Goal: Task Accomplishment & Management: Manage account settings

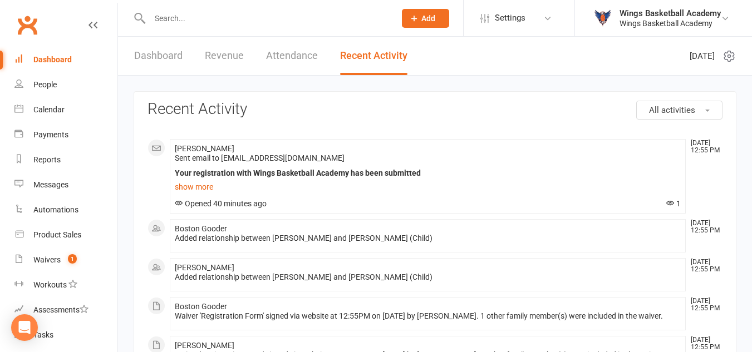
click at [200, 20] on input "text" at bounding box center [266, 19] width 241 height 16
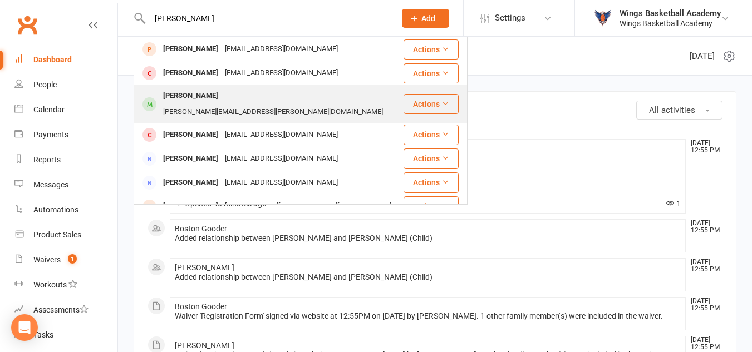
type input "maria"
click at [190, 95] on div "Maria Sukhinin" at bounding box center [191, 96] width 62 height 16
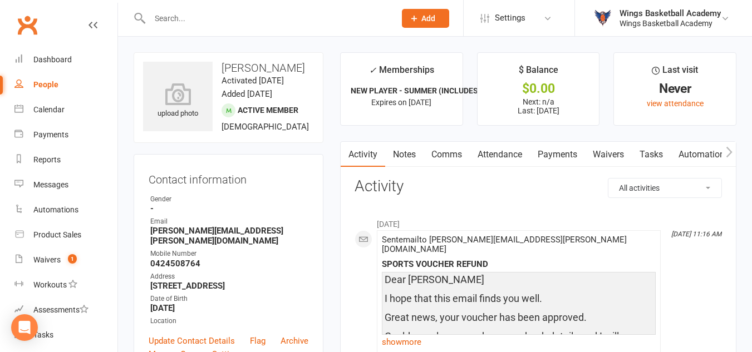
click at [565, 150] on link "Payments" at bounding box center [557, 155] width 55 height 26
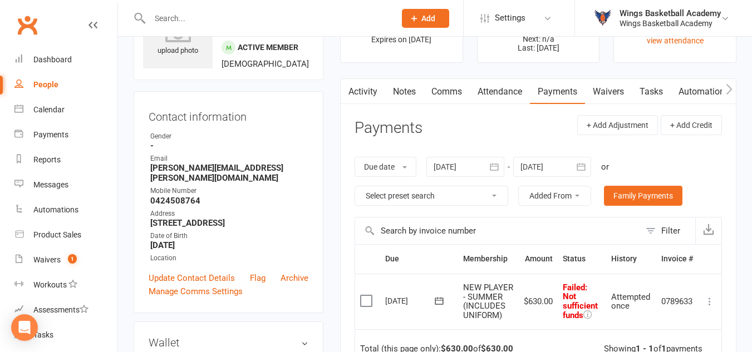
scroll to position [167, 0]
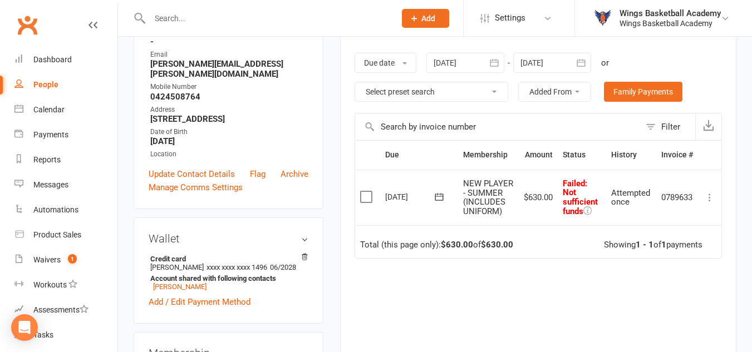
click at [708, 201] on icon at bounding box center [709, 197] width 11 height 11
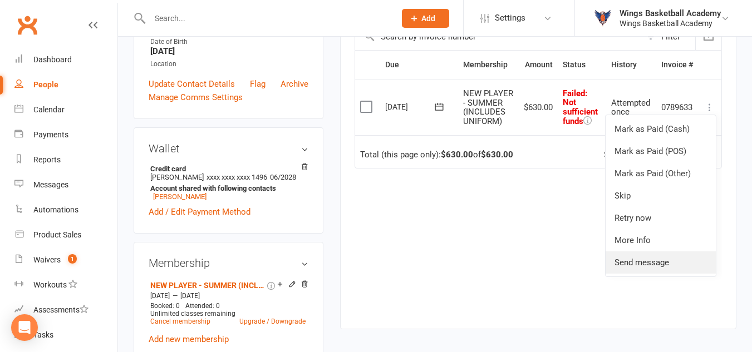
scroll to position [278, 0]
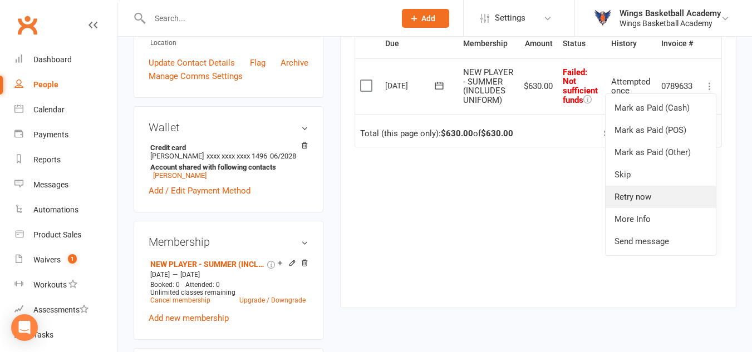
click at [626, 200] on link "Retry now" at bounding box center [660, 197] width 110 height 22
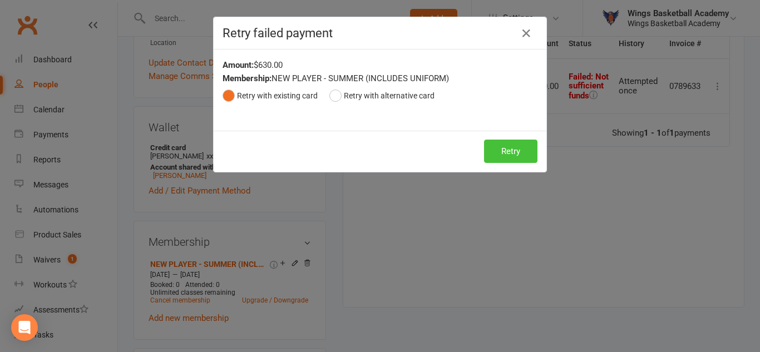
click at [515, 145] on button "Retry" at bounding box center [510, 151] width 53 height 23
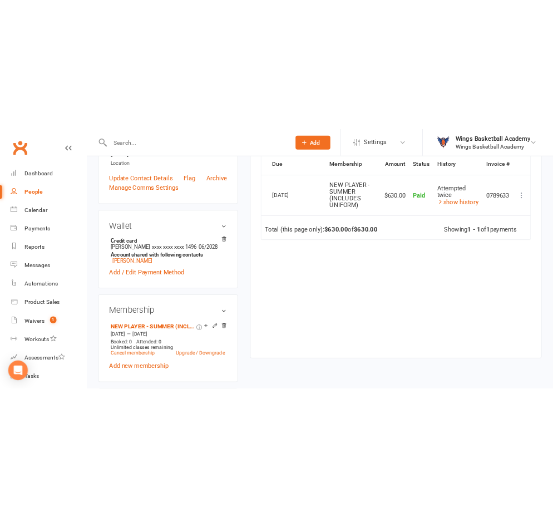
scroll to position [0, 0]
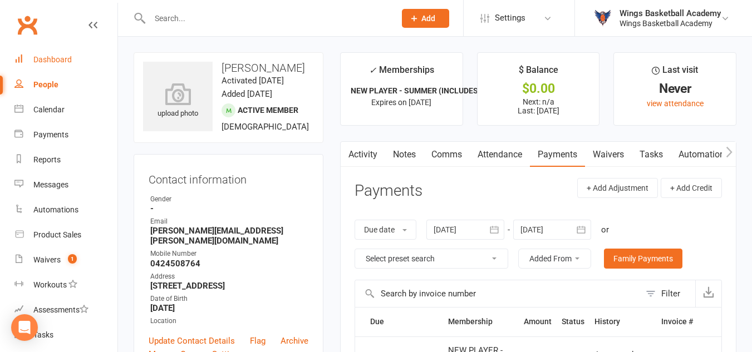
click at [50, 58] on div "Dashboard" at bounding box center [52, 59] width 38 height 9
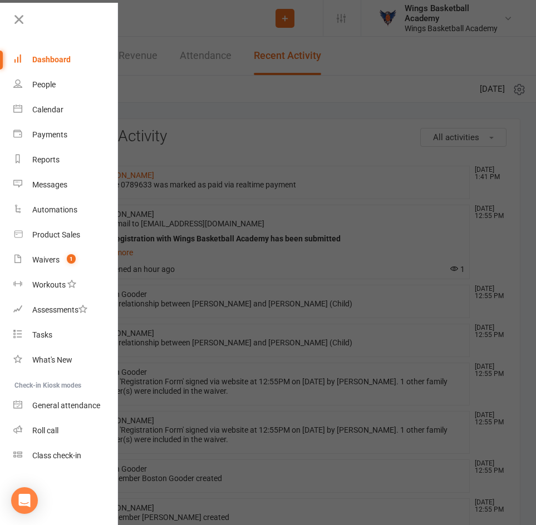
click at [171, 100] on div at bounding box center [268, 262] width 536 height 525
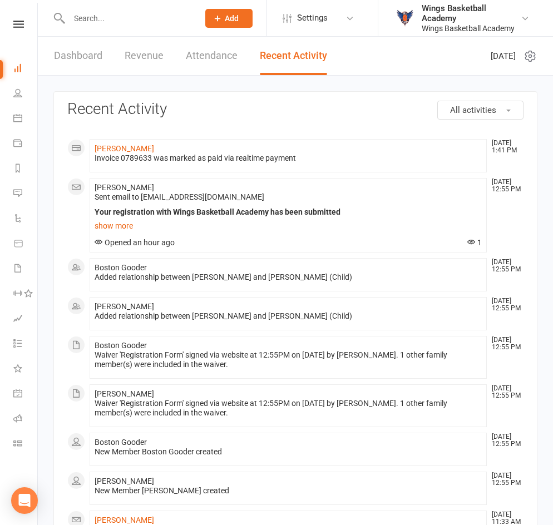
click at [95, 24] on input "text" at bounding box center [128, 19] width 125 height 16
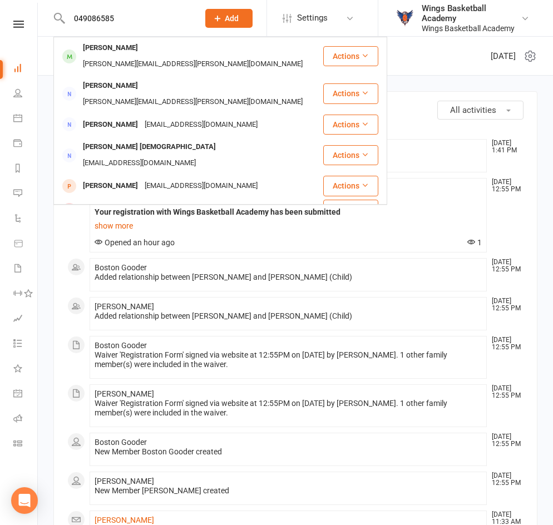
type input "0490865859"
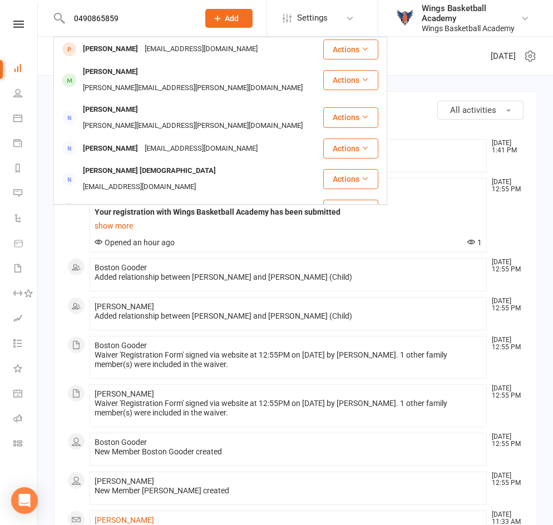
click at [140, 21] on input "0490865859" at bounding box center [128, 19] width 125 height 16
drag, startPoint x: 140, startPoint y: 21, endPoint x: 63, endPoint y: 8, distance: 77.3
click at [63, 8] on div "0490865859 Jeanette Cleland ajmeln7@bigpond.com Actions Jona Wolter wolter.juli…" at bounding box center [121, 18] width 137 height 36
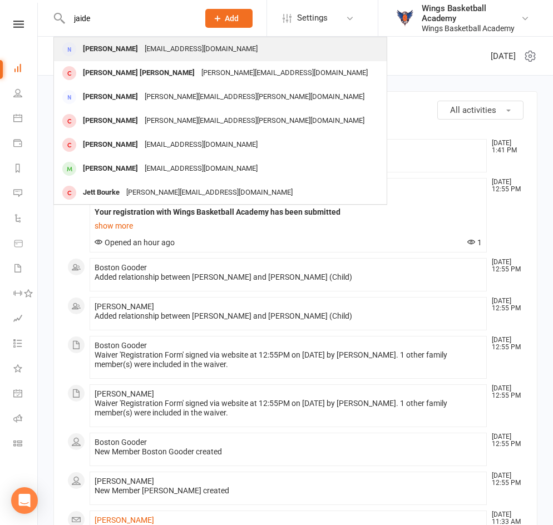
type input "jaide"
click at [136, 51] on div "[PERSON_NAME]" at bounding box center [111, 49] width 62 height 16
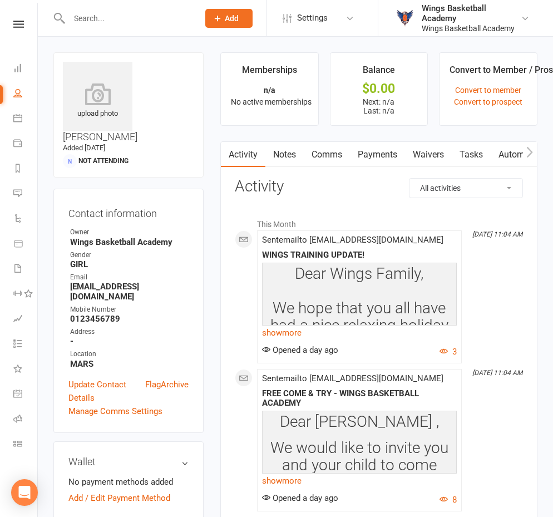
click at [386, 146] on link "Payments" at bounding box center [377, 155] width 55 height 26
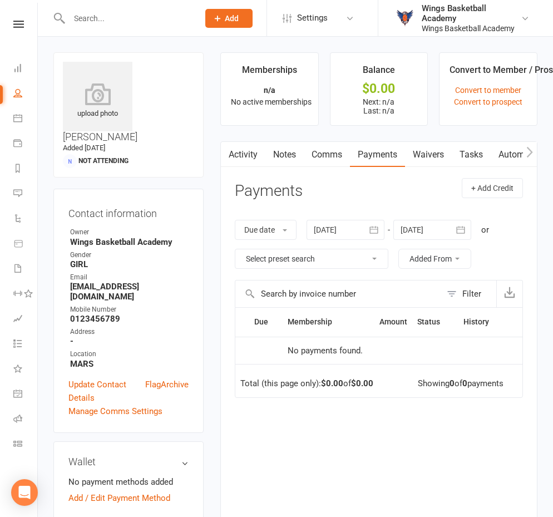
click at [428, 152] on link "Waivers" at bounding box center [428, 155] width 47 height 26
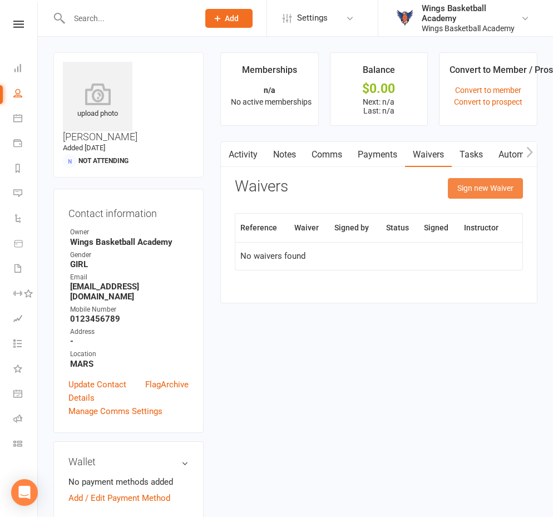
click at [465, 184] on button "Sign new Waiver" at bounding box center [485, 188] width 75 height 20
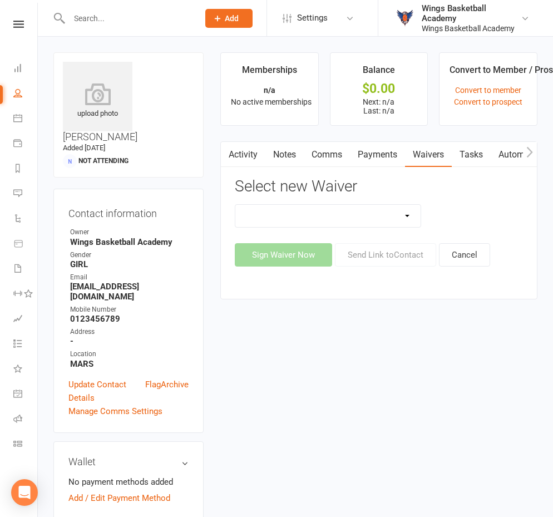
click at [314, 210] on select at bounding box center [327, 216] width 185 height 22
drag, startPoint x: 390, startPoint y: 184, endPoint x: 389, endPoint y: 190, distance: 6.7
click at [390, 184] on h3 "Select new Waiver" at bounding box center [379, 186] width 288 height 17
click at [372, 262] on div "Sign Waiver Now Send Link to Contact Cancel" at bounding box center [379, 254] width 288 height 23
click at [228, 199] on div "Activity Notes Comms Payments Waivers Tasks Automations Mobile App Credit balan…" at bounding box center [378, 220] width 317 height 158
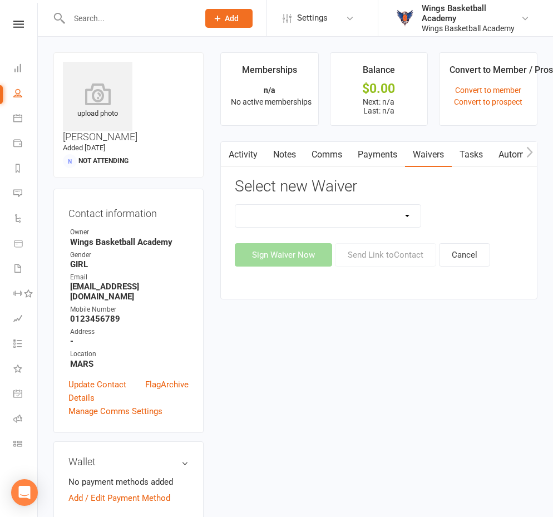
click at [405, 214] on select at bounding box center [327, 216] width 185 height 22
click at [432, 196] on div "Select new Waiver Sign Waiver Now Send Link to Contact Cancel" at bounding box center [379, 222] width 288 height 88
click at [492, 102] on link "Convert to prospect" at bounding box center [488, 101] width 68 height 9
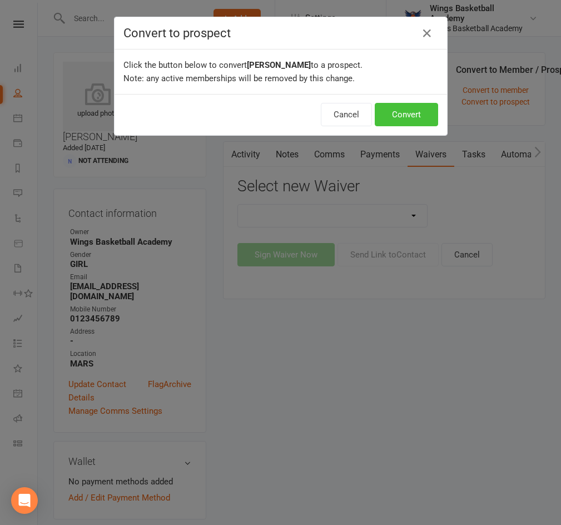
click at [395, 117] on button "Convert" at bounding box center [406, 114] width 63 height 23
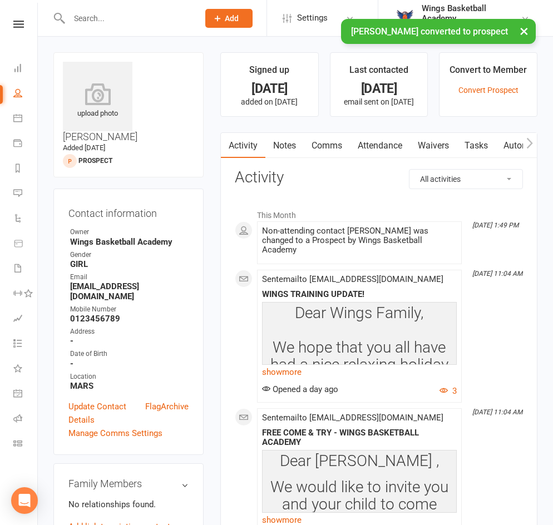
click at [431, 141] on link "Waivers" at bounding box center [433, 146] width 47 height 26
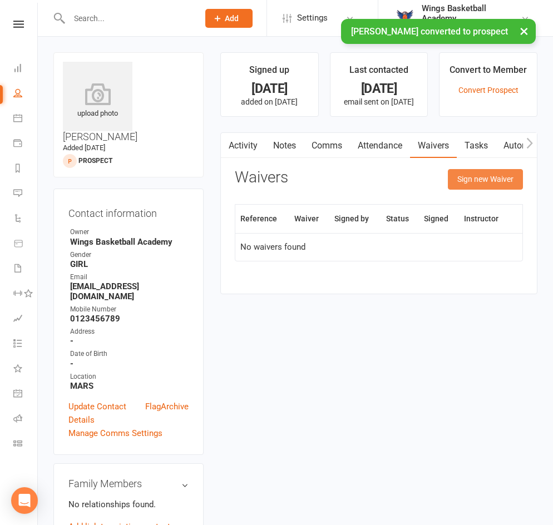
click at [461, 178] on button "Sign new Waiver" at bounding box center [485, 179] width 75 height 20
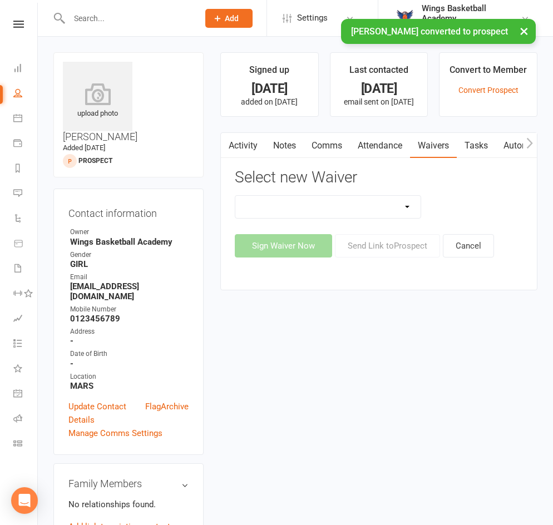
click at [378, 202] on select "Registration Form Update Contact Details" at bounding box center [327, 207] width 185 height 22
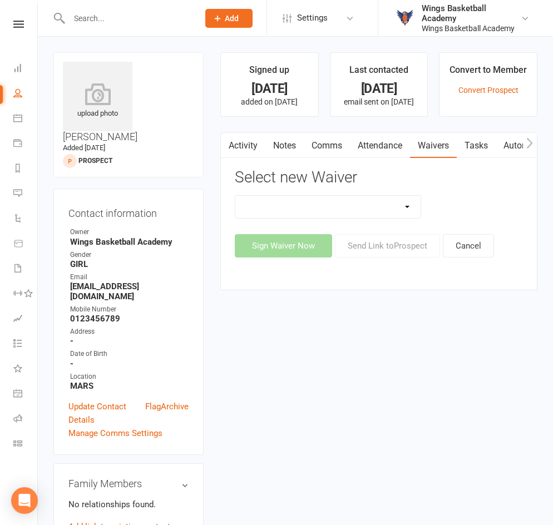
select select "9652"
click at [235, 196] on select "Registration Form Update Contact Details" at bounding box center [327, 207] width 185 height 22
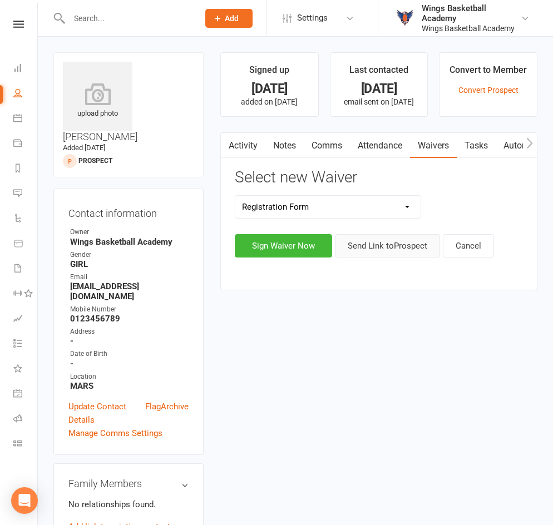
click at [366, 248] on button "Send Link to Prospect" at bounding box center [387, 245] width 105 height 23
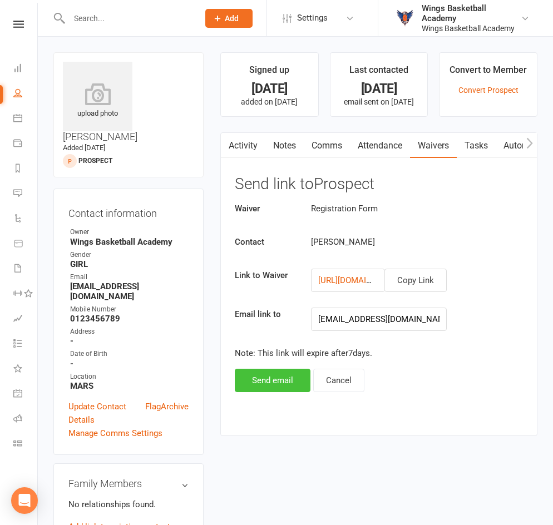
click at [263, 352] on button "Send email" at bounding box center [273, 380] width 76 height 23
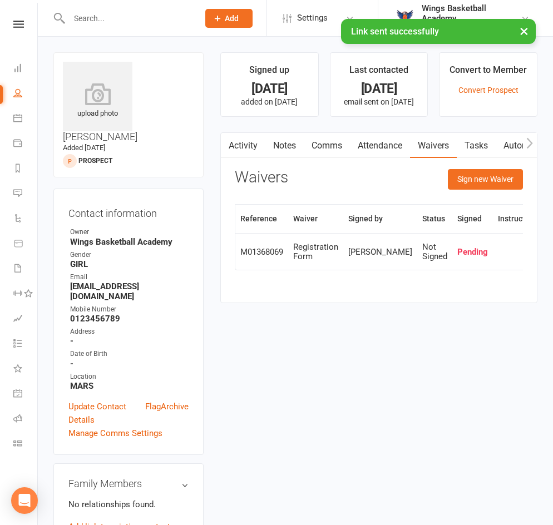
click at [362, 181] on div "Waivers Sign new Waiver" at bounding box center [379, 182] width 288 height 26
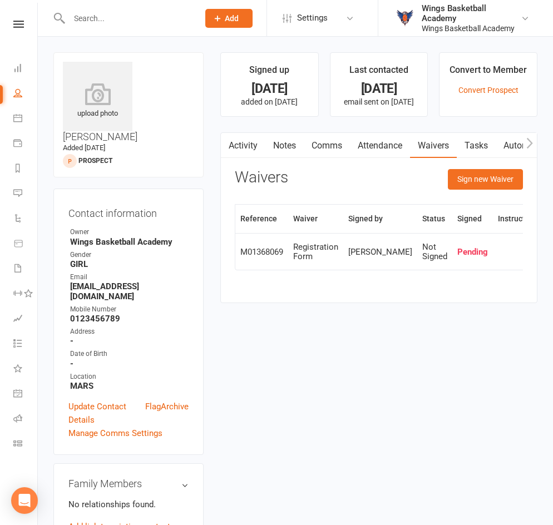
click at [111, 19] on input "text" at bounding box center [128, 19] width 125 height 16
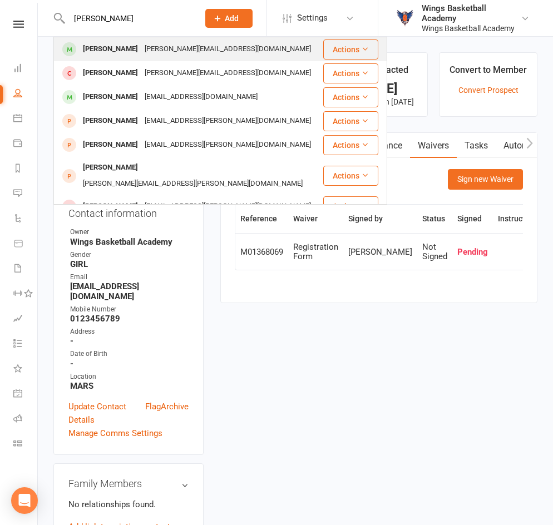
type input "arlo"
click at [102, 51] on div "Arlo Tyson" at bounding box center [111, 49] width 62 height 16
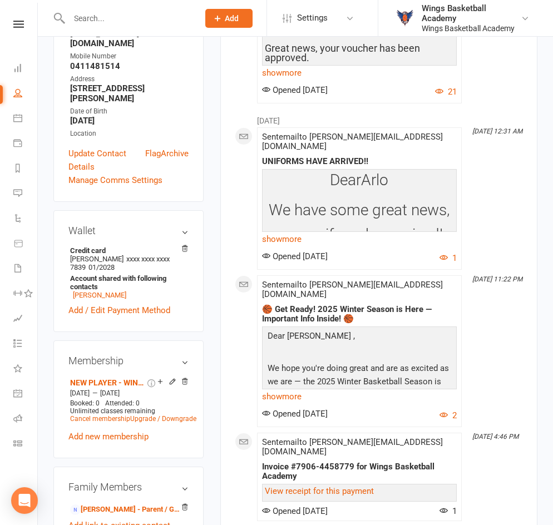
scroll to position [278, 0]
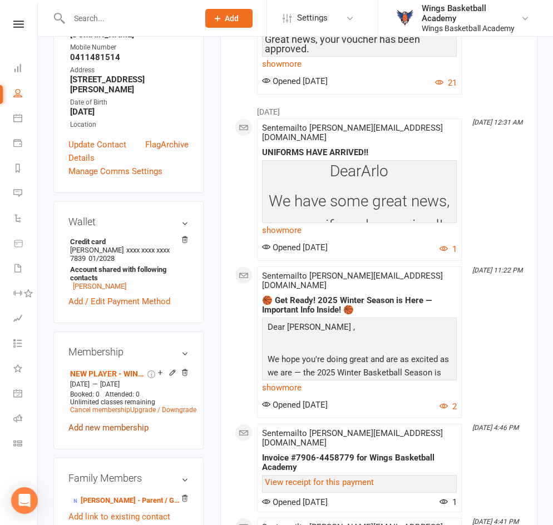
click at [124, 352] on link "Add new membership" at bounding box center [108, 428] width 80 height 10
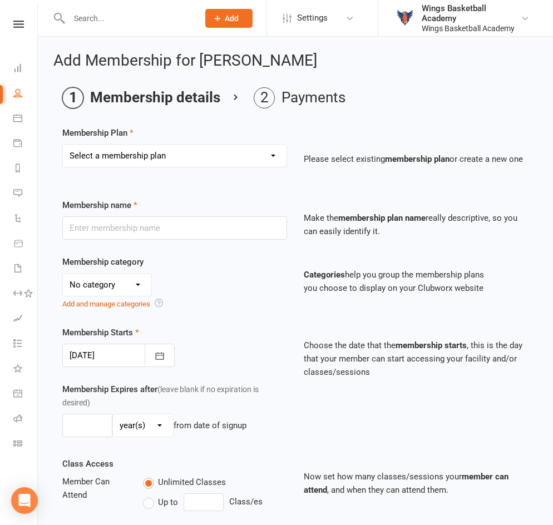
click at [190, 154] on select "Select a membership plan Create new Membership Plan NEW PLAYER - SUMMER (INCLUD…" at bounding box center [175, 156] width 224 height 22
select select "2"
click at [63, 145] on select "Select a membership plan Create new Membership Plan NEW PLAYER - SUMMER (INCLUD…" at bounding box center [175, 156] width 224 height 22
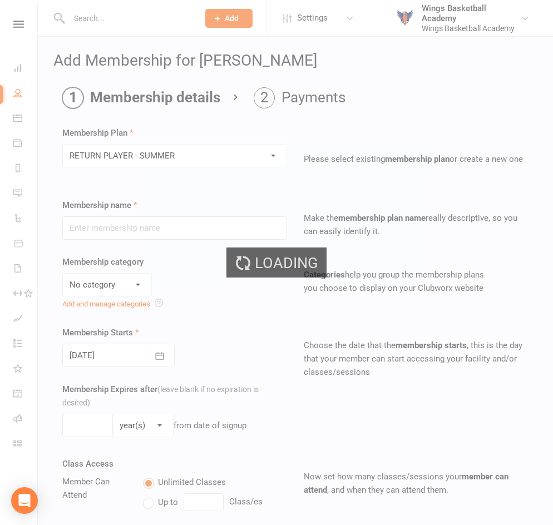
type input "RETURN PLAYER - SUMMER"
select select "1"
type input "6"
select select "2"
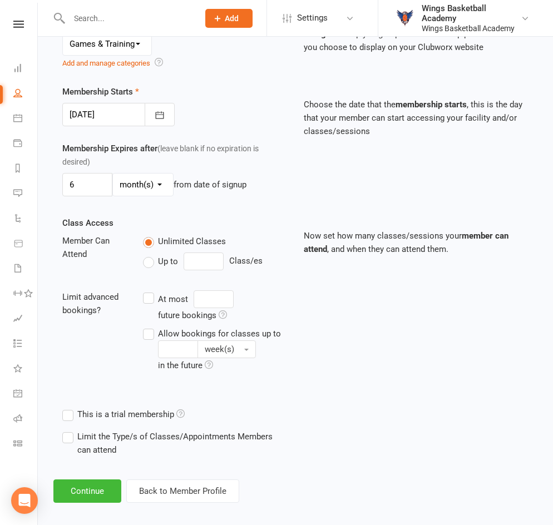
scroll to position [251, 0]
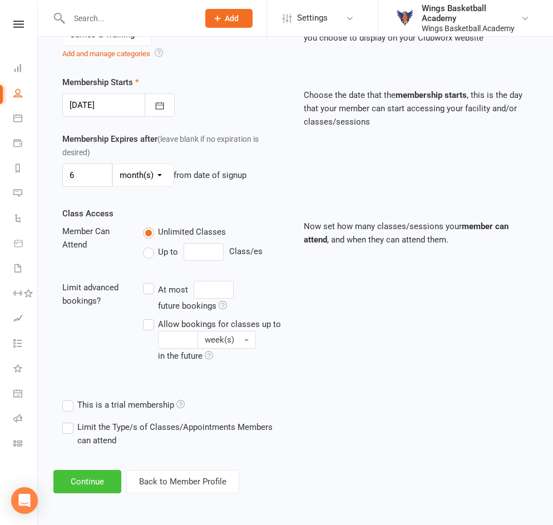
click at [94, 352] on button "Continue" at bounding box center [87, 481] width 68 height 23
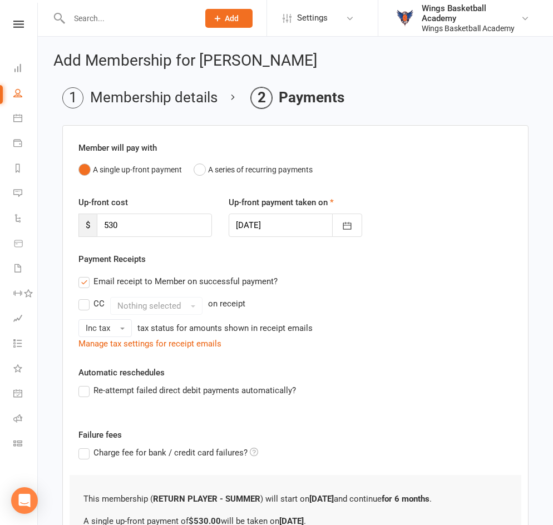
click at [331, 260] on div "Payment Receipts Email receipt to Member on successful payment? CC Nothing sele…" at bounding box center [295, 302] width 434 height 98
click at [198, 164] on button "A series of recurring payments" at bounding box center [253, 169] width 119 height 21
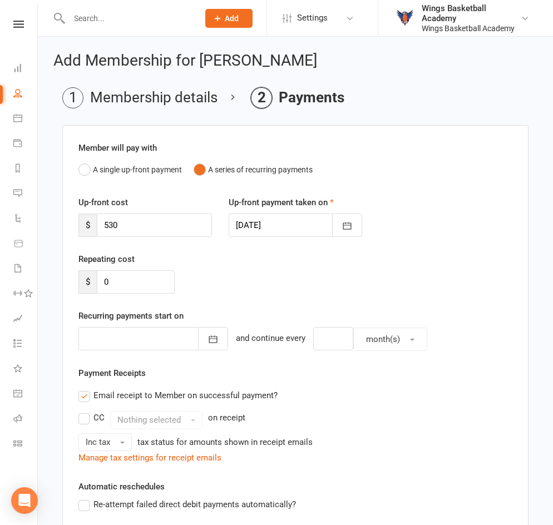
click at [259, 298] on div "Repeating cost $ 0" at bounding box center [295, 281] width 451 height 57
click at [366, 341] on span "month(s)" at bounding box center [383, 339] width 34 height 10
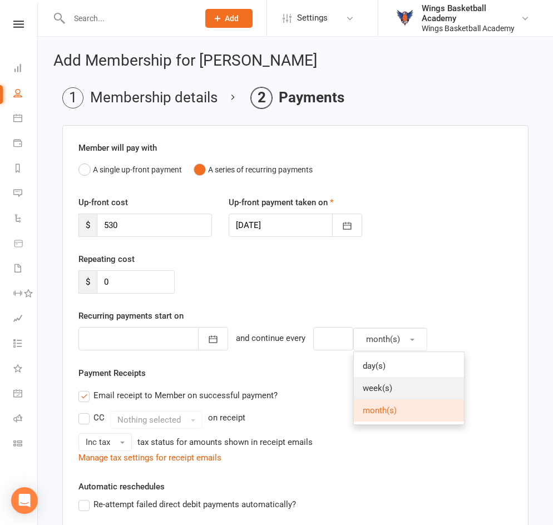
click at [363, 352] on span "week(s)" at bounding box center [377, 388] width 29 height 10
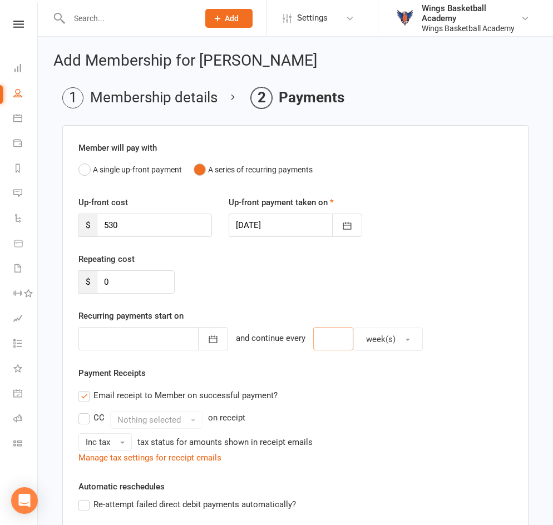
click at [324, 338] on input "number" at bounding box center [333, 338] width 40 height 23
type input "2"
click at [283, 288] on div "Repeating cost $ 0" at bounding box center [295, 281] width 451 height 57
click at [346, 226] on icon "button" at bounding box center [347, 225] width 11 height 11
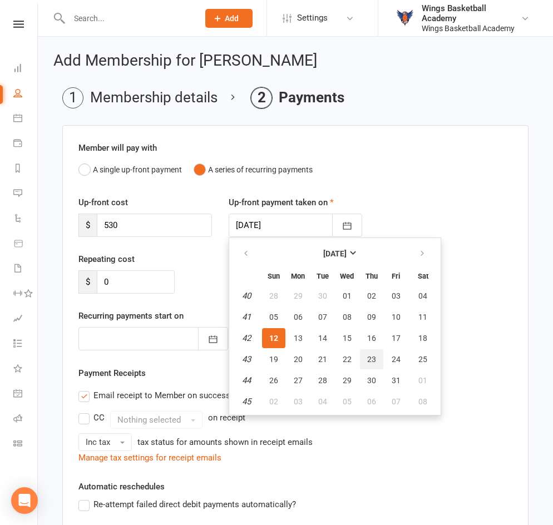
click at [373, 352] on span "23" at bounding box center [371, 359] width 9 height 9
type input "23 Oct 2025"
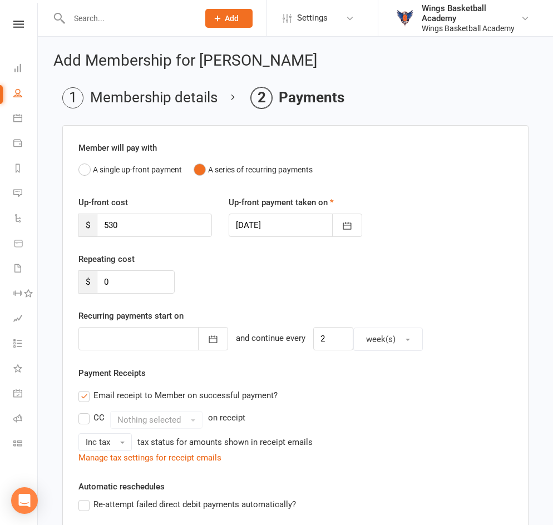
click at [224, 264] on div "Repeating cost $ 0" at bounding box center [295, 281] width 451 height 57
drag, startPoint x: 138, startPoint y: 224, endPoint x: 65, endPoint y: 214, distance: 74.1
click at [65, 214] on div "Member will pay with A single up-front payment A series of recurring payments U…" at bounding box center [295, 411] width 466 height 573
click at [238, 261] on div "Repeating cost $ 0" at bounding box center [295, 281] width 451 height 57
click at [258, 246] on div "Up-front cost $ Up-front payment taken on 23 Oct 2025 October 2025 Sun Mon Tue …" at bounding box center [295, 224] width 451 height 57
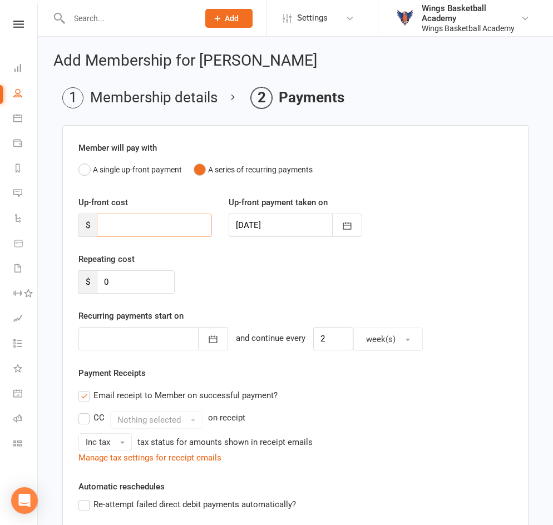
click at [125, 227] on input "number" at bounding box center [154, 225] width 115 height 23
type input "50"
click at [260, 305] on div "Repeating cost $ 0" at bounding box center [295, 281] width 451 height 57
click at [141, 284] on input "0" at bounding box center [136, 281] width 78 height 23
drag, startPoint x: 138, startPoint y: 283, endPoint x: 73, endPoint y: 276, distance: 65.0
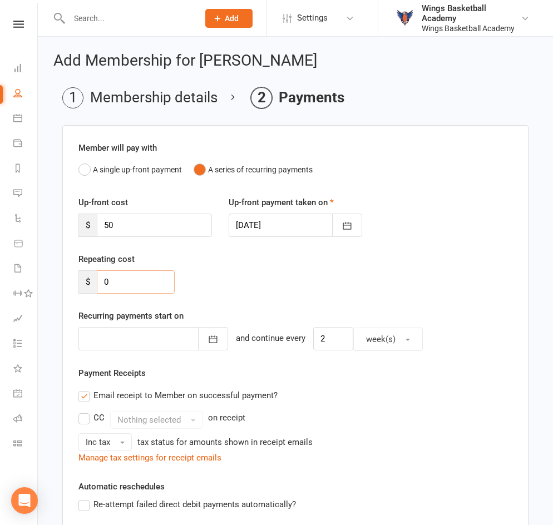
click at [73, 276] on div "Repeating cost $ 0" at bounding box center [126, 273] width 113 height 41
type input "50"
click at [255, 279] on div "Repeating cost $ 50" at bounding box center [295, 281] width 451 height 57
click at [209, 343] on icon "button" at bounding box center [213, 339] width 8 height 7
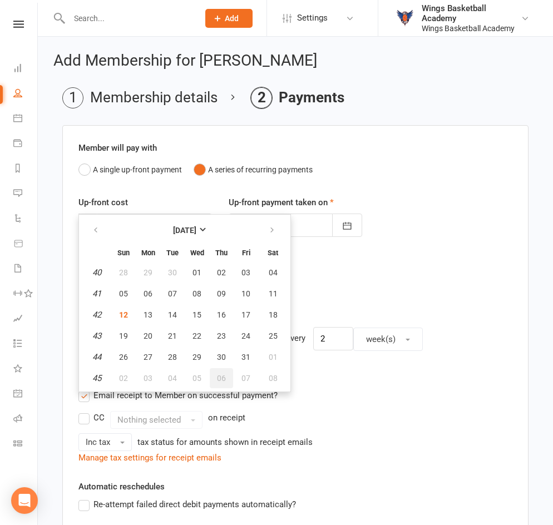
click at [220, 352] on span "06" at bounding box center [221, 378] width 9 height 9
type input "06 Nov 2025"
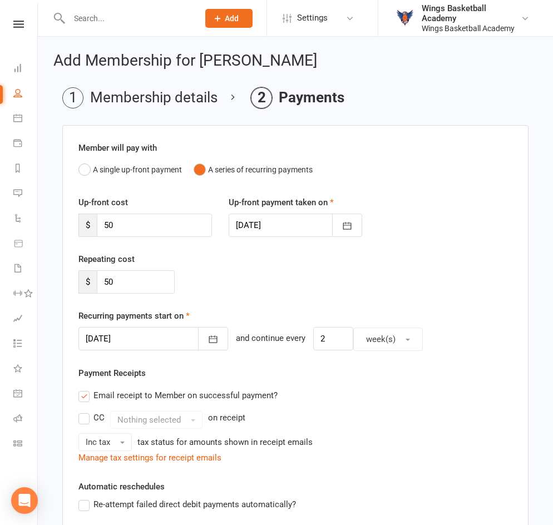
click at [232, 278] on div "Repeating cost $ 50" at bounding box center [295, 281] width 451 height 57
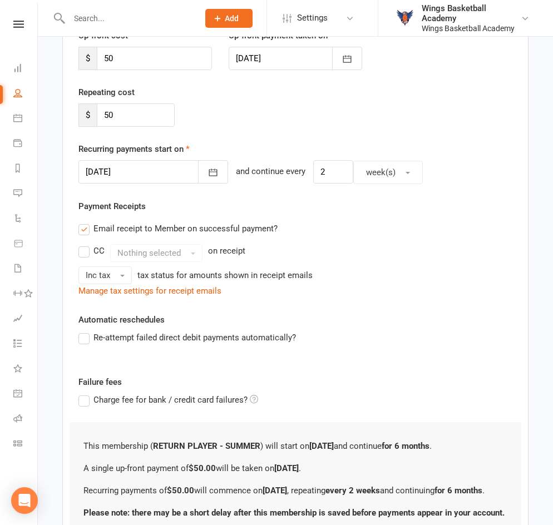
scroll to position [275, 0]
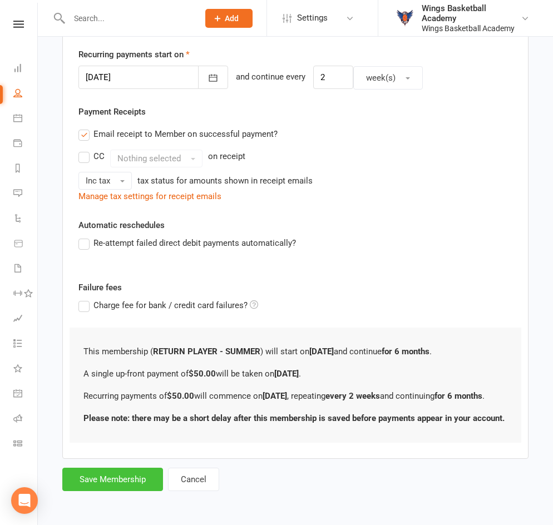
click at [116, 352] on button "Save Membership" at bounding box center [112, 479] width 101 height 23
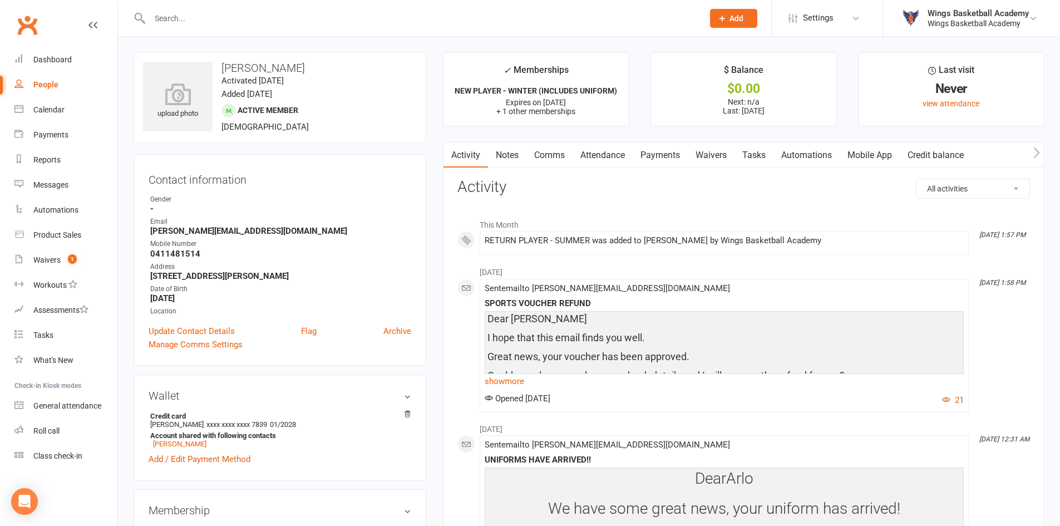
click at [659, 154] on link "Payments" at bounding box center [660, 155] width 55 height 26
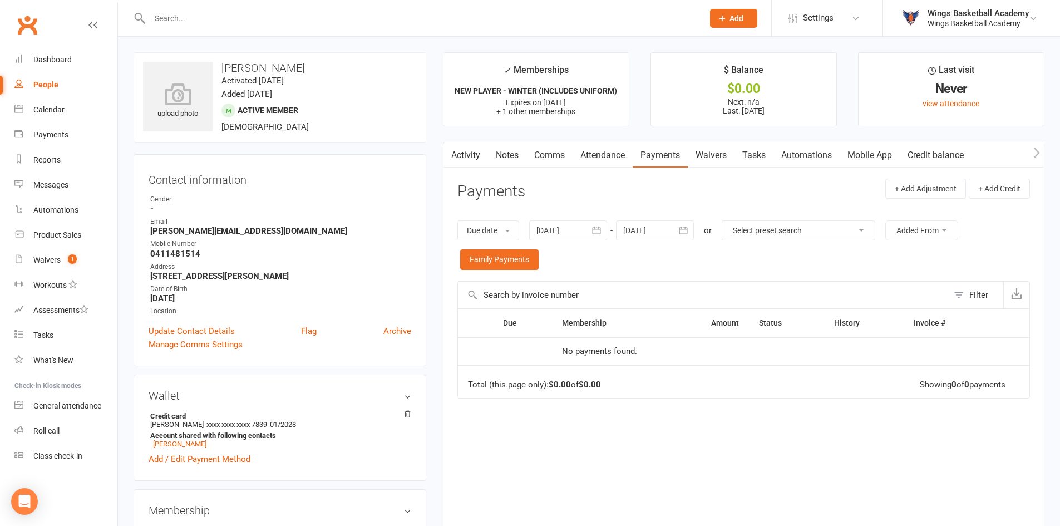
click at [753, 262] on div "Due date Due date Date paid Date failed Date settled 11 Sep 2025 September 2025…" at bounding box center [743, 245] width 573 height 72
click at [654, 231] on div at bounding box center [655, 230] width 78 height 20
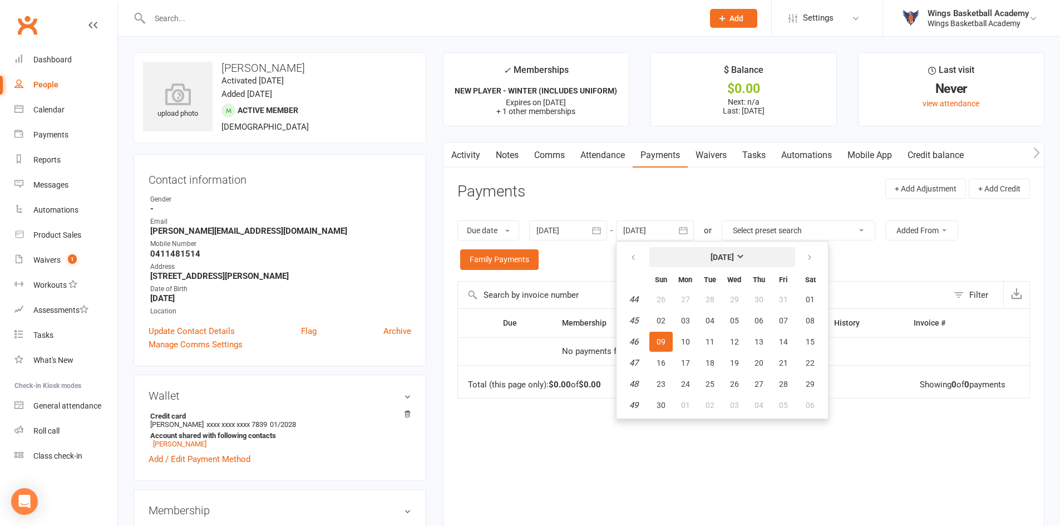
click at [734, 253] on strong "[DATE]" at bounding box center [722, 257] width 23 height 9
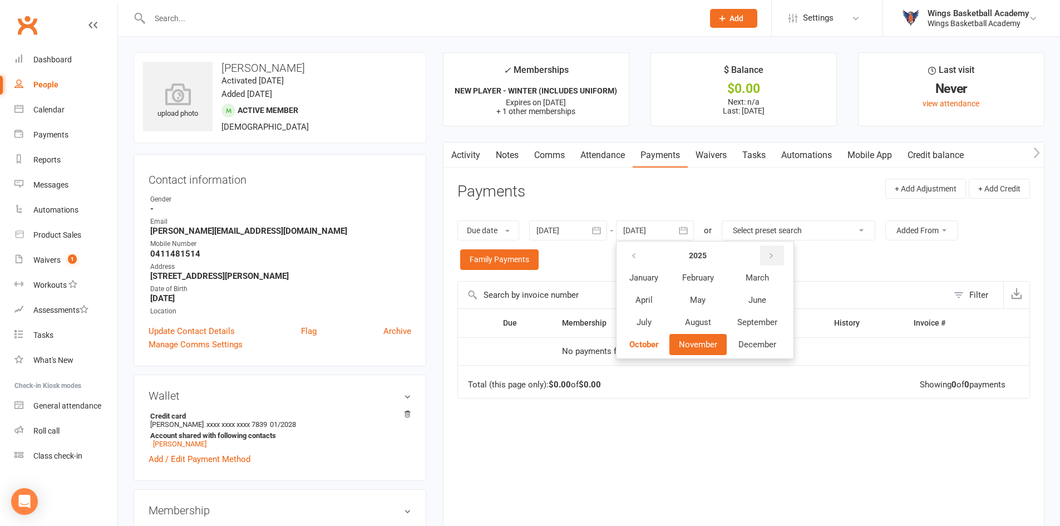
click at [760, 252] on icon "button" at bounding box center [771, 256] width 8 height 9
click at [758, 346] on span "December" at bounding box center [757, 344] width 38 height 10
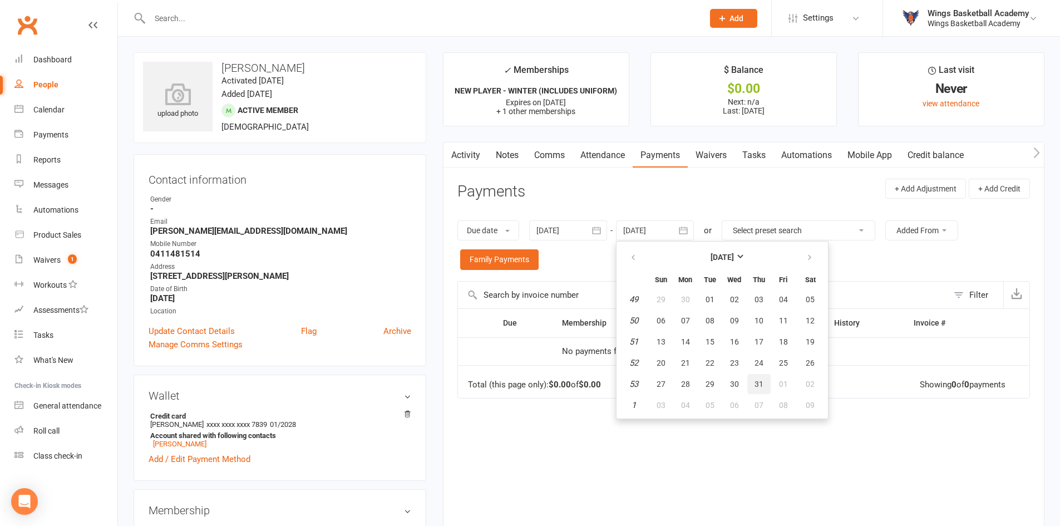
click at [757, 352] on span "31" at bounding box center [759, 383] width 9 height 9
type input "[DATE]"
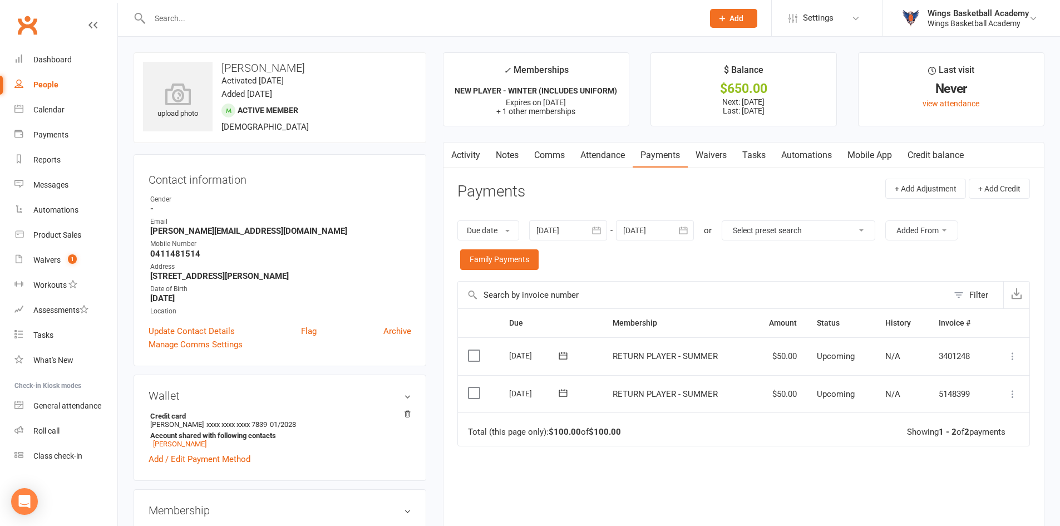
click at [665, 229] on div at bounding box center [655, 230] width 78 height 20
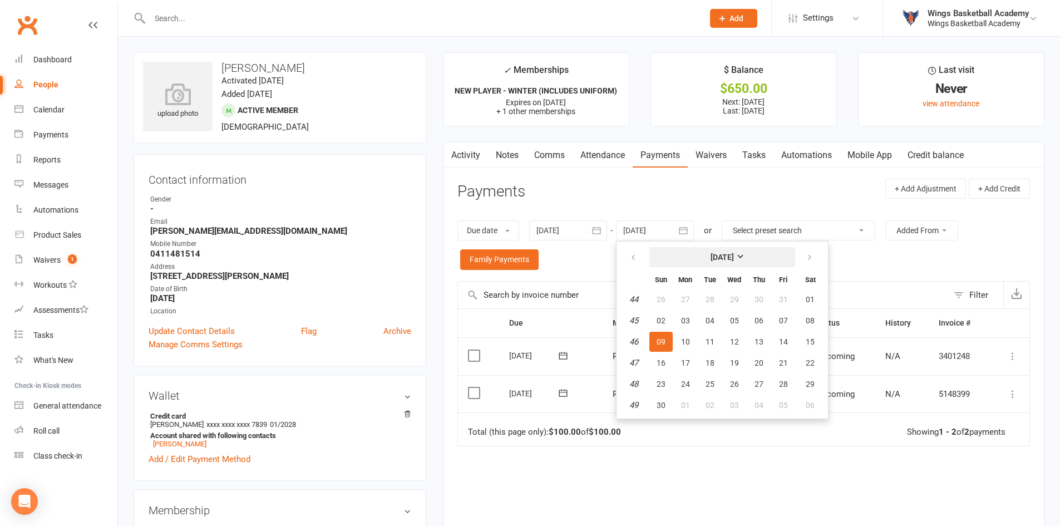
click at [751, 252] on button "[DATE]" at bounding box center [722, 257] width 146 height 20
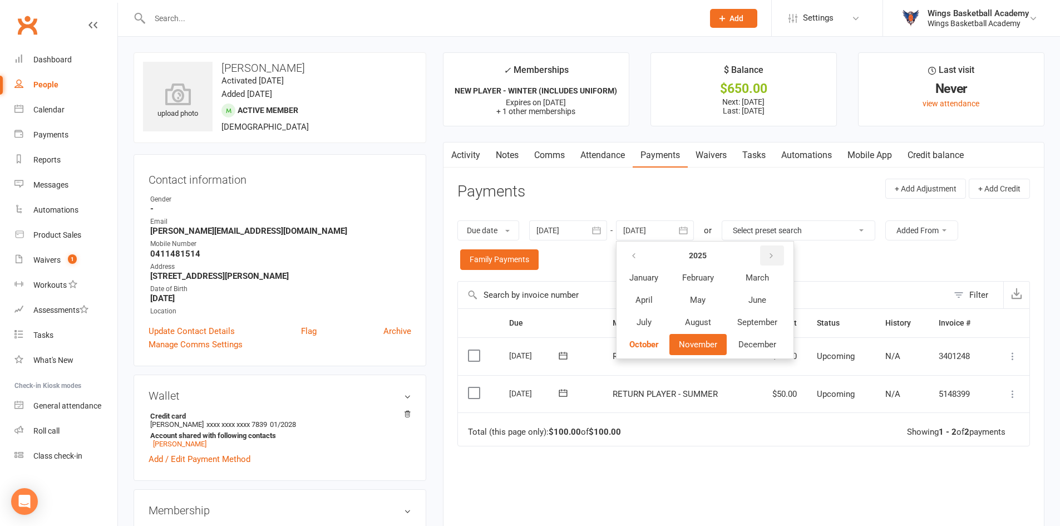
click at [773, 252] on icon "button" at bounding box center [771, 256] width 8 height 9
click at [762, 344] on span "December" at bounding box center [757, 344] width 38 height 10
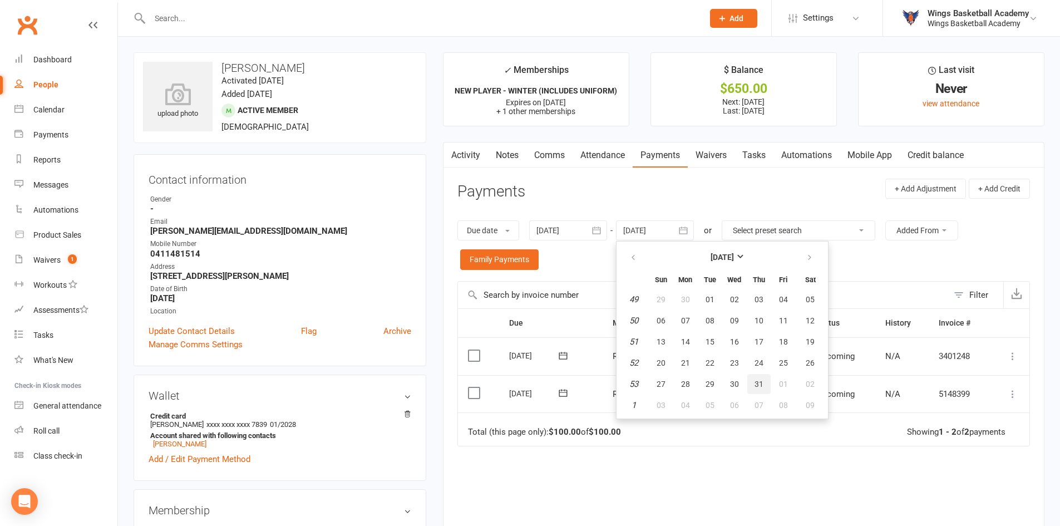
click at [759, 384] on span "31" at bounding box center [759, 383] width 9 height 9
type input "31 Dec 2026"
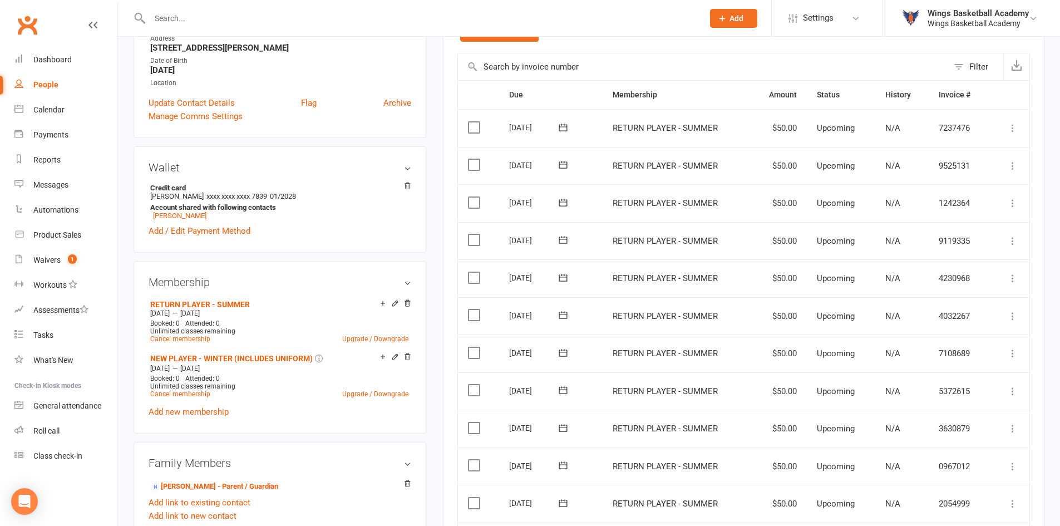
scroll to position [223, 0]
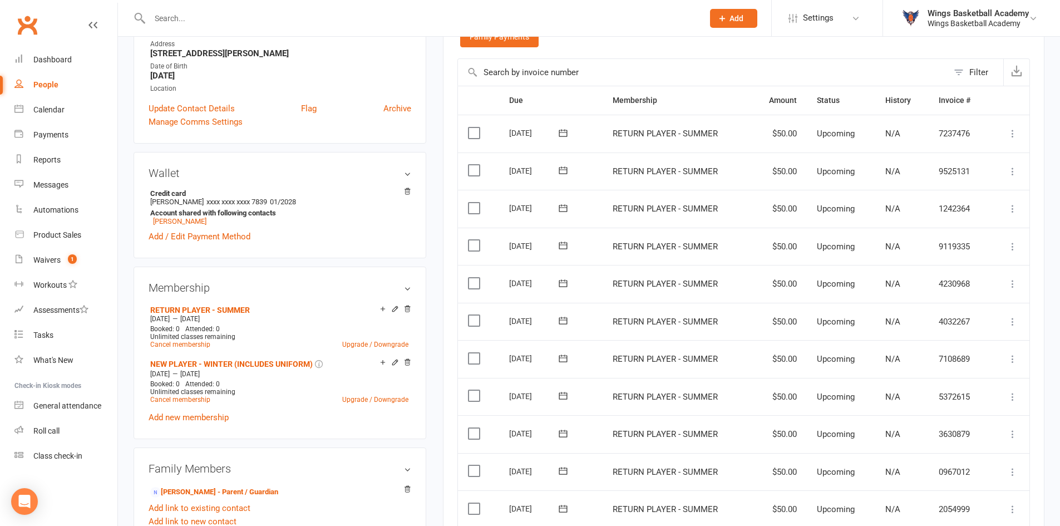
click at [1014, 132] on icon at bounding box center [1012, 133] width 11 height 11
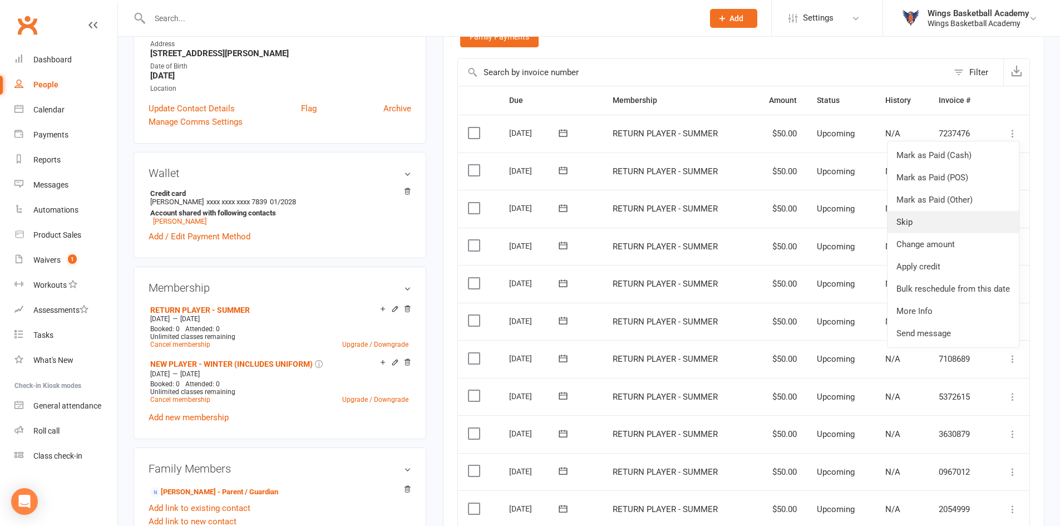
click at [923, 219] on link "Skip" at bounding box center [953, 222] width 131 height 22
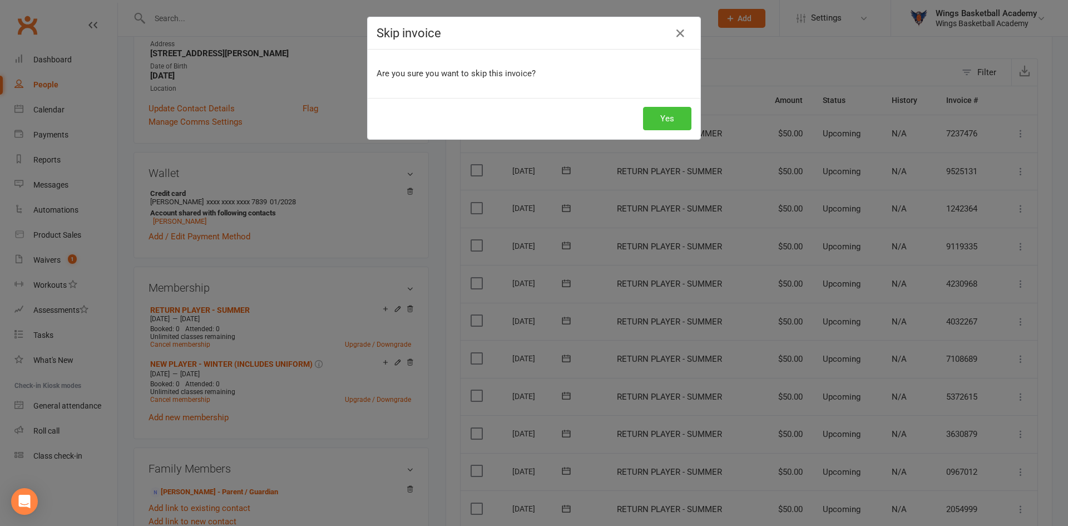
click at [662, 114] on button "Yes" at bounding box center [667, 118] width 48 height 23
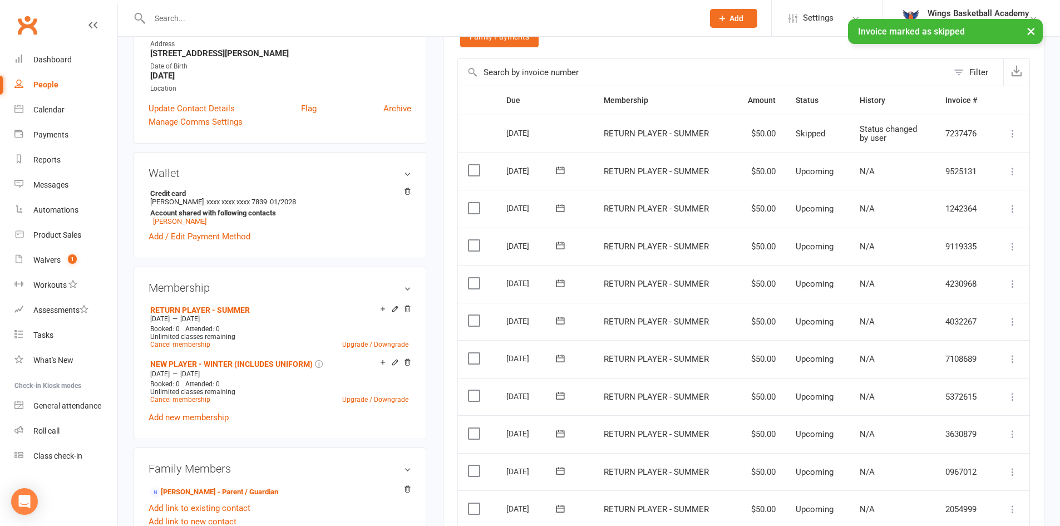
click at [1015, 171] on icon at bounding box center [1012, 171] width 11 height 11
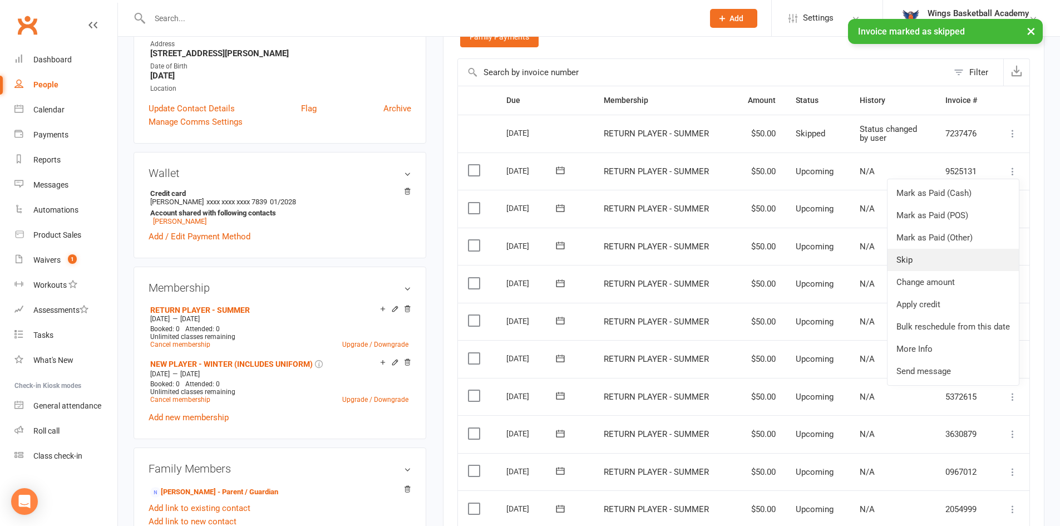
click at [914, 253] on link "Skip" at bounding box center [953, 260] width 131 height 22
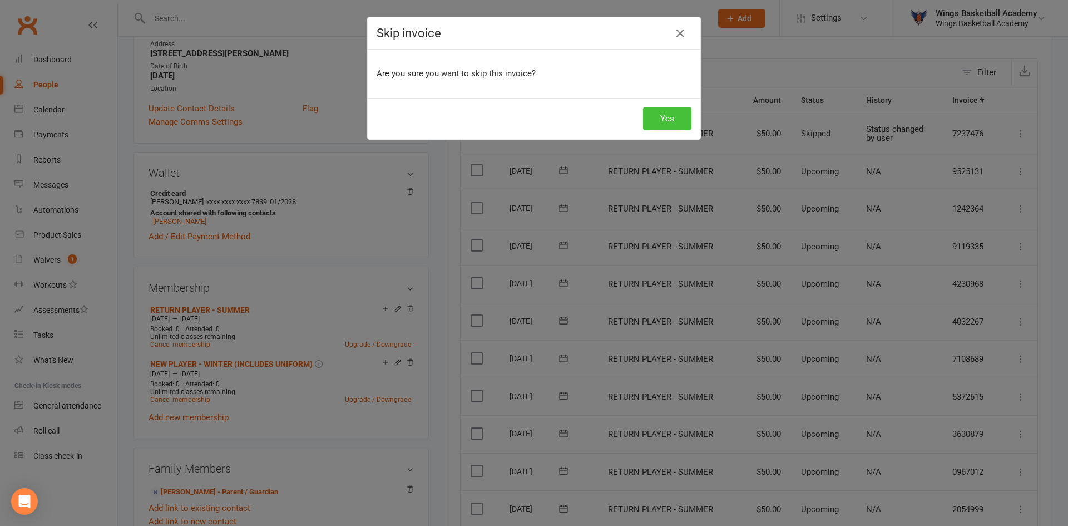
click at [667, 117] on button "Yes" at bounding box center [667, 118] width 48 height 23
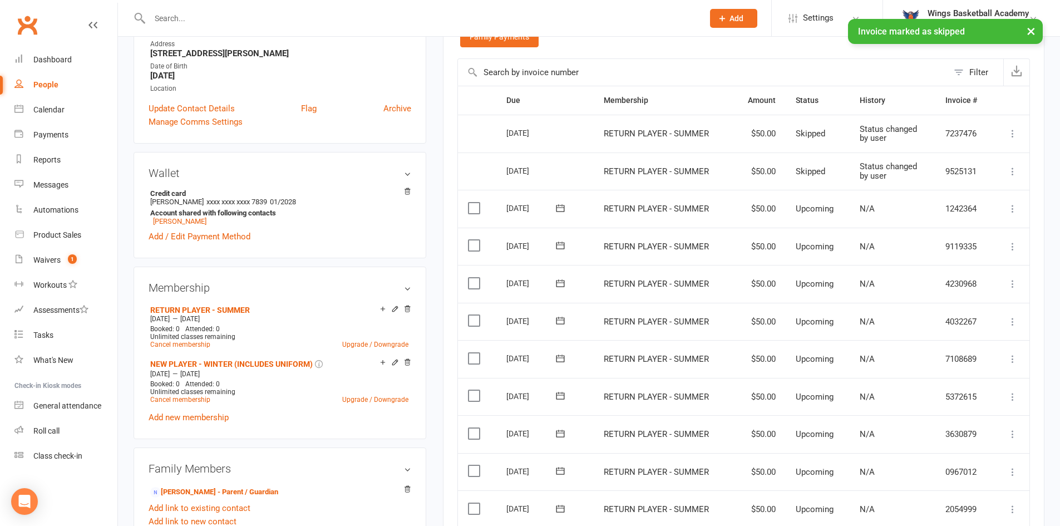
click at [1011, 205] on icon at bounding box center [1012, 208] width 11 height 11
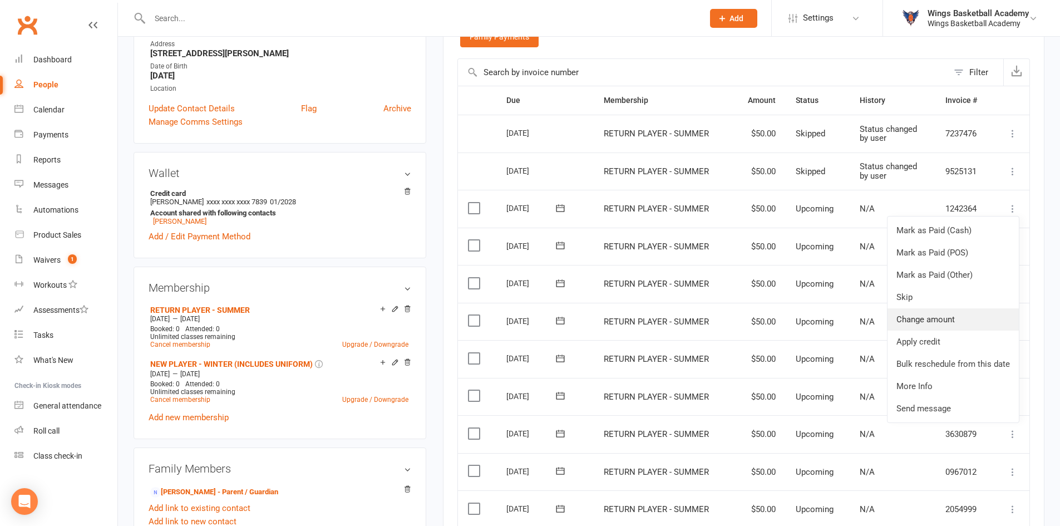
click at [930, 315] on link "Change amount" at bounding box center [953, 319] width 131 height 22
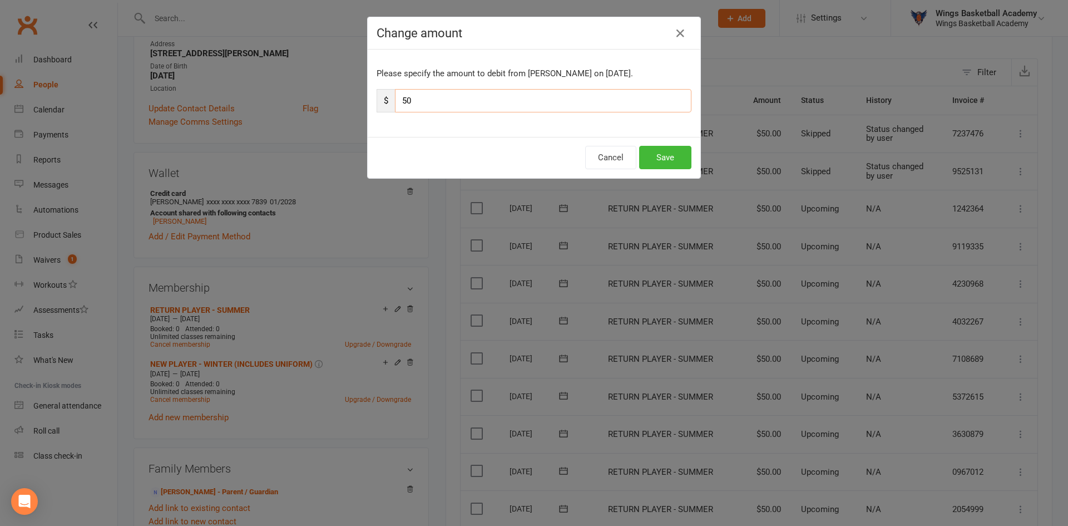
drag, startPoint x: 434, startPoint y: 97, endPoint x: 383, endPoint y: 95, distance: 50.7
click at [383, 95] on div "$ 50" at bounding box center [534, 100] width 315 height 23
type input "30"
click at [654, 151] on button "Save" at bounding box center [665, 157] width 52 height 23
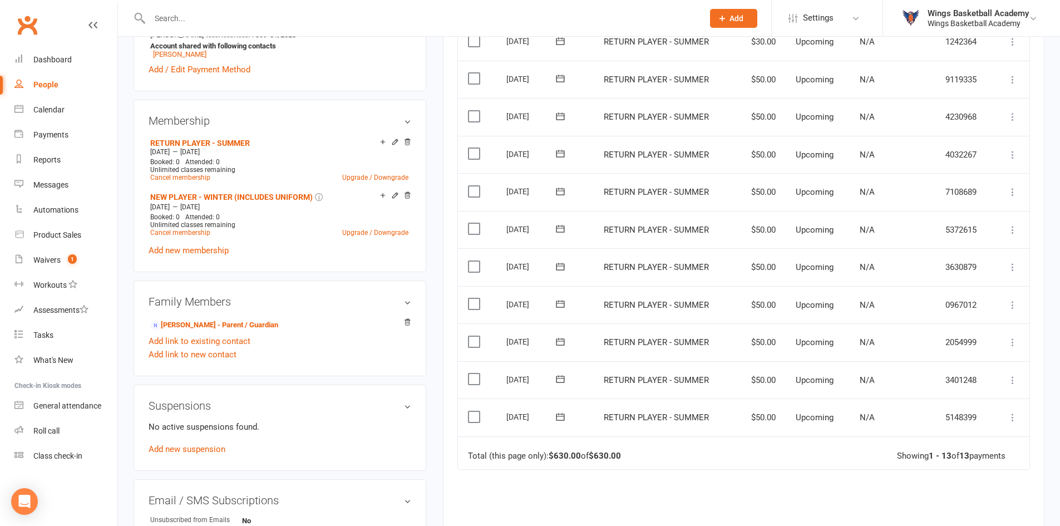
scroll to position [56, 0]
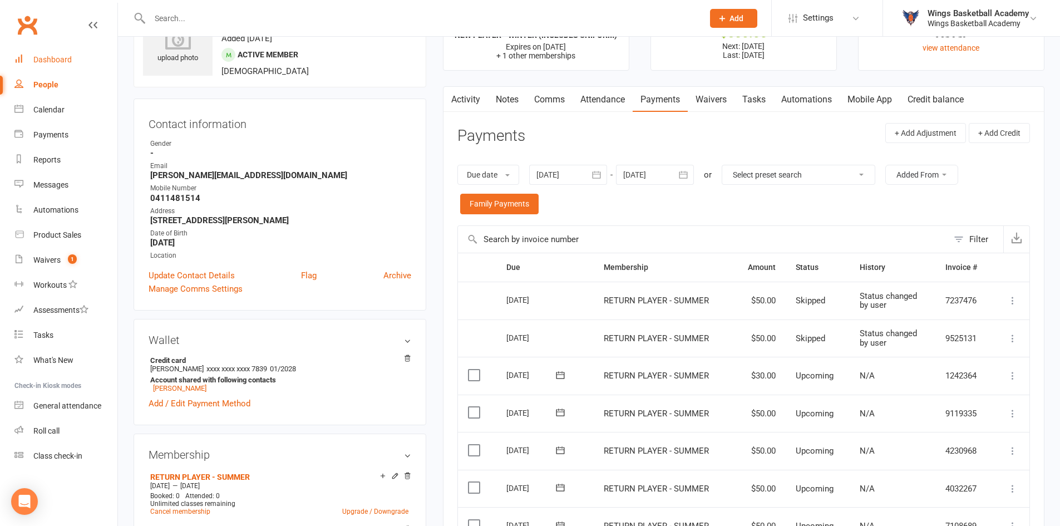
click at [57, 62] on div "Dashboard" at bounding box center [52, 59] width 38 height 9
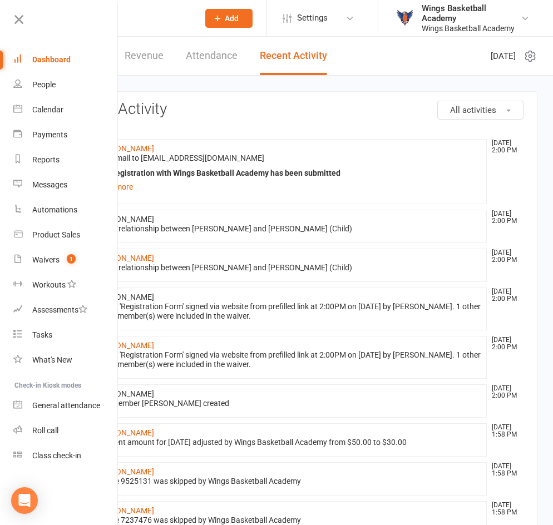
click at [160, 18] on input "text" at bounding box center [128, 19] width 125 height 16
click at [145, 19] on input "text" at bounding box center [128, 19] width 125 height 16
click at [24, 15] on icon at bounding box center [19, 20] width 16 height 16
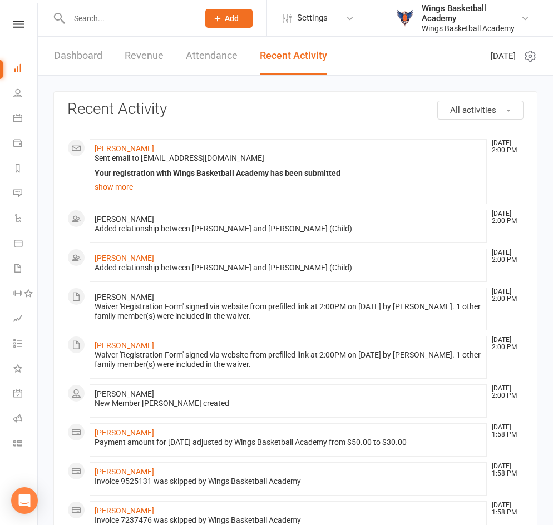
click at [78, 21] on input "text" at bounding box center [128, 19] width 125 height 16
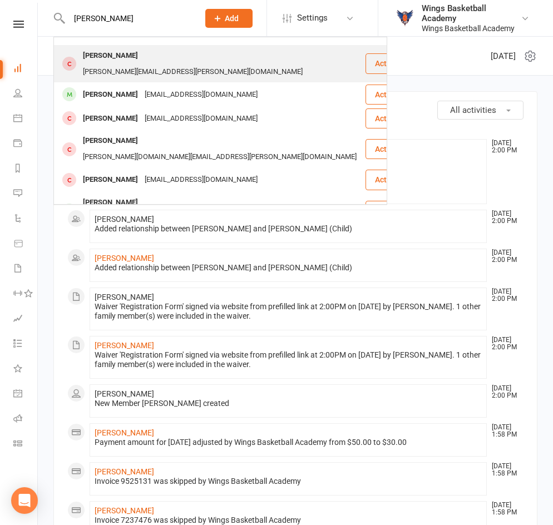
scroll to position [56, 0]
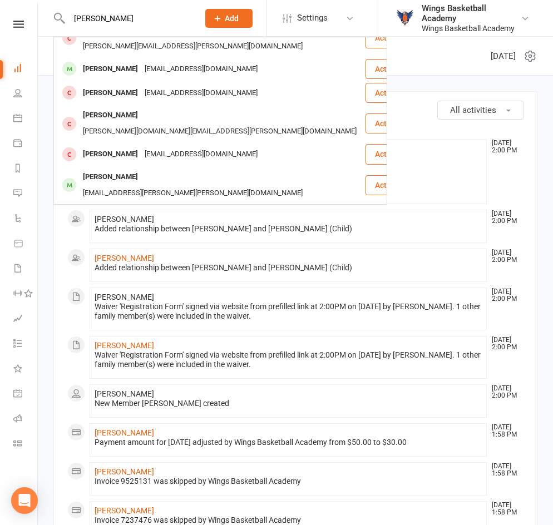
type input "lucas"
click at [115, 208] on div "Lucas McCallum" at bounding box center [111, 216] width 62 height 16
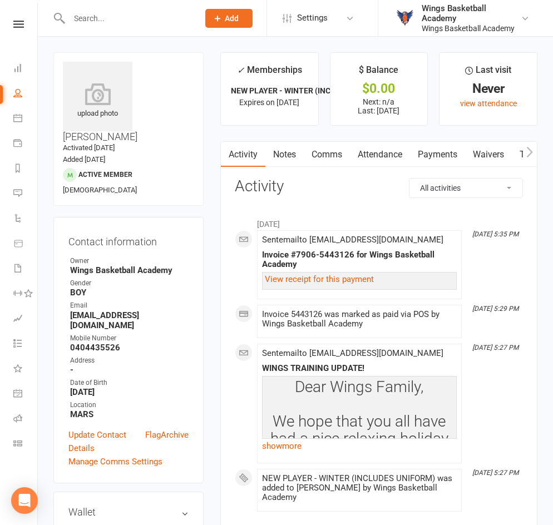
click at [442, 149] on link "Payments" at bounding box center [437, 155] width 55 height 26
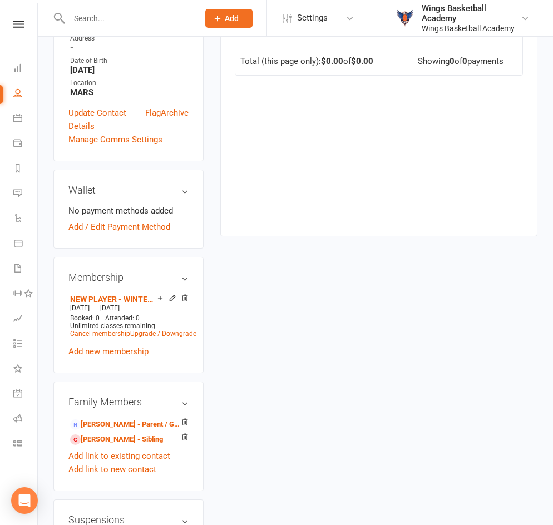
scroll to position [334, 0]
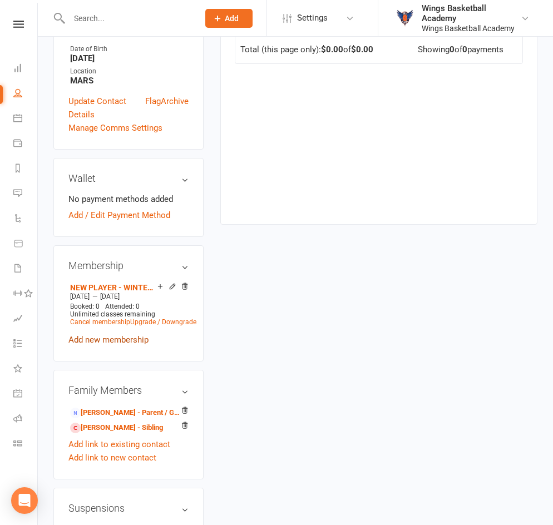
click at [122, 335] on link "Add new membership" at bounding box center [108, 340] width 80 height 10
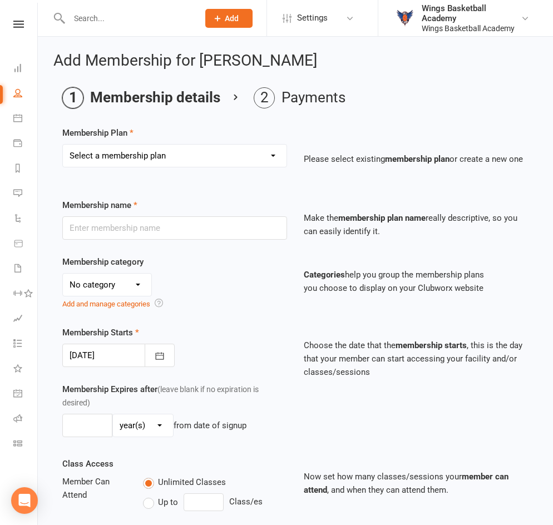
click at [205, 146] on select "Select a membership plan Create new Membership Plan NEW PLAYER - SUMMER (INCLUD…" at bounding box center [175, 156] width 224 height 22
select select "2"
click at [63, 145] on select "Select a membership plan Create new Membership Plan NEW PLAYER - SUMMER (INCLUD…" at bounding box center [175, 156] width 224 height 22
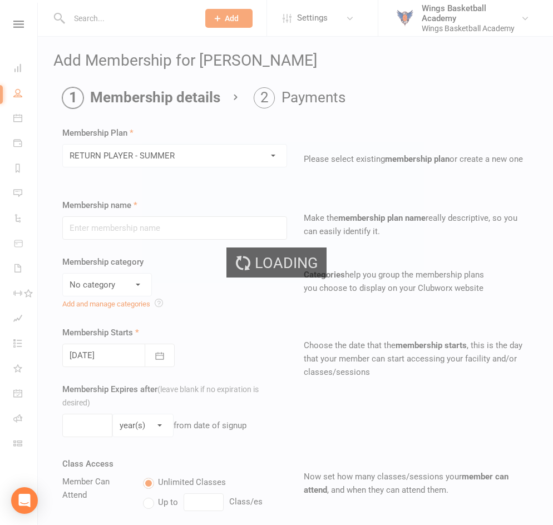
type input "RETURN PLAYER - SUMMER"
select select "1"
type input "6"
select select "2"
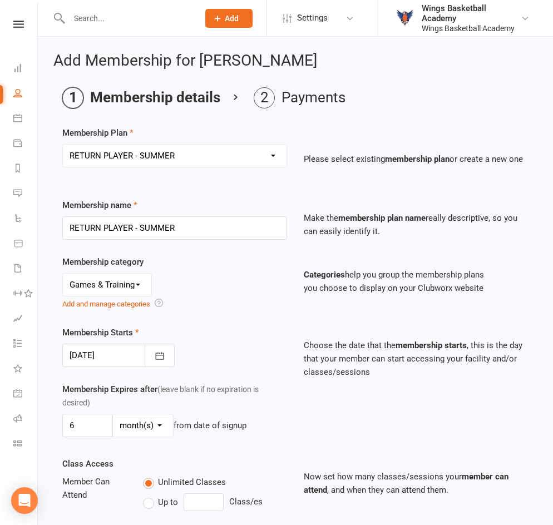
click at [214, 185] on div "Membership Plan Select a membership plan Create new Membership Plan NEW PLAYER …" at bounding box center [295, 414] width 466 height 576
drag, startPoint x: 218, startPoint y: 343, endPoint x: 220, endPoint y: 334, distance: 8.6
click at [219, 337] on div "Membership Starts 12 Oct 2025 October 2025 Sun Mon Tue Wed Thu Fri Sat 40 28 29…" at bounding box center [174, 346] width 241 height 41
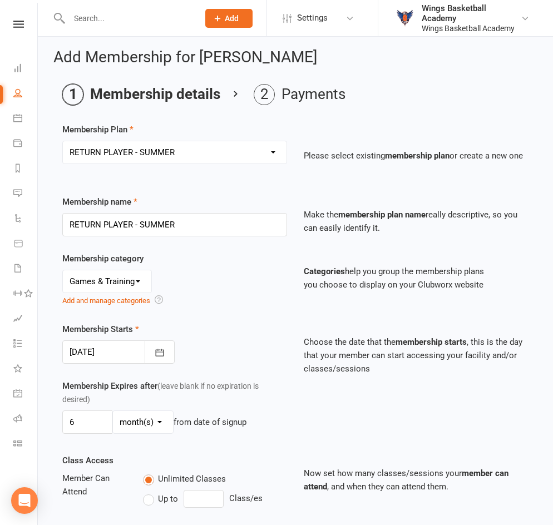
scroll to position [251, 0]
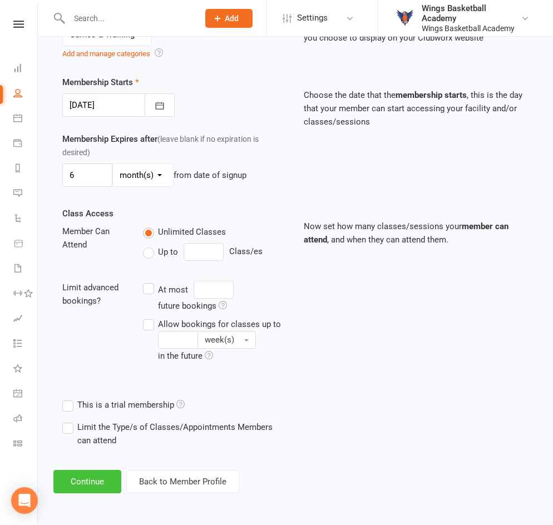
click at [78, 484] on button "Continue" at bounding box center [87, 481] width 68 height 23
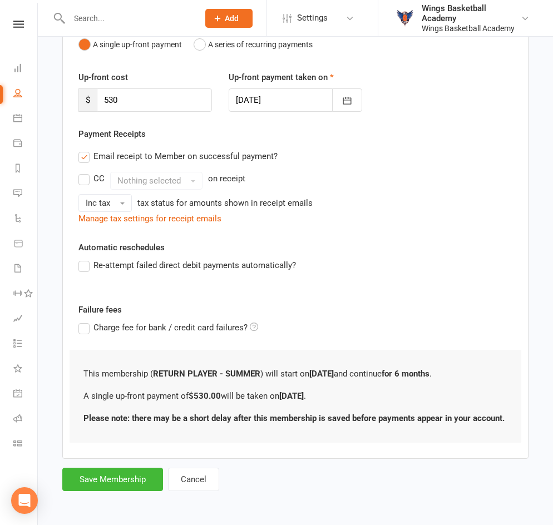
scroll to position [0, 0]
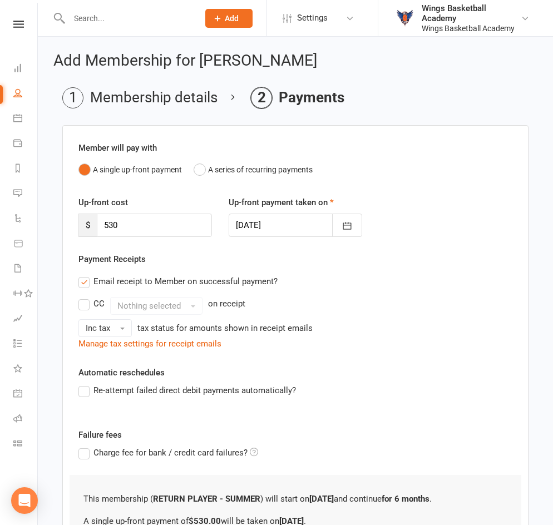
click at [213, 258] on div "Payment Receipts Email receipt to Member on successful payment? CC Nothing sele…" at bounding box center [295, 302] width 434 height 98
click at [200, 171] on button "A series of recurring payments" at bounding box center [253, 169] width 119 height 21
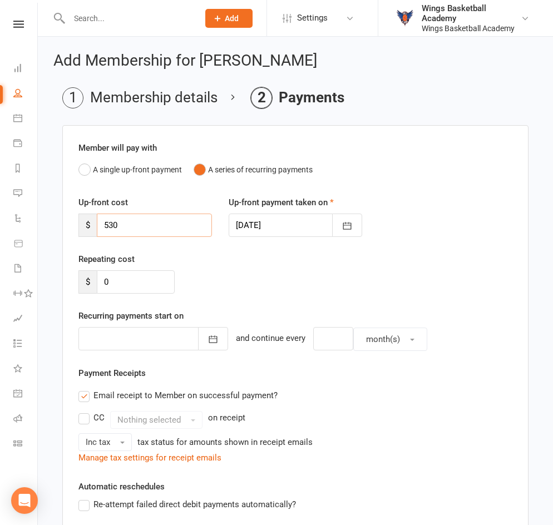
drag, startPoint x: 134, startPoint y: 226, endPoint x: 53, endPoint y: 215, distance: 81.4
click at [53, 215] on main "Membership details Payments Member will pay with A single up-front payment A se…" at bounding box center [295, 408] width 484 height 643
click at [267, 259] on div "Repeating cost $ 0" at bounding box center [295, 281] width 451 height 57
click at [321, 340] on input "number" at bounding box center [333, 338] width 40 height 23
type input "1"
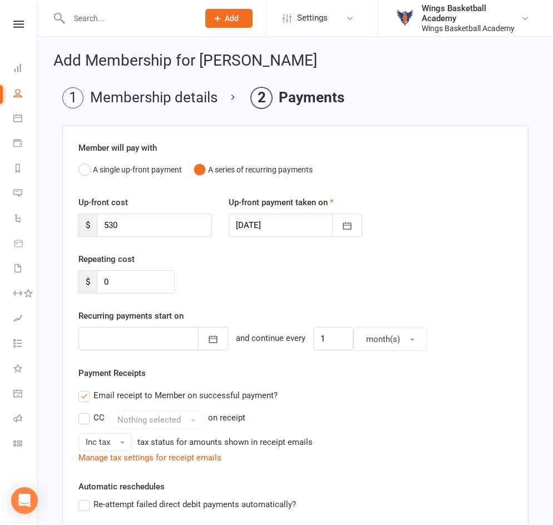
click at [346, 293] on div "Repeating cost $ 0" at bounding box center [295, 281] width 451 height 57
click at [244, 293] on div "Repeating cost $ 0" at bounding box center [295, 281] width 451 height 57
click at [297, 225] on div at bounding box center [296, 225] width 134 height 23
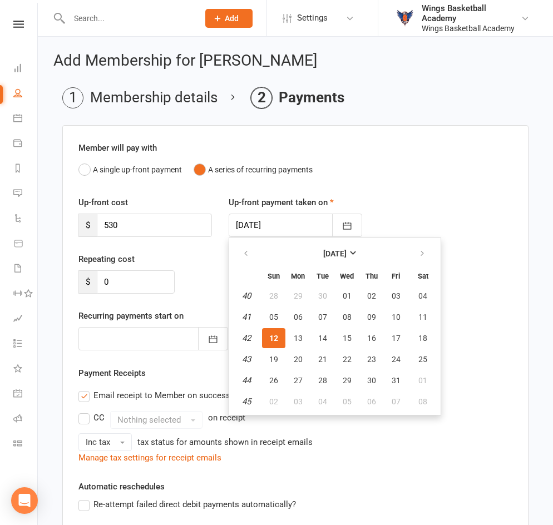
click at [277, 336] on span "12" at bounding box center [273, 338] width 9 height 9
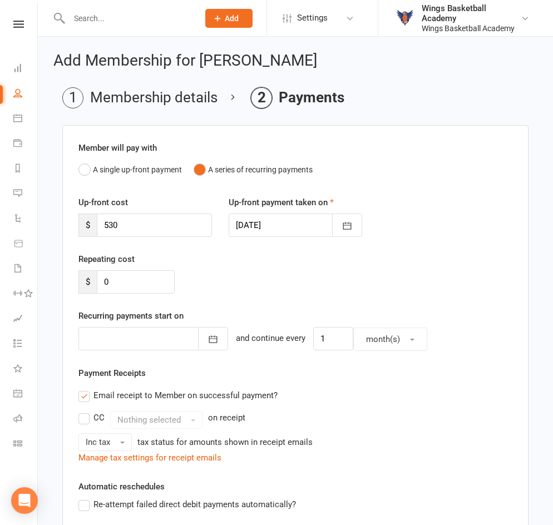
click at [227, 275] on div "Repeating cost $ 0" at bounding box center [295, 281] width 451 height 57
drag, startPoint x: 120, startPoint y: 281, endPoint x: 71, endPoint y: 273, distance: 49.0
click at [71, 273] on div "Repeating cost $ 0" at bounding box center [126, 273] width 113 height 41
click at [175, 259] on div "Repeating cost $ 0" at bounding box center [126, 273] width 113 height 41
drag, startPoint x: 131, startPoint y: 227, endPoint x: 96, endPoint y: 223, distance: 35.9
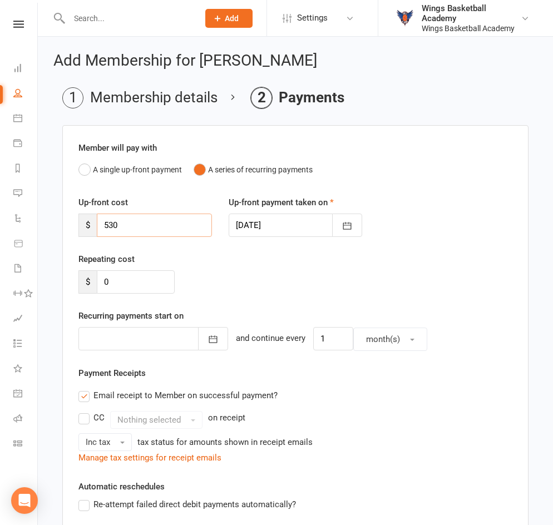
click at [96, 223] on div "$ 530" at bounding box center [145, 225] width 134 height 23
type input "88.33"
drag, startPoint x: 118, startPoint y: 289, endPoint x: 87, endPoint y: 283, distance: 31.8
click at [87, 283] on div "$ 0" at bounding box center [126, 281] width 96 height 23
type input "88.33"
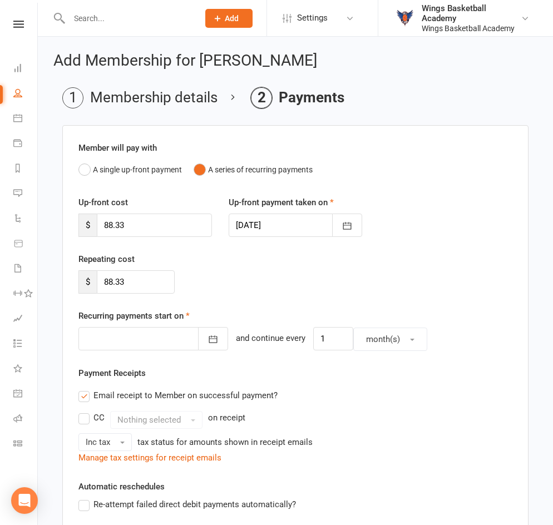
click at [226, 259] on div "Repeating cost $ 88.33" at bounding box center [295, 281] width 451 height 57
click at [208, 338] on icon "button" at bounding box center [213, 339] width 11 height 11
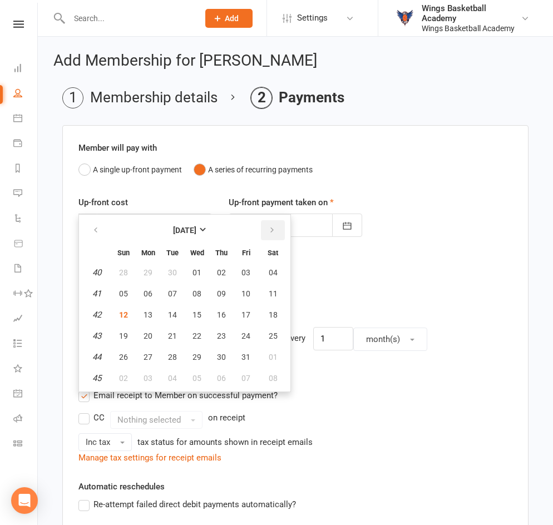
click at [270, 225] on button "button" at bounding box center [273, 230] width 24 height 20
click at [198, 312] on span "12" at bounding box center [197, 314] width 9 height 9
type input "12 Nov 2025"
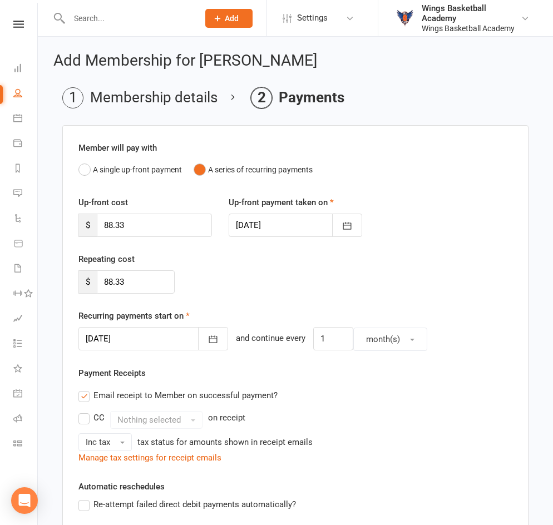
click at [234, 275] on div "Repeating cost $ 88.33" at bounding box center [295, 281] width 451 height 57
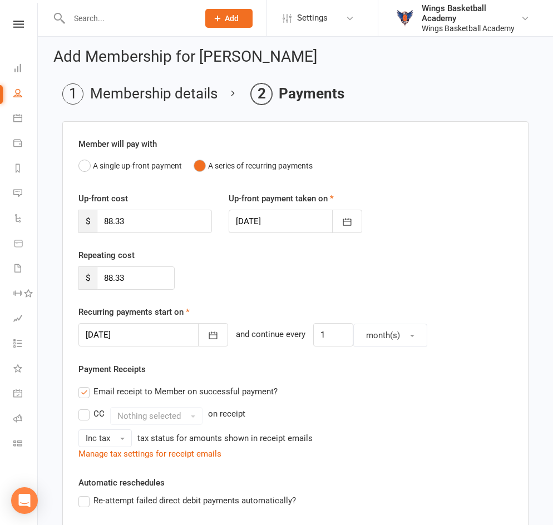
scroll to position [262, 0]
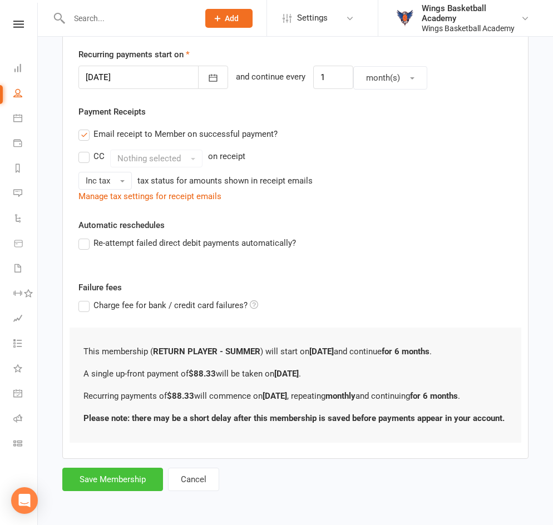
click at [109, 479] on button "Save Membership" at bounding box center [112, 479] width 101 height 23
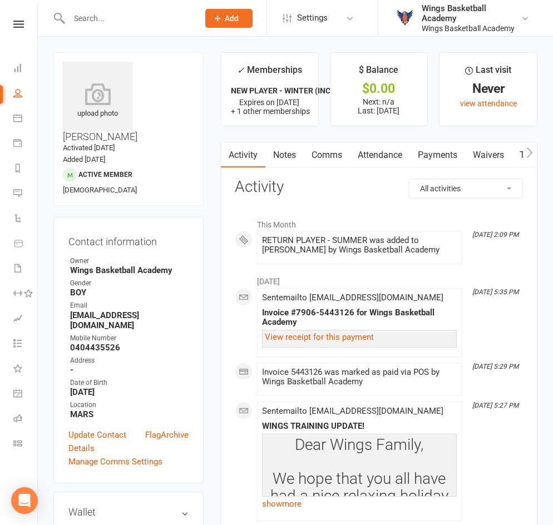
click at [440, 145] on link "Payments" at bounding box center [437, 155] width 55 height 26
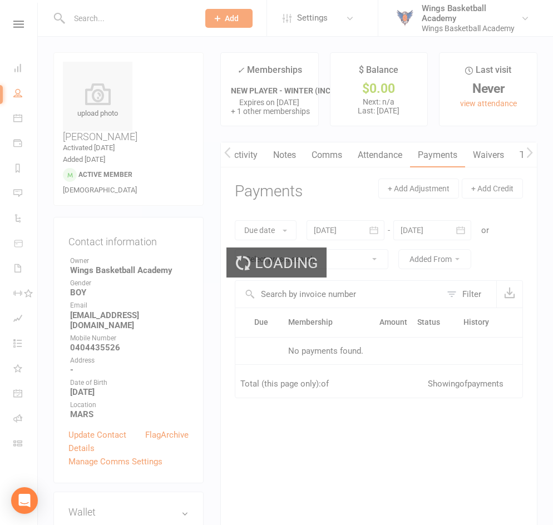
scroll to position [0, 1]
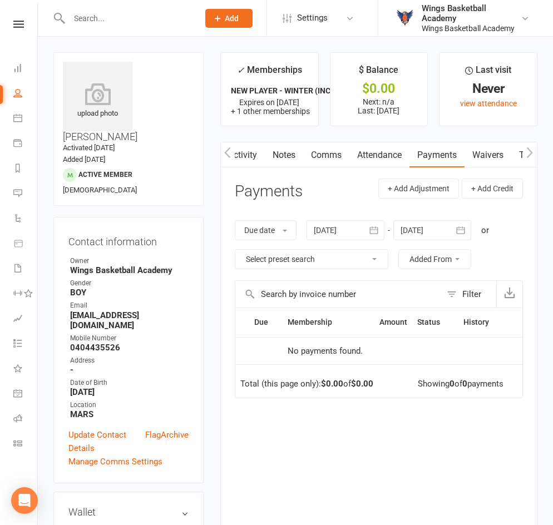
click at [333, 188] on header "Payments + Add Adjustment + Add Credit" at bounding box center [379, 194] width 288 height 31
click at [465, 230] on icon "button" at bounding box center [460, 230] width 11 height 11
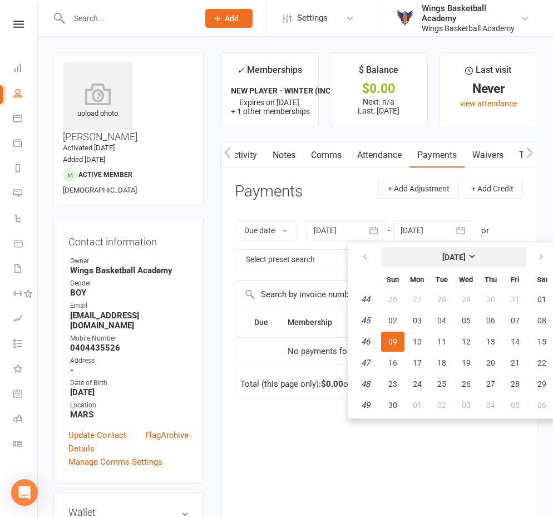
click at [468, 250] on button "November 2025" at bounding box center [454, 257] width 146 height 20
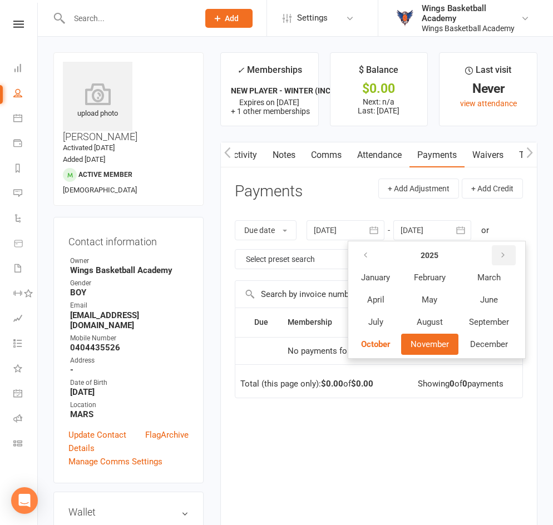
click at [507, 255] on icon "button" at bounding box center [503, 255] width 8 height 9
click at [487, 344] on span "December" at bounding box center [489, 344] width 38 height 10
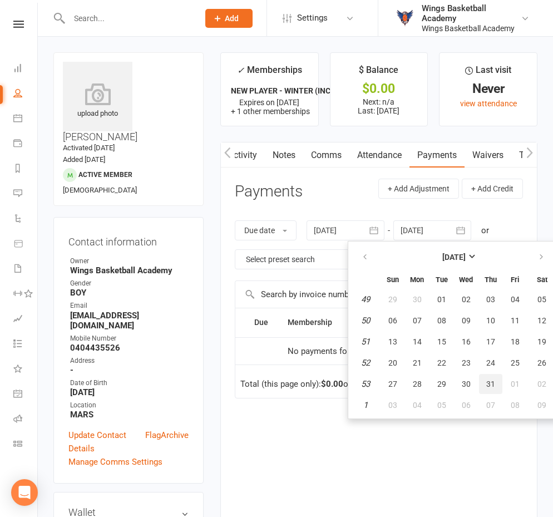
click at [488, 382] on span "31" at bounding box center [490, 383] width 9 height 9
type input "31 Dec 2026"
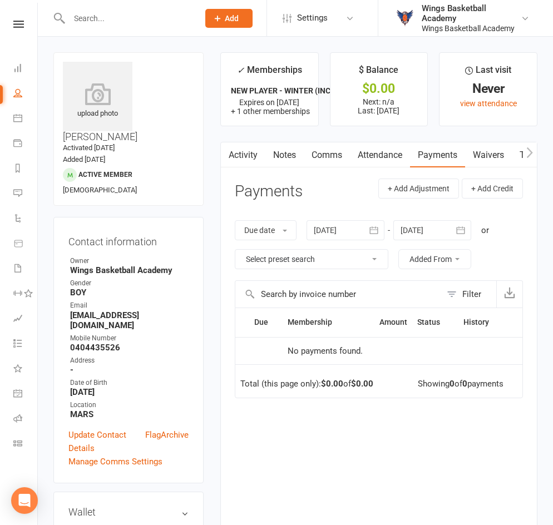
click at [436, 232] on div at bounding box center [432, 230] width 78 height 20
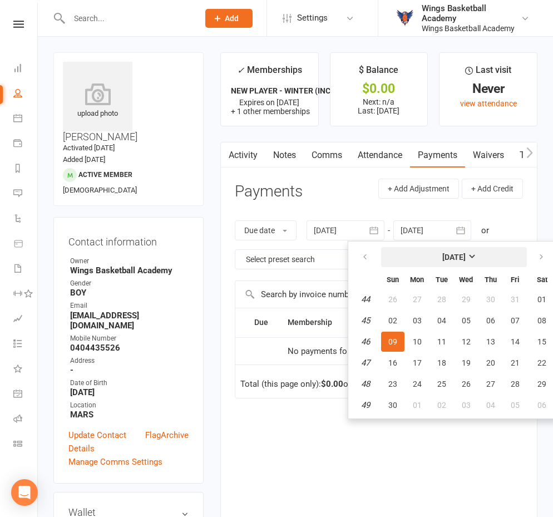
click at [466, 253] on strong "[DATE]" at bounding box center [453, 257] width 23 height 9
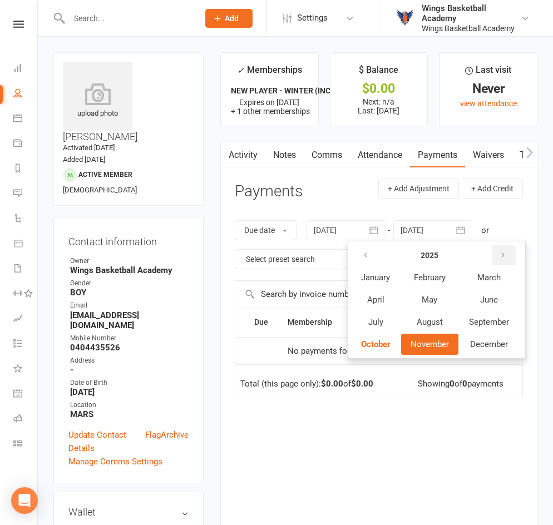
click at [501, 259] on button "button" at bounding box center [504, 255] width 24 height 20
click at [487, 337] on button "December" at bounding box center [489, 344] width 59 height 21
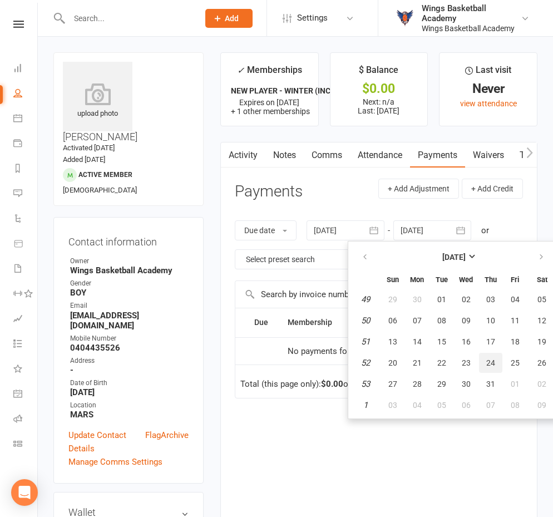
click at [487, 361] on span "24" at bounding box center [490, 362] width 9 height 9
type input "24 Dec 2026"
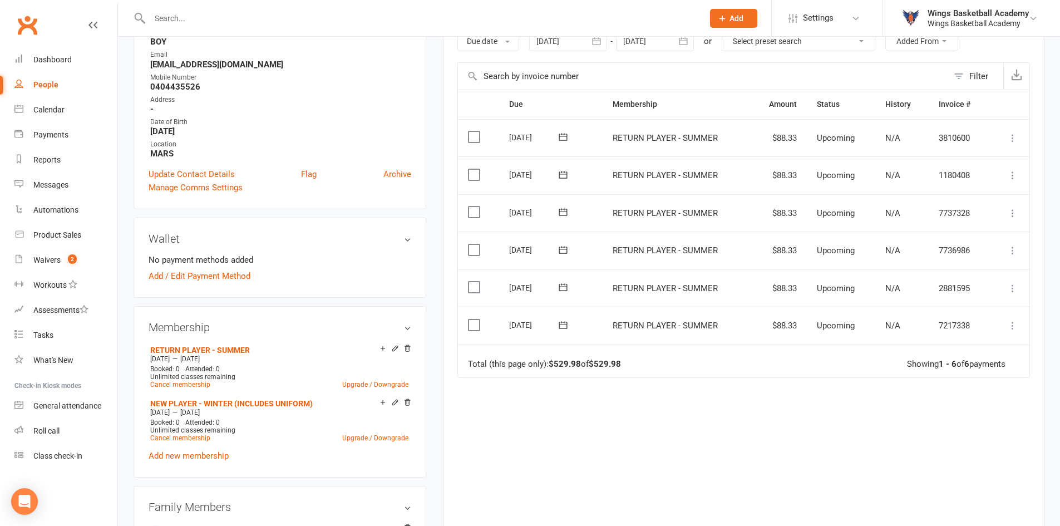
scroll to position [223, 0]
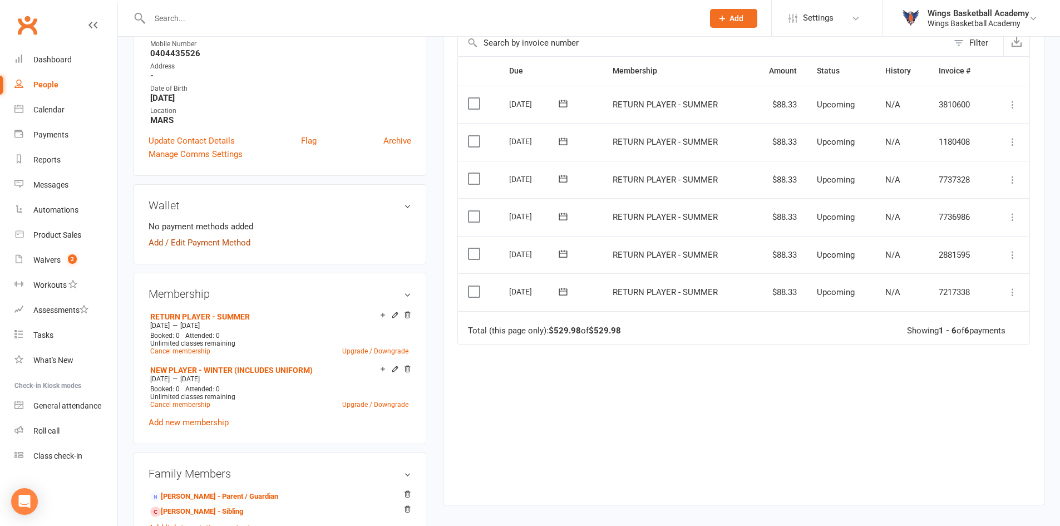
click at [231, 240] on link "Add / Edit Payment Method" at bounding box center [200, 242] width 102 height 13
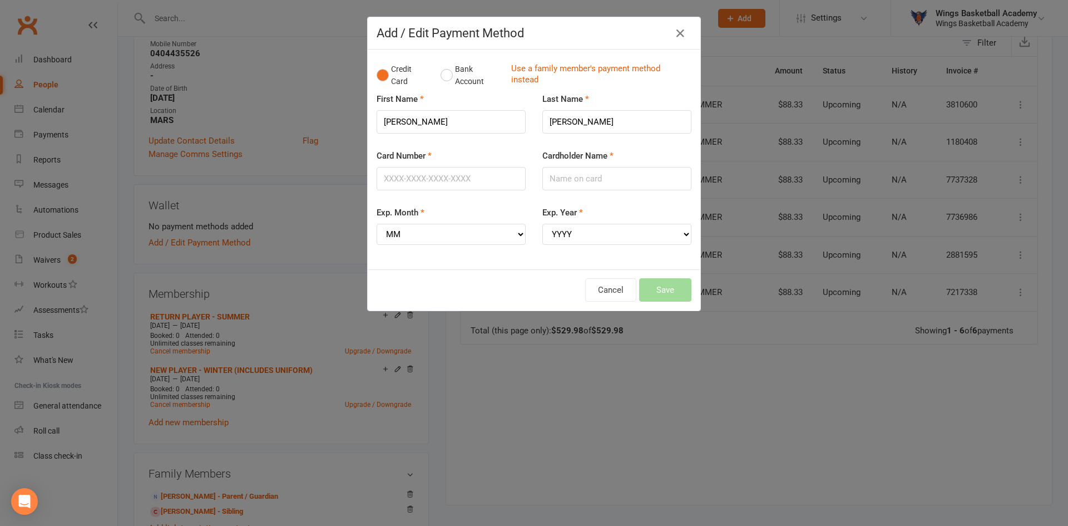
click at [499, 151] on div "Card Number" at bounding box center [451, 169] width 149 height 41
drag, startPoint x: 430, startPoint y: 124, endPoint x: 312, endPoint y: 101, distance: 119.5
click at [312, 101] on div "Add / Edit Payment Method Credit Card Bank Account Use a family member's paymen…" at bounding box center [534, 263] width 1068 height 526
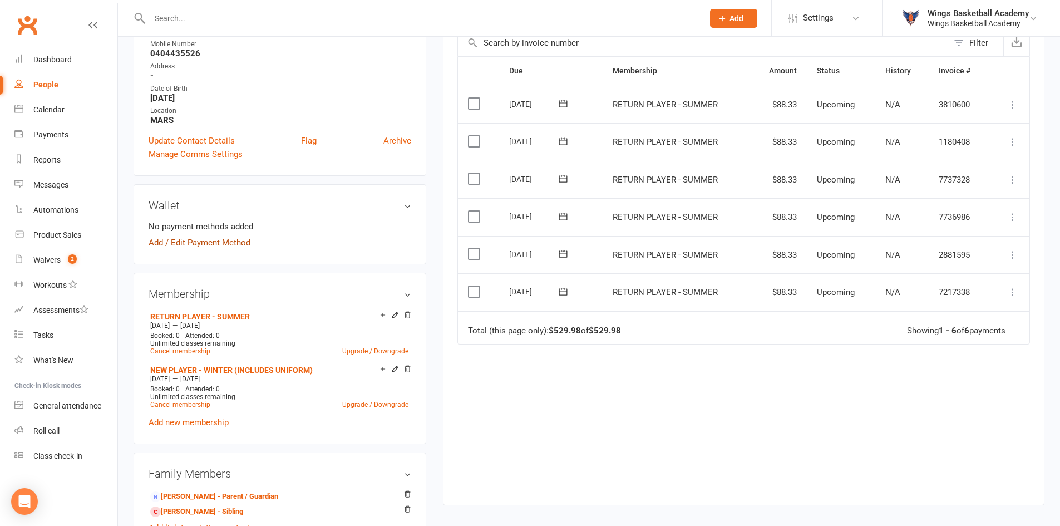
click at [230, 242] on link "Add / Edit Payment Method" at bounding box center [200, 242] width 102 height 13
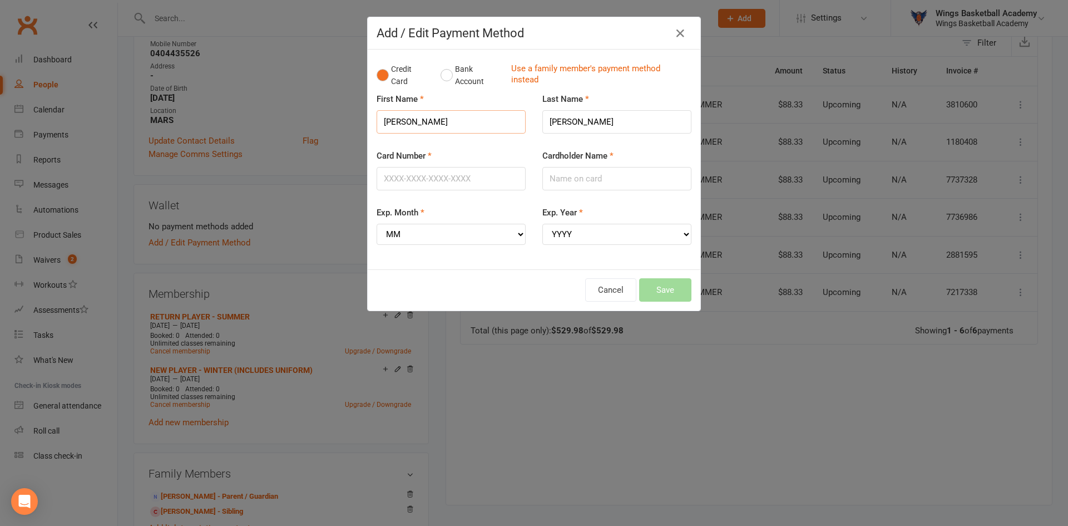
click at [449, 126] on input "Lucas" at bounding box center [451, 121] width 149 height 23
type input "L"
type input "Nathan"
click at [428, 180] on input "Card Number" at bounding box center [451, 178] width 149 height 23
type input "5217293025990788"
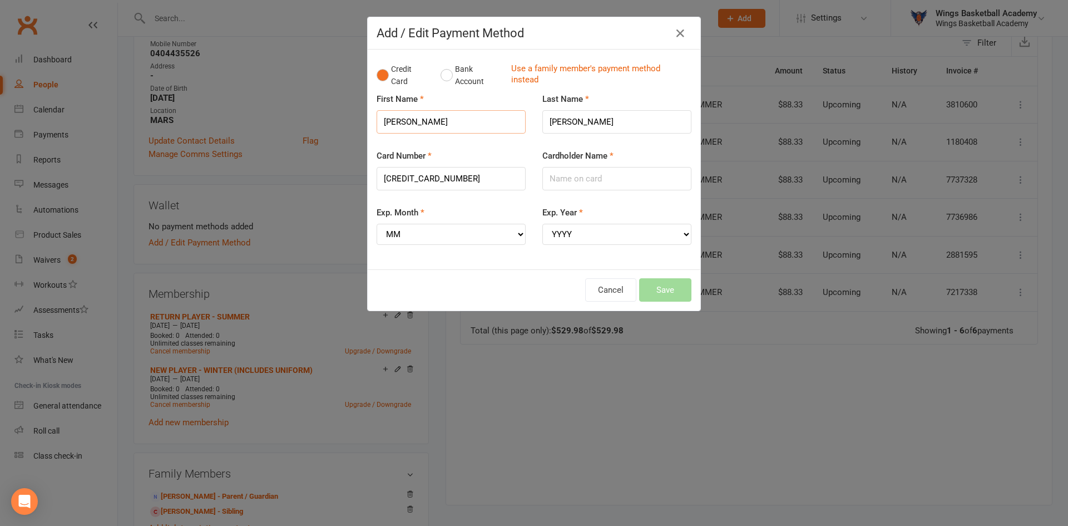
drag, startPoint x: 441, startPoint y: 124, endPoint x: 377, endPoint y: 119, distance: 64.1
click at [377, 119] on input "Nathan" at bounding box center [451, 121] width 149 height 23
click at [554, 181] on input "Cardholder Name" at bounding box center [617, 178] width 149 height 23
paste input "Nathan"
drag, startPoint x: 596, startPoint y: 123, endPoint x: 546, endPoint y: 117, distance: 50.5
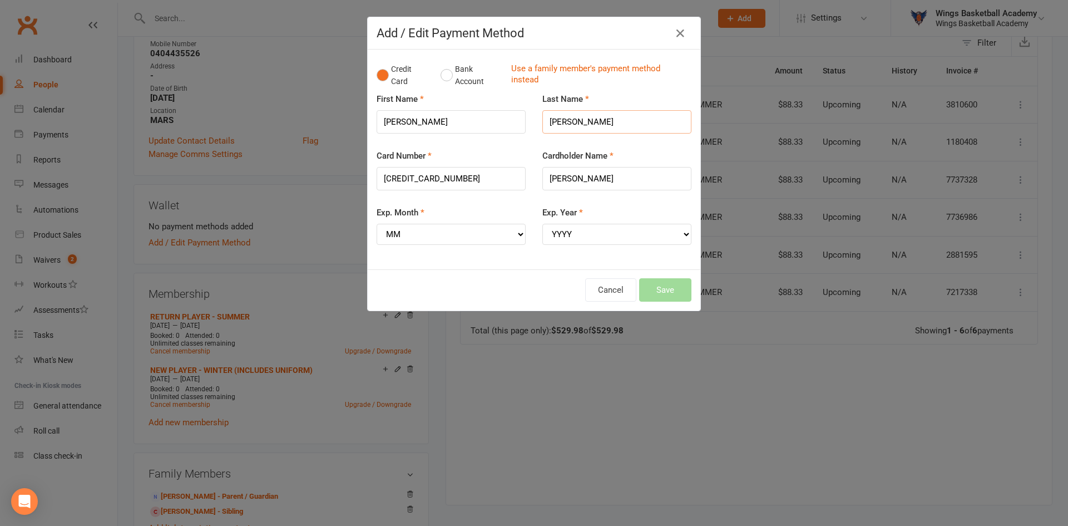
click at [546, 117] on input "McCallum" at bounding box center [617, 121] width 149 height 23
click at [561, 180] on input "Nathan" at bounding box center [617, 178] width 149 height 23
paste input "McCallum"
type input "Nathan McCallum"
click at [435, 233] on select "MM 01 02 03 04 05 06 07 08 09 10 11 12" at bounding box center [451, 234] width 149 height 21
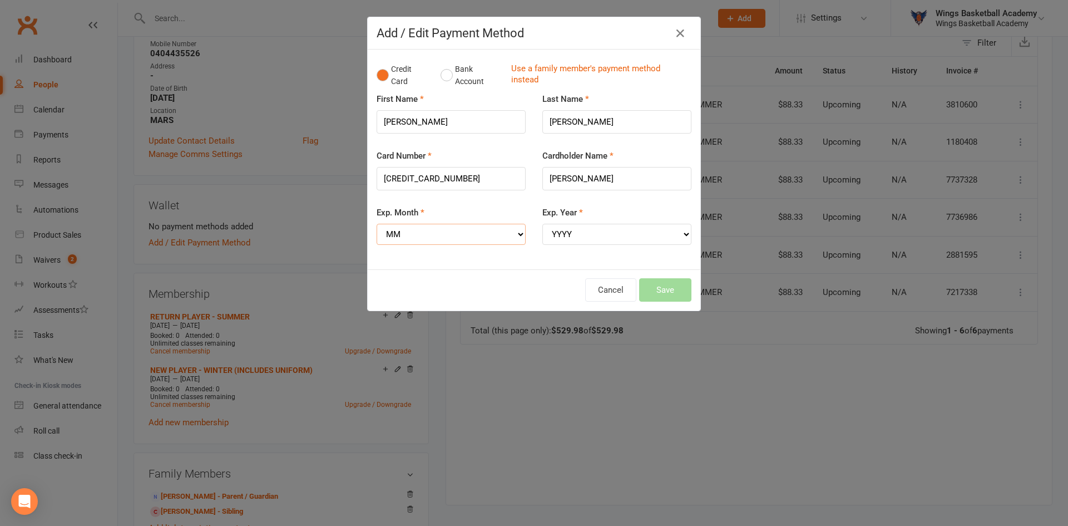
select select "10"
click at [377, 224] on select "MM 01 02 03 04 05 06 07 08 09 10 11 12" at bounding box center [451, 234] width 149 height 21
click at [561, 238] on select "YYYY 2025 2026 2027 2028 2029 2030 2031 2032 2033 2034" at bounding box center [617, 234] width 149 height 21
select select "2028"
click at [543, 224] on select "YYYY 2025 2026 2027 2028 2029 2030 2031 2032 2033 2034" at bounding box center [617, 234] width 149 height 21
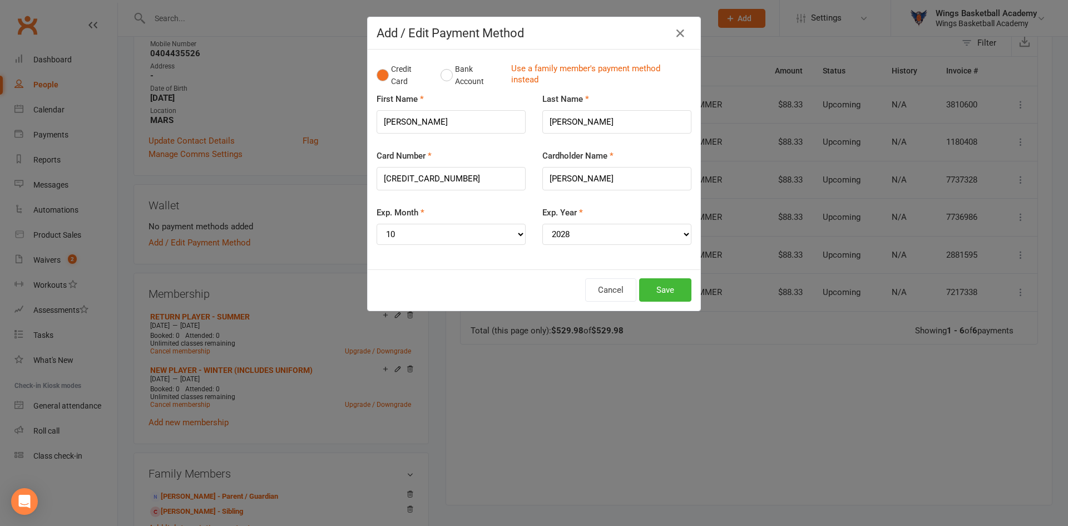
click at [528, 250] on div "Exp. Month MM 01 02 03 04 05 06 07 08 09 10 11 12" at bounding box center [451, 233] width 166 height 55
click at [561, 289] on button "Save" at bounding box center [665, 289] width 52 height 23
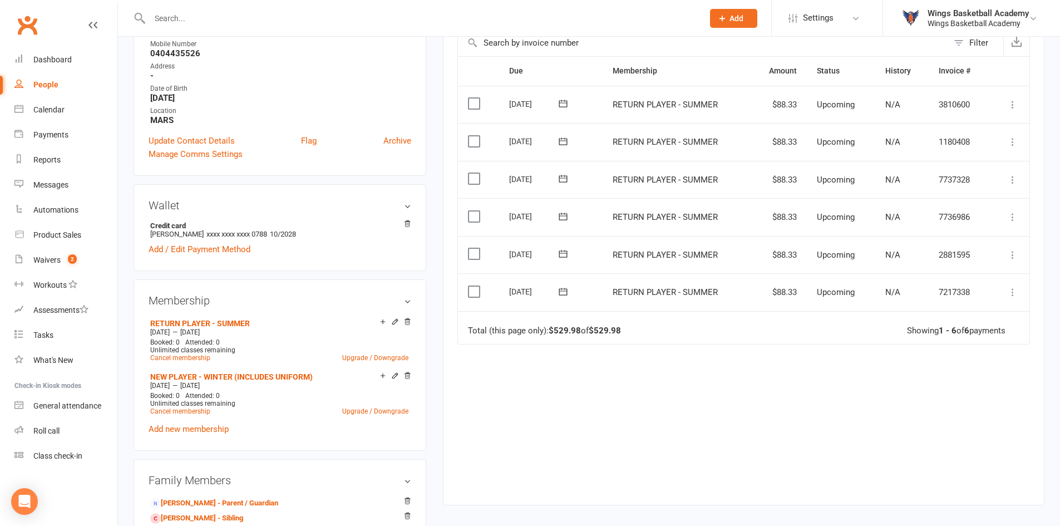
click at [561, 407] on div "Due Contact Membership Amount Status History Invoice # Select this 12 Mar 2026 …" at bounding box center [743, 272] width 573 height 432
click at [561, 288] on icon at bounding box center [1012, 292] width 11 height 11
click at [561, 422] on link "Process now" at bounding box center [964, 425] width 110 height 22
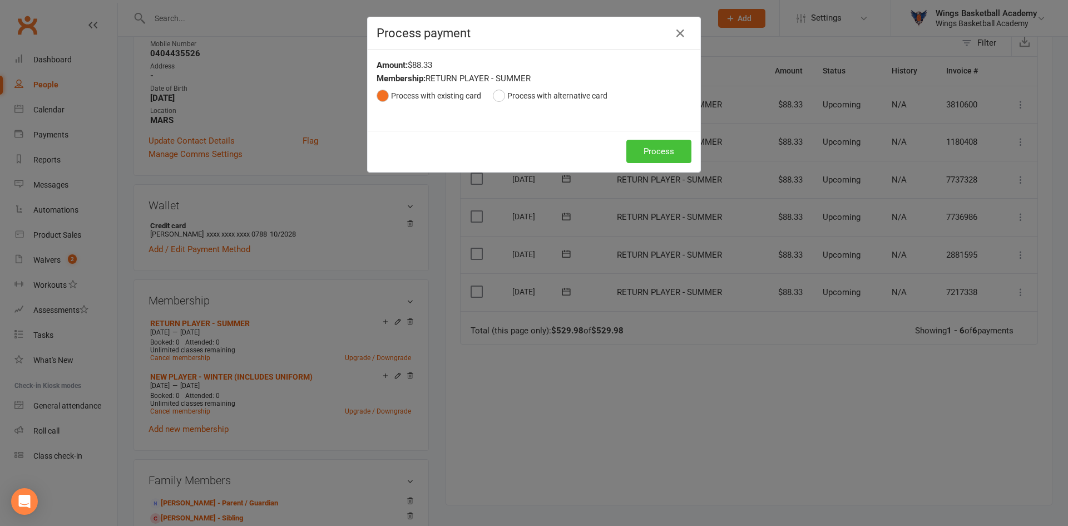
click at [561, 150] on button "Process" at bounding box center [659, 151] width 65 height 23
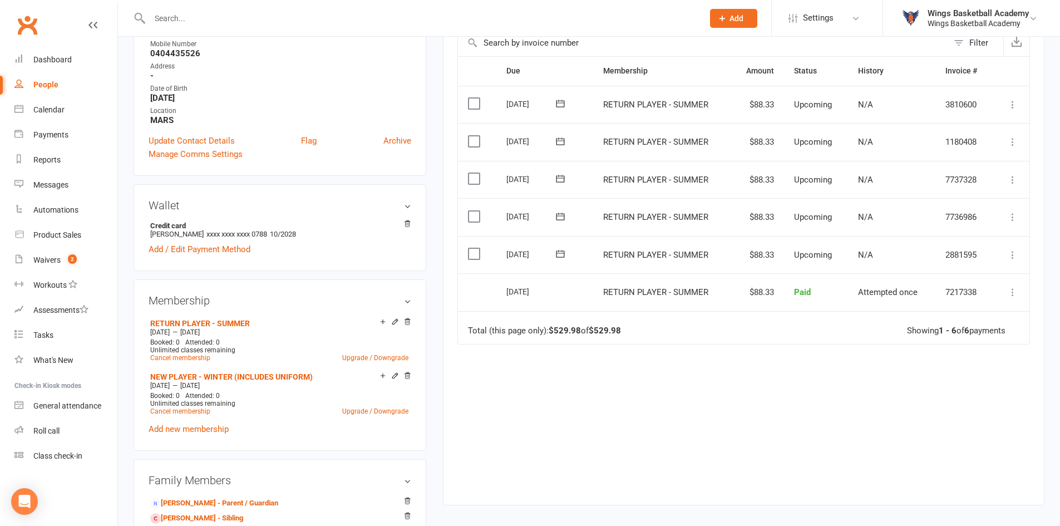
click at [430, 405] on div "upload photo Lucas McCallum Activated 31 July, 2025 Added 23 June, 2025 Active …" at bounding box center [279, 336] width 309 height 1012
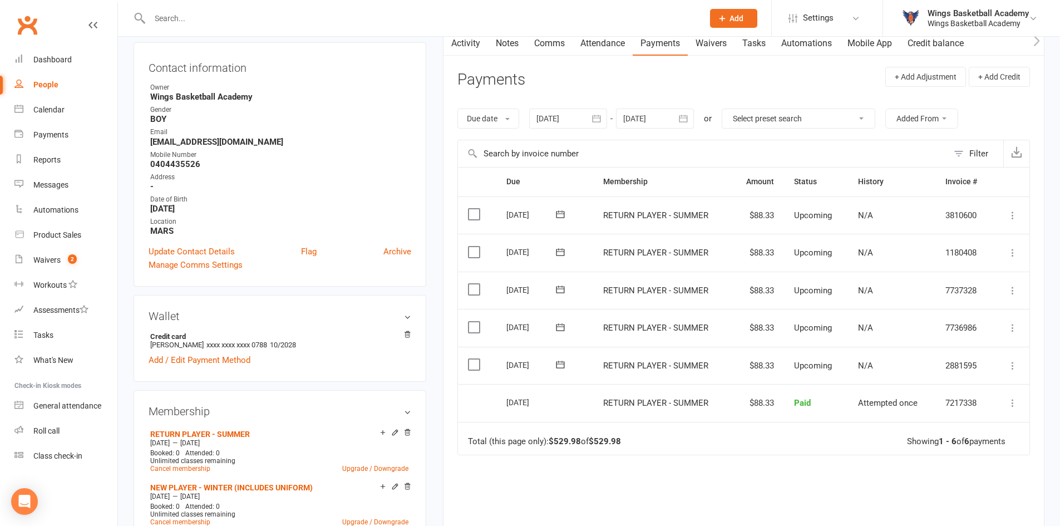
scroll to position [0, 0]
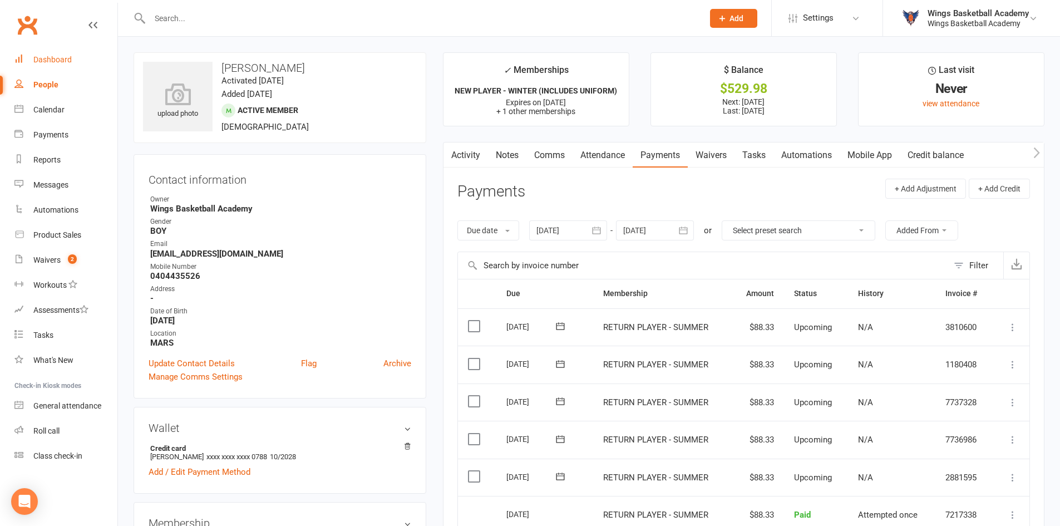
click at [53, 58] on div "Dashboard" at bounding box center [52, 59] width 38 height 9
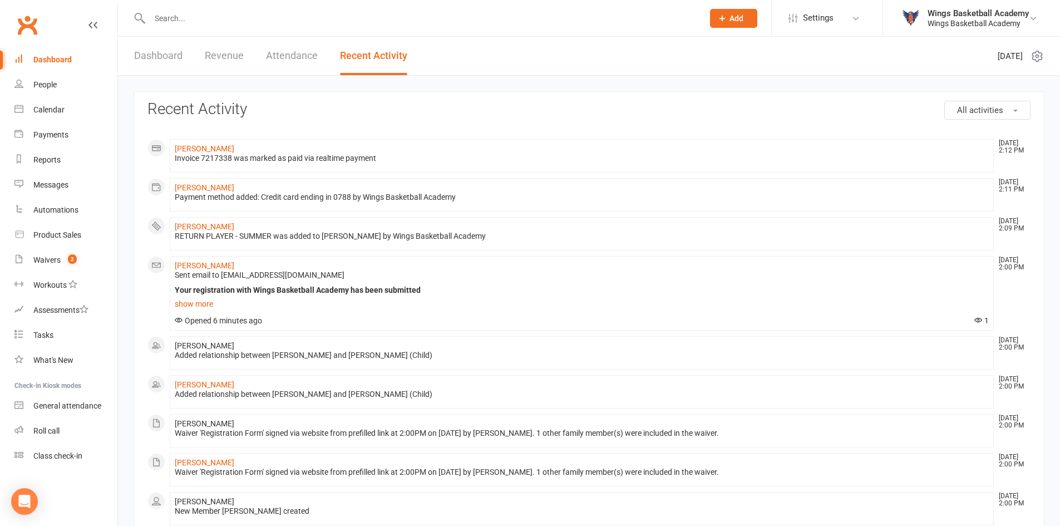
click at [171, 46] on link "Dashboard" at bounding box center [158, 56] width 48 height 38
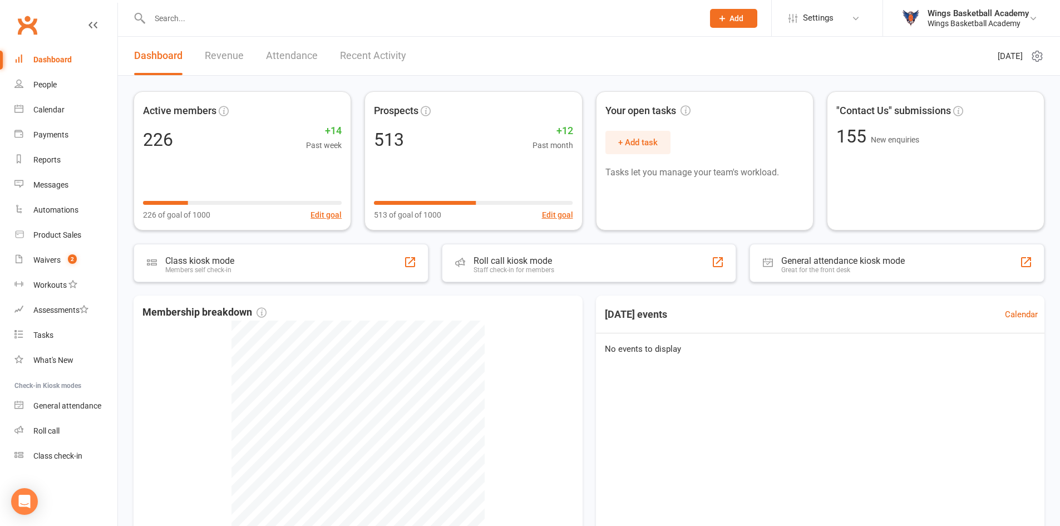
click at [185, 21] on input "text" at bounding box center [420, 19] width 549 height 16
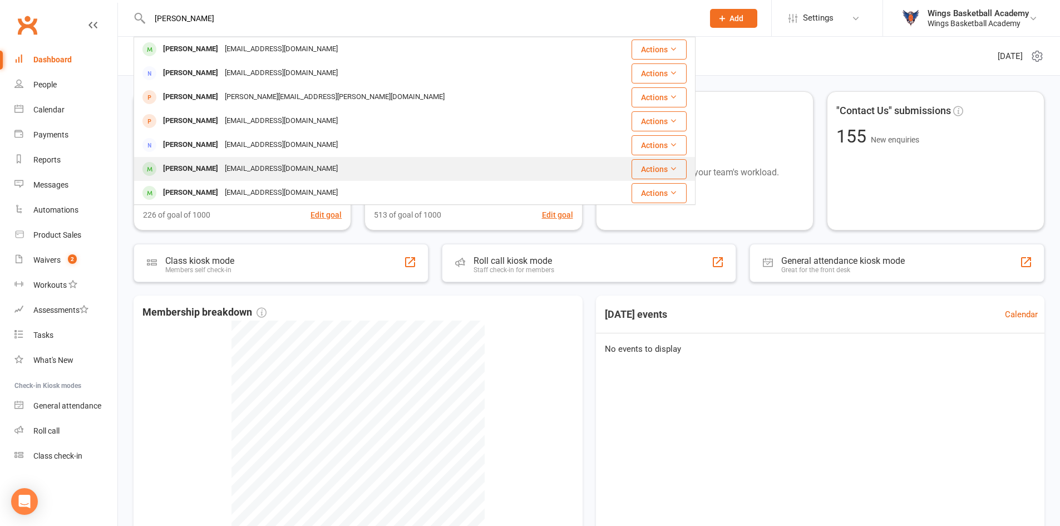
type input "johnathan"
click at [198, 163] on div "Jonathan McPeake" at bounding box center [191, 169] width 62 height 16
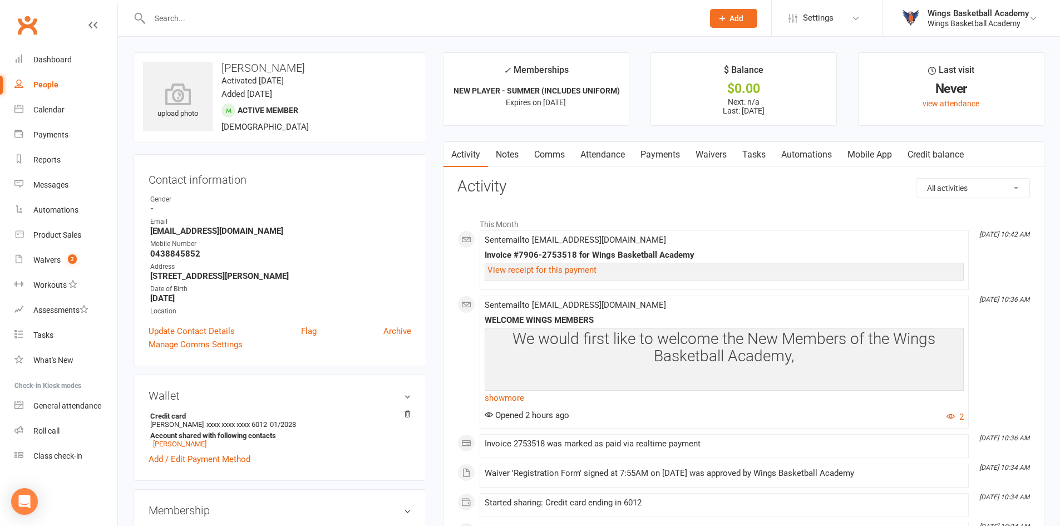
drag, startPoint x: 317, startPoint y: 67, endPoint x: 221, endPoint y: 68, distance: 95.7
click at [221, 68] on h3 "Jonathan McPeake" at bounding box center [280, 68] width 274 height 12
copy h3 "Jonathan McPeake"
click at [61, 261] on link "Waivers 2" at bounding box center [65, 260] width 103 height 25
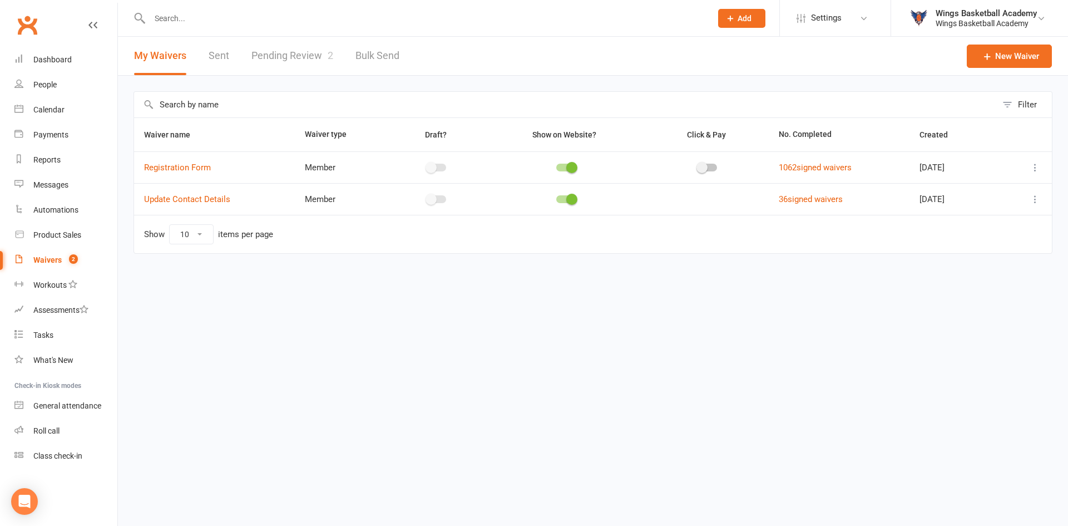
click at [304, 50] on link "Pending Review 2" at bounding box center [293, 56] width 82 height 38
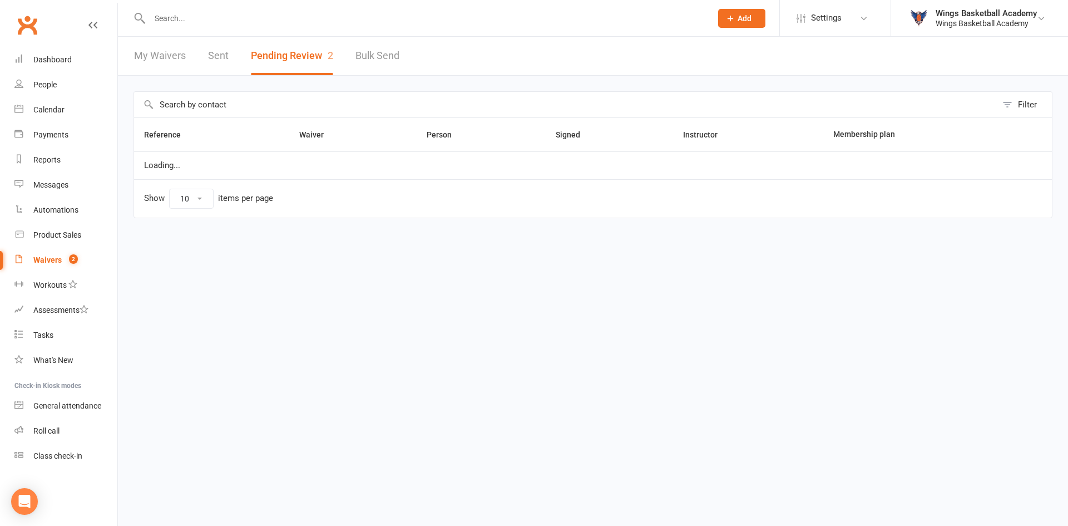
select select "50"
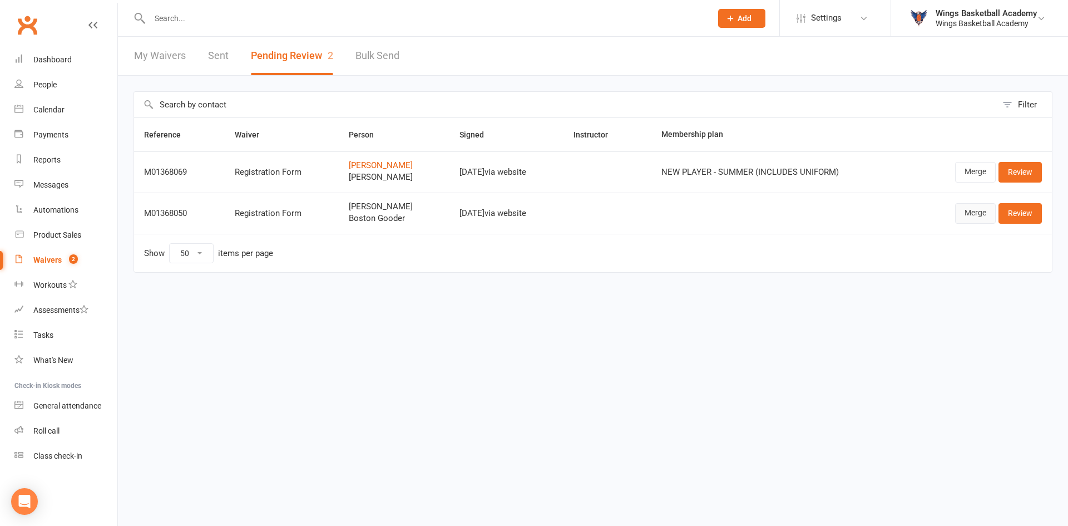
click at [561, 211] on link "Merge" at bounding box center [975, 213] width 41 height 20
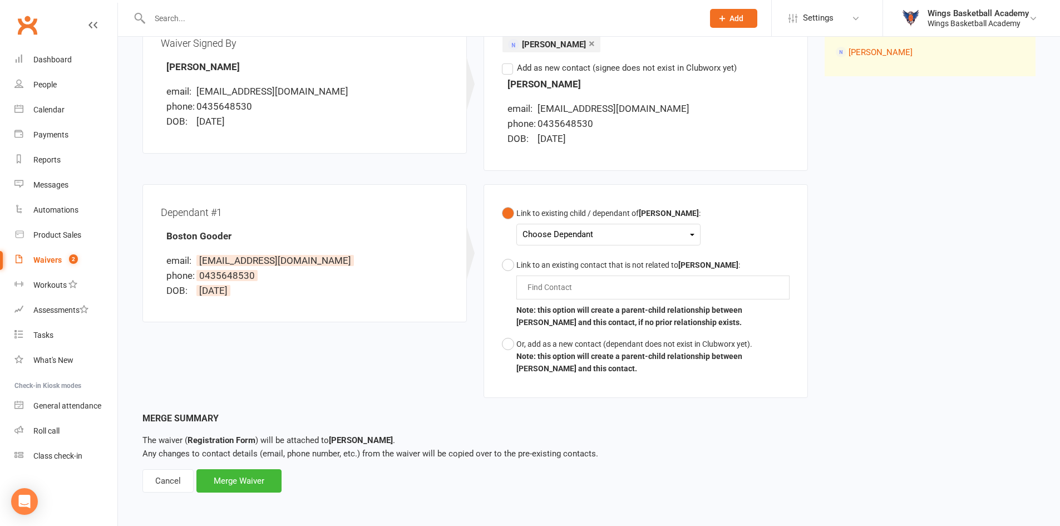
scroll to position [159, 0]
click at [561, 230] on div "Choose Dependant" at bounding box center [608, 233] width 172 height 15
click at [555, 256] on link "Boston Gooder" at bounding box center [578, 260] width 110 height 24
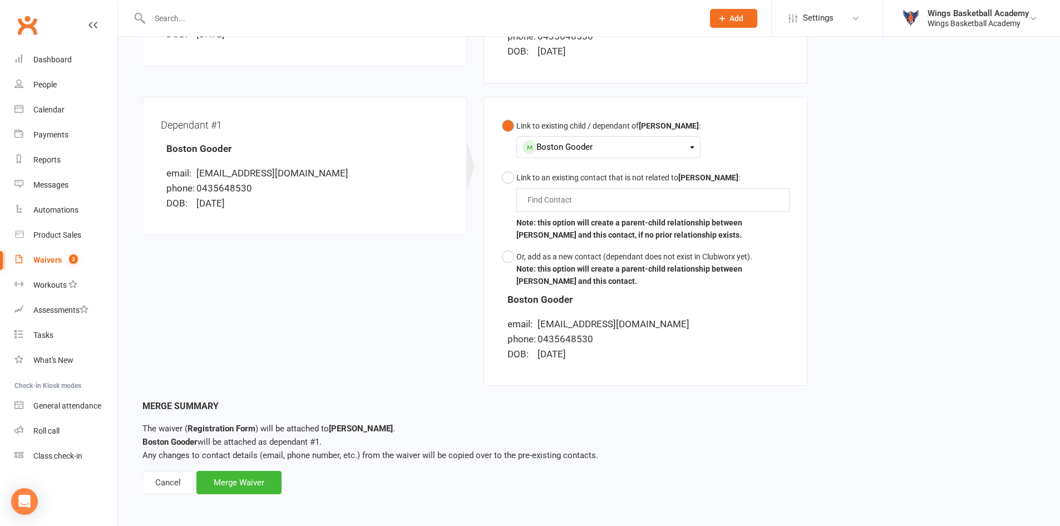
scroll to position [248, 0]
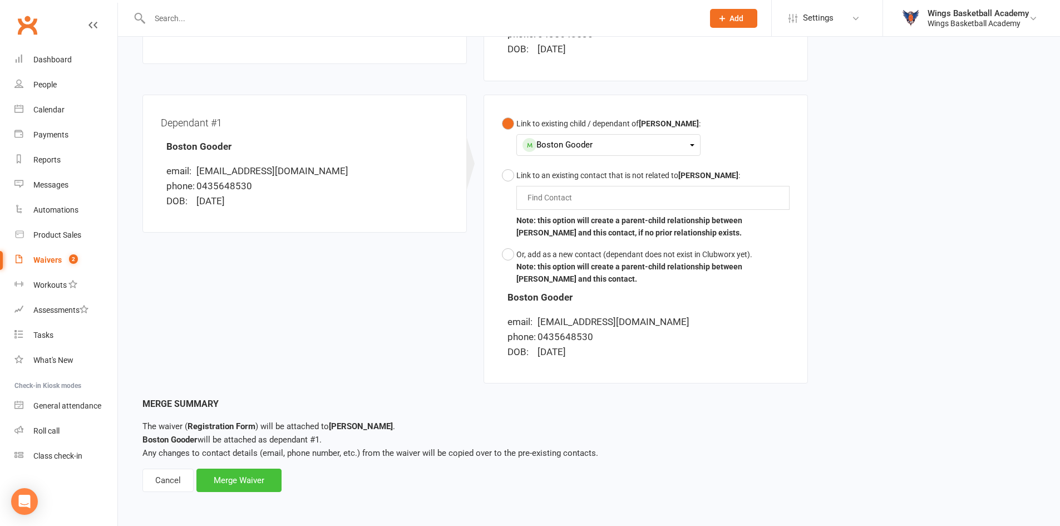
click at [240, 481] on div "Merge Waiver" at bounding box center [238, 480] width 85 height 23
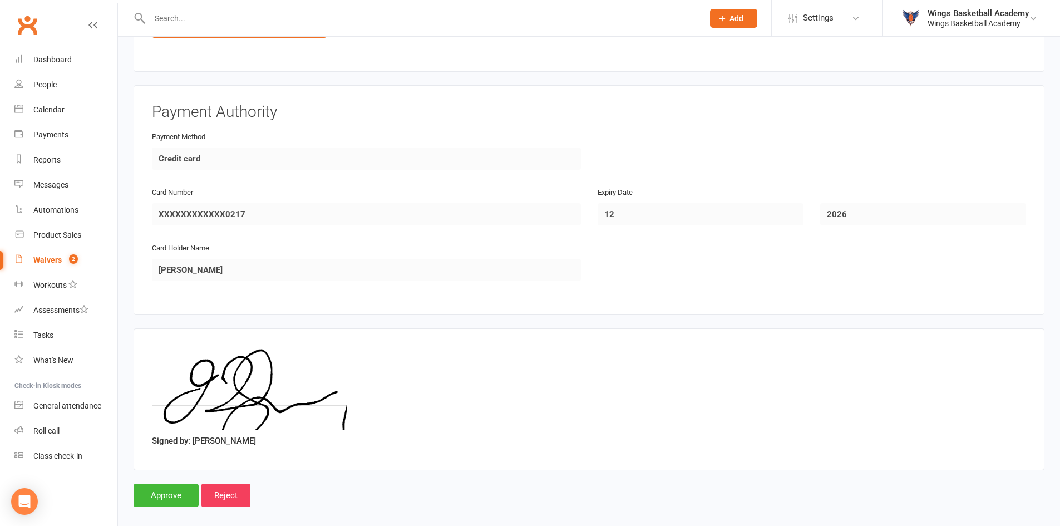
scroll to position [1439, 0]
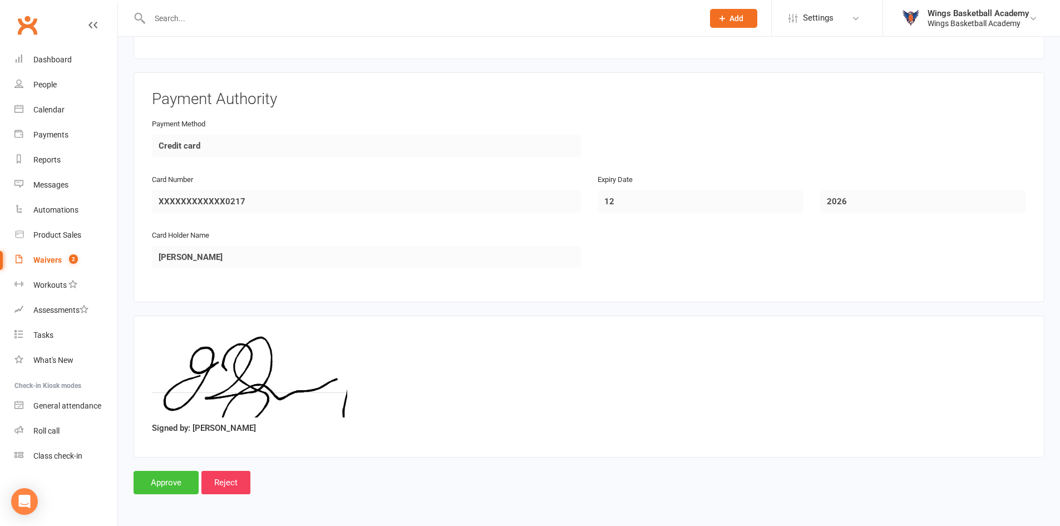
click at [164, 484] on input "Approve" at bounding box center [166, 482] width 65 height 23
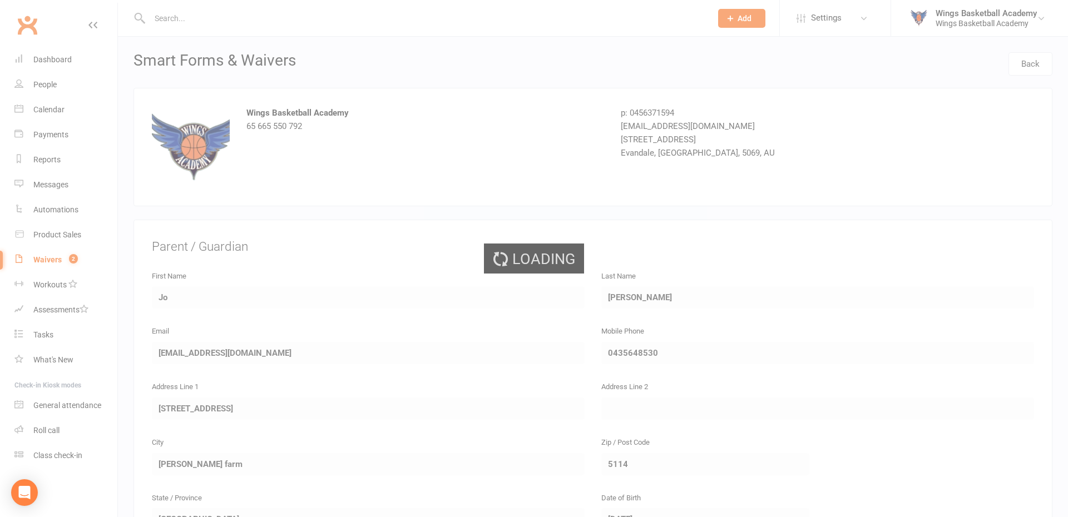
select select "50"
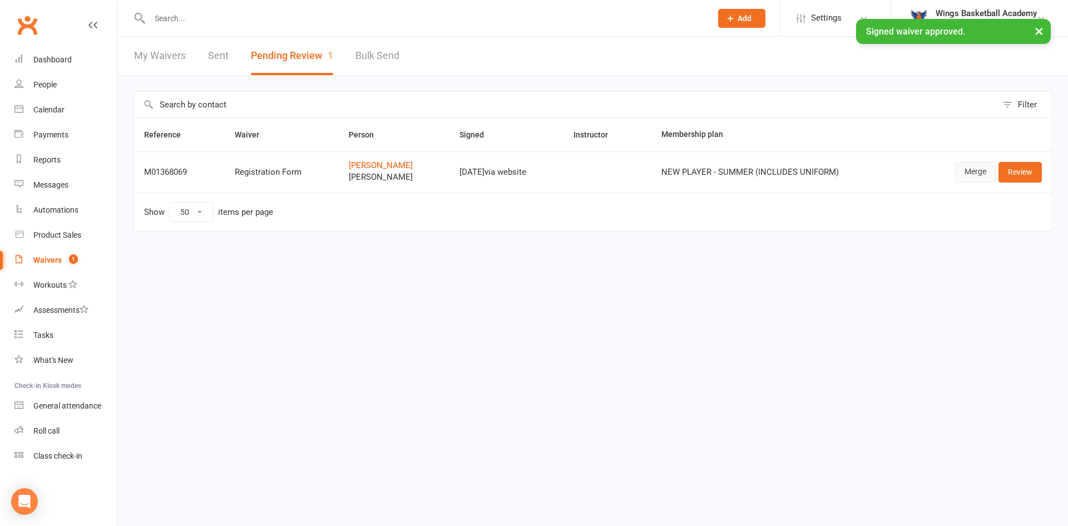
click at [561, 172] on link "Merge" at bounding box center [975, 172] width 41 height 20
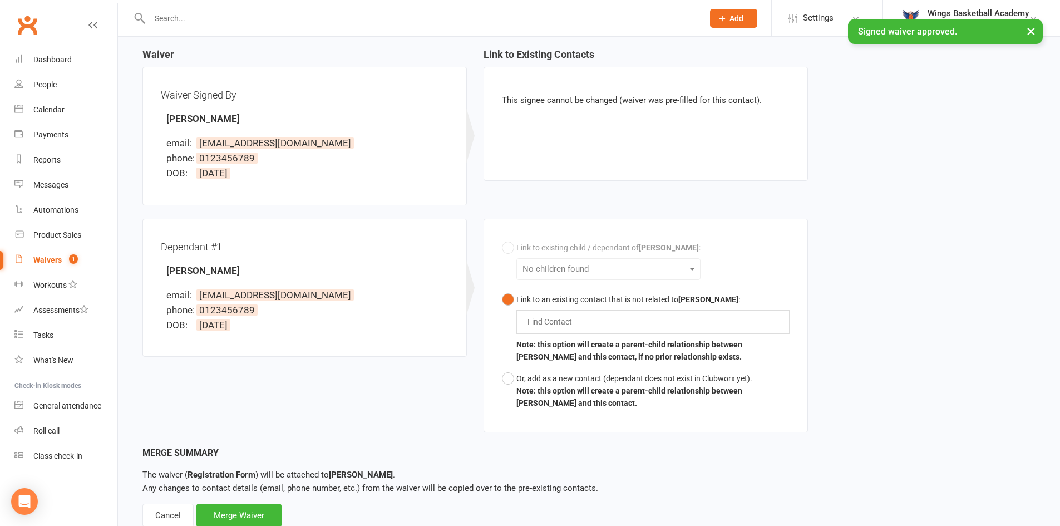
scroll to position [111, 0]
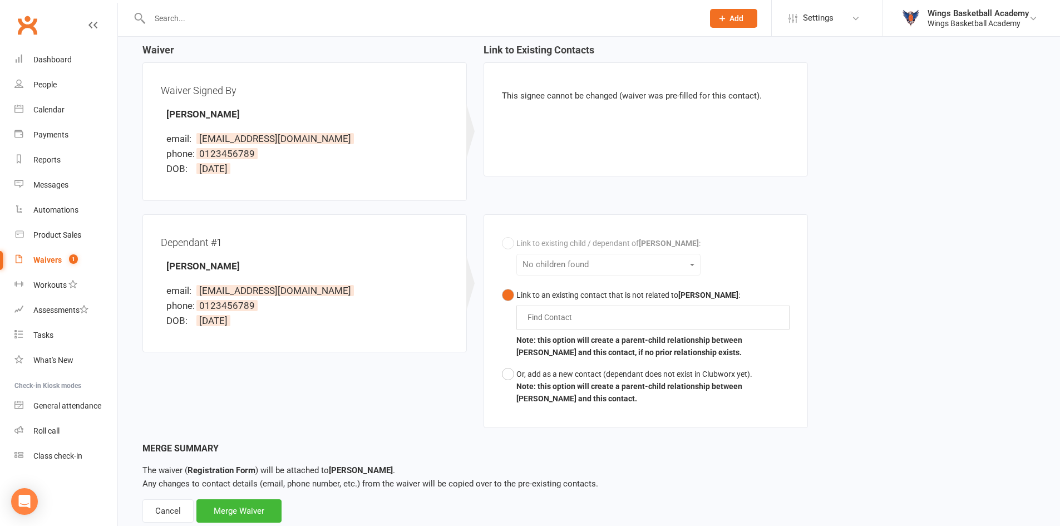
click at [551, 320] on input "text" at bounding box center [552, 316] width 52 height 13
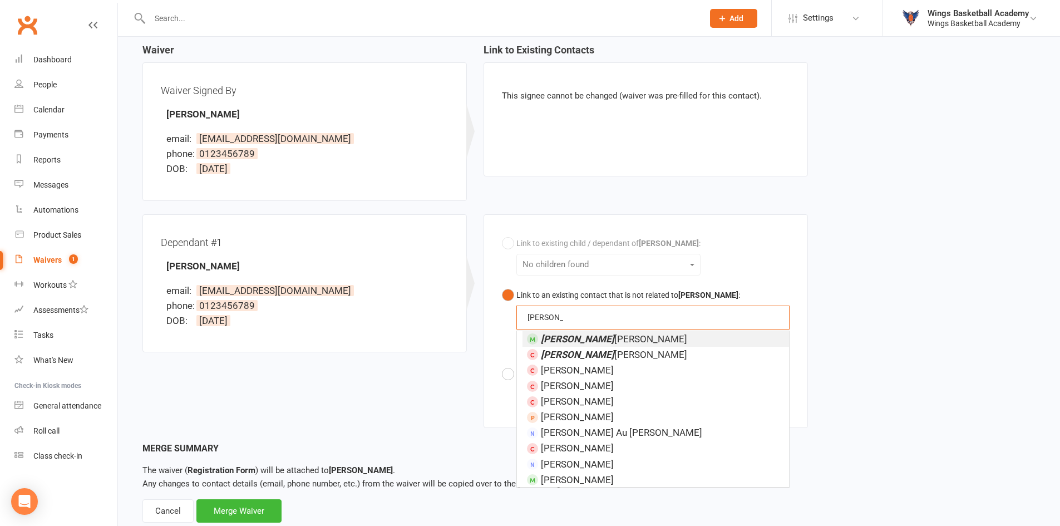
click at [502, 284] on button "Link to an existing contact that is not related to Jaide Humphreys : archer arc…" at bounding box center [646, 323] width 288 height 79
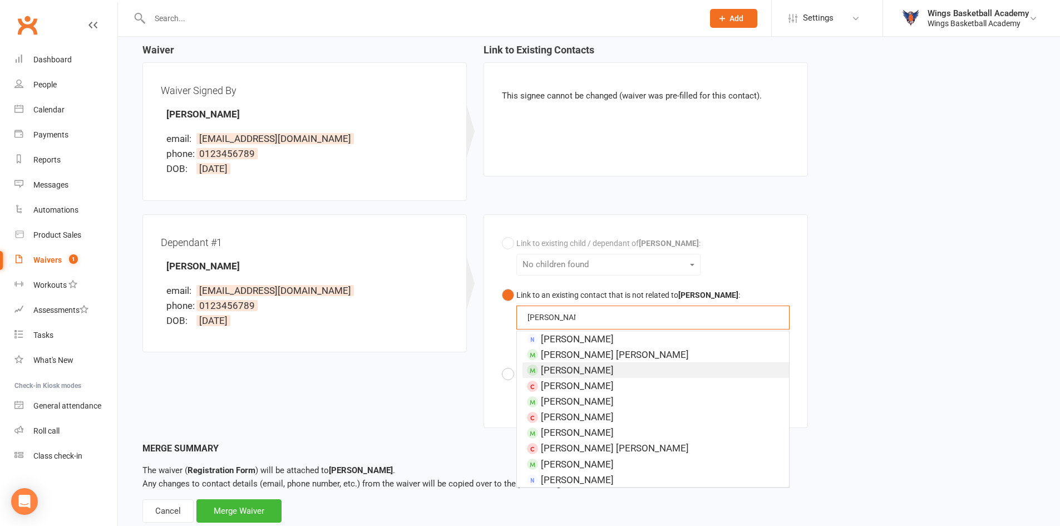
type input "archer dylan"
click at [337, 400] on div "Dependant #1 Archer Dylan email: jaidemarie_@hotmail.com phone: 0123456789 DOB:…" at bounding box center [475, 327] width 682 height 227
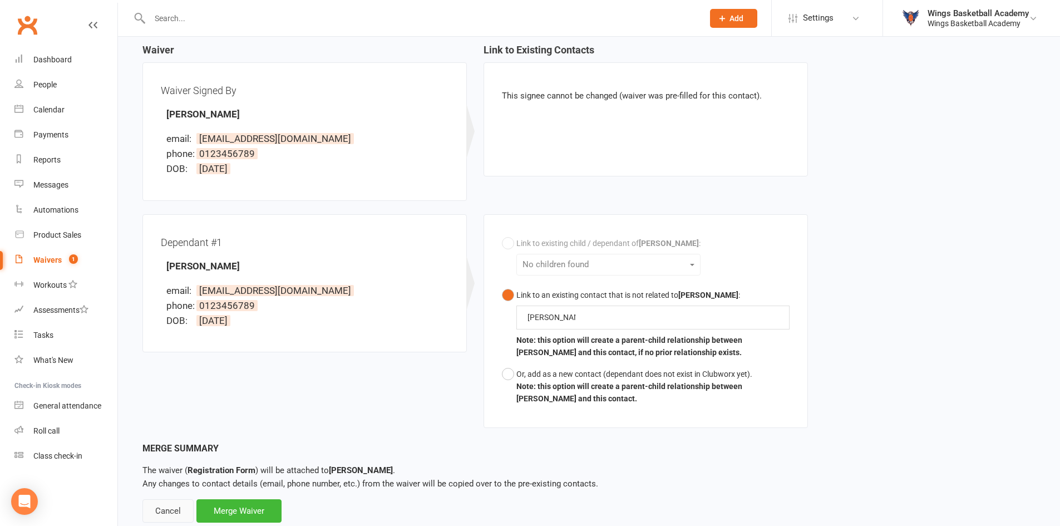
click at [176, 516] on div "Cancel" at bounding box center [167, 510] width 51 height 23
select select "50"
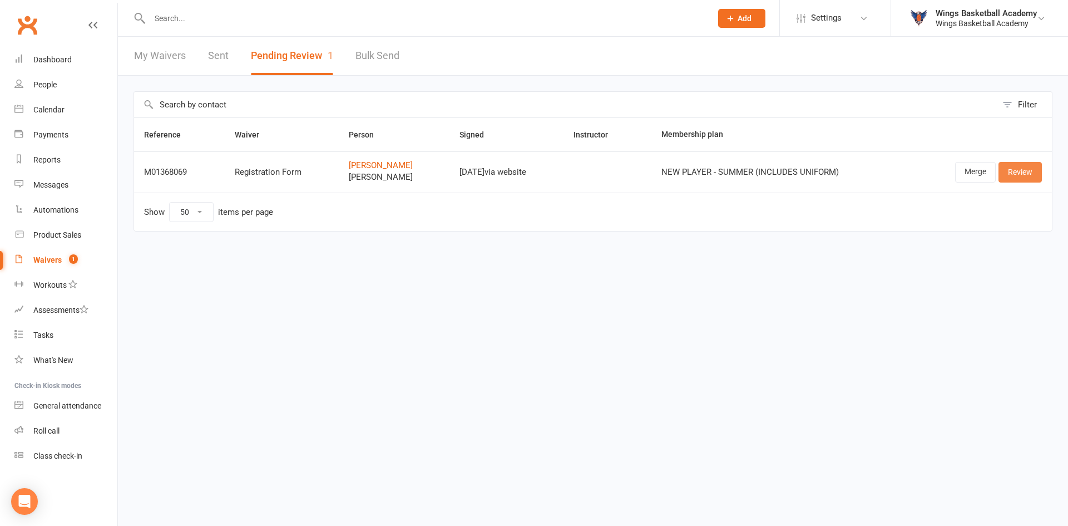
click at [561, 169] on link "Review" at bounding box center [1020, 172] width 43 height 20
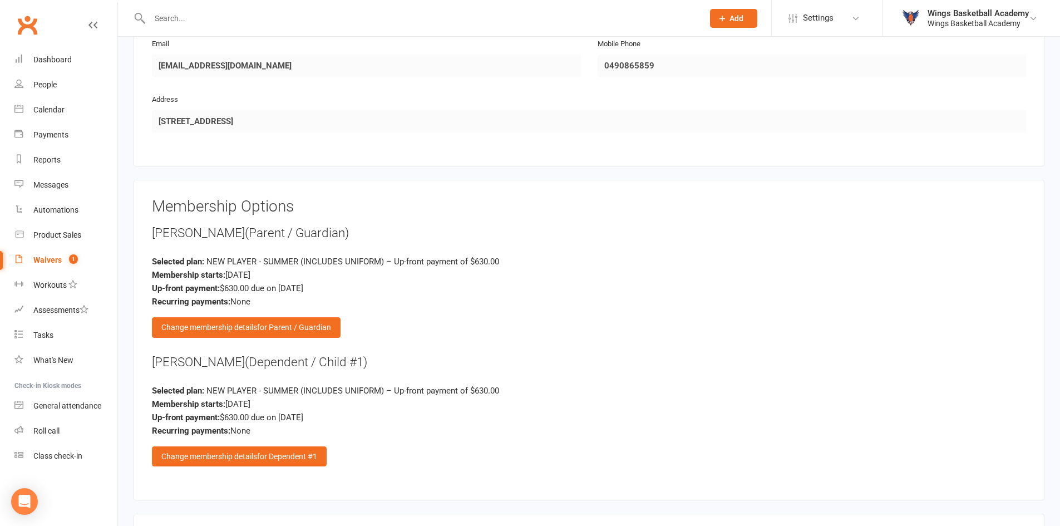
scroll to position [1057, 0]
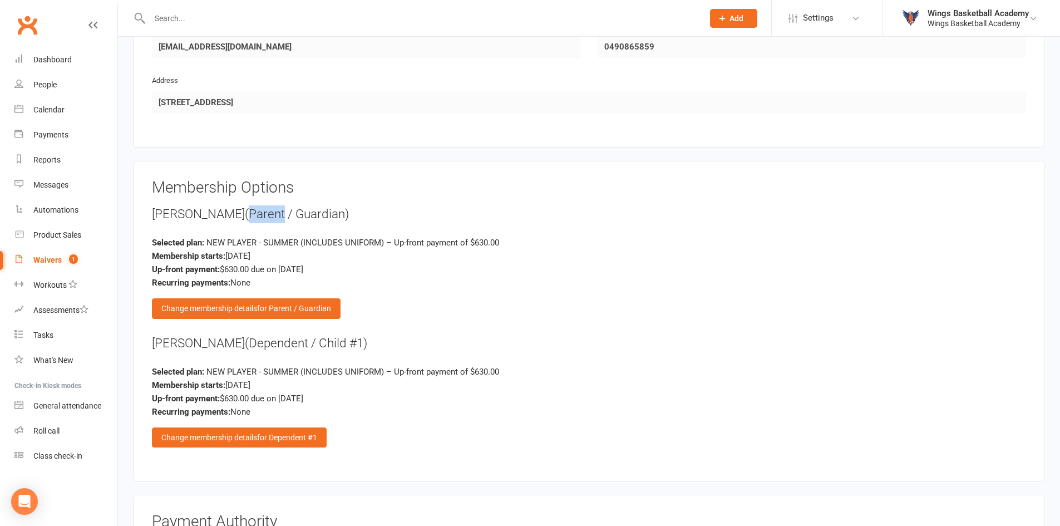
drag, startPoint x: 291, startPoint y: 210, endPoint x: 255, endPoint y: 210, distance: 35.6
click at [255, 210] on span "(Parent / Guardian)" at bounding box center [297, 213] width 104 height 14
copy span "Parent"
click at [220, 305] on div "Change membership details for Parent / Guardian" at bounding box center [246, 308] width 189 height 20
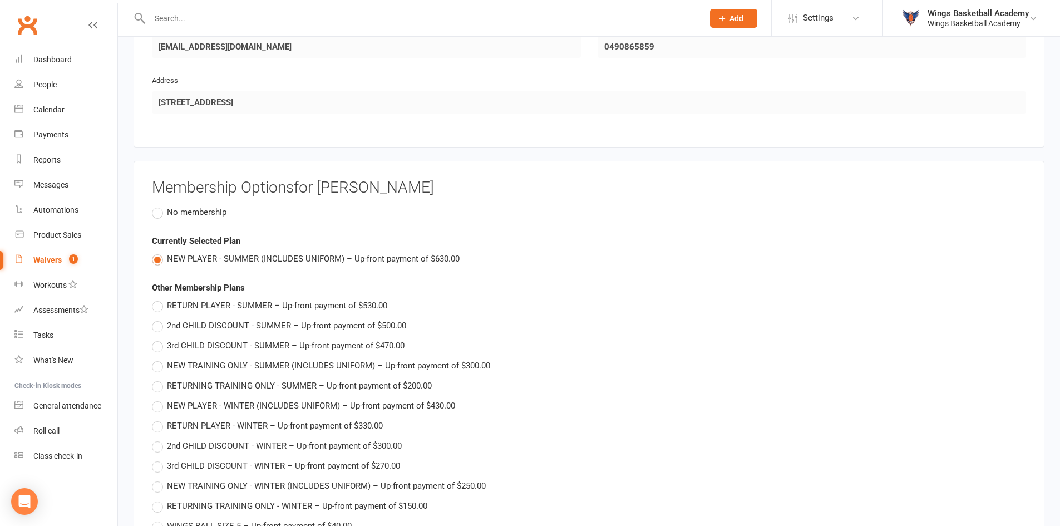
click at [156, 214] on label "No membership" at bounding box center [189, 211] width 75 height 13
click at [156, 205] on input "No membership" at bounding box center [155, 205] width 7 height 0
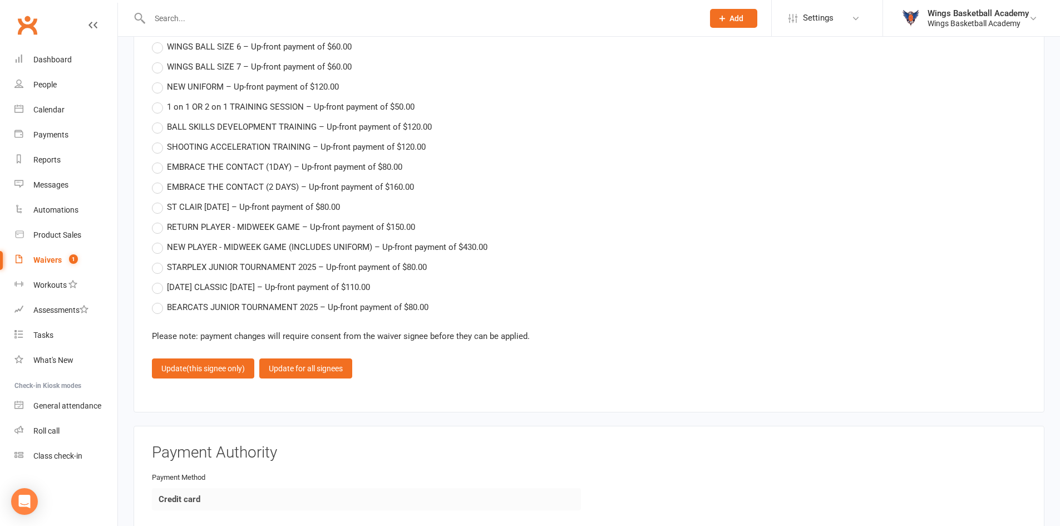
scroll to position [1669, 0]
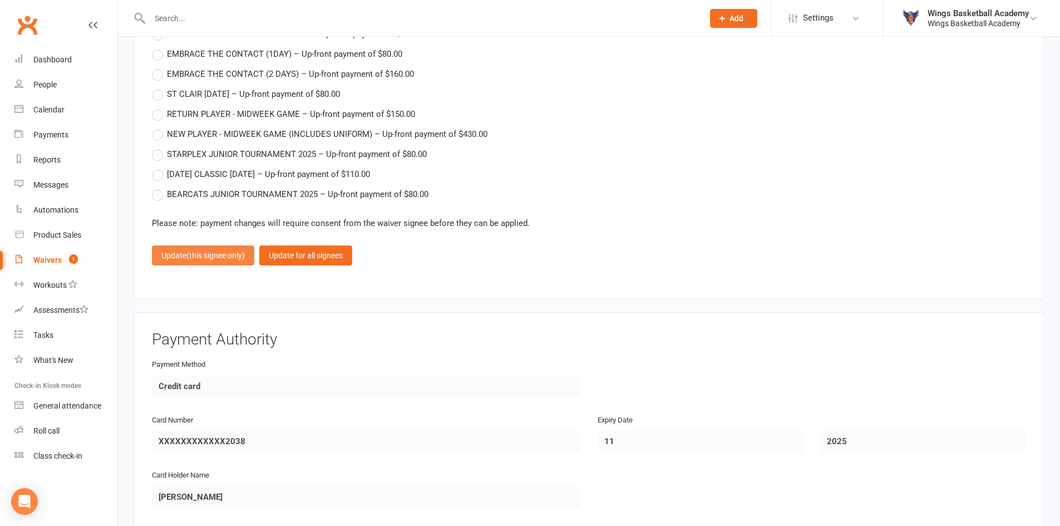
click at [191, 255] on span "(this signee only)" at bounding box center [215, 255] width 58 height 9
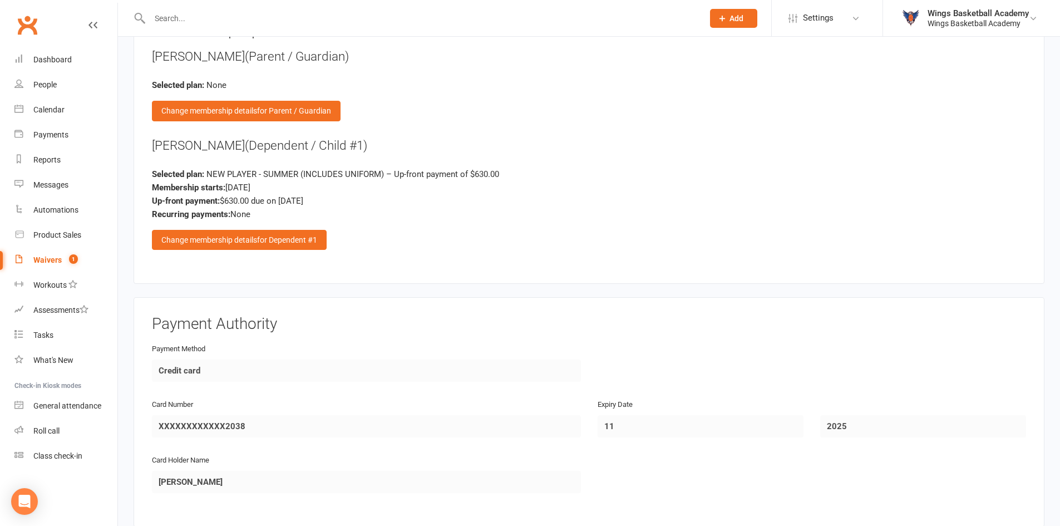
scroll to position [1050, 0]
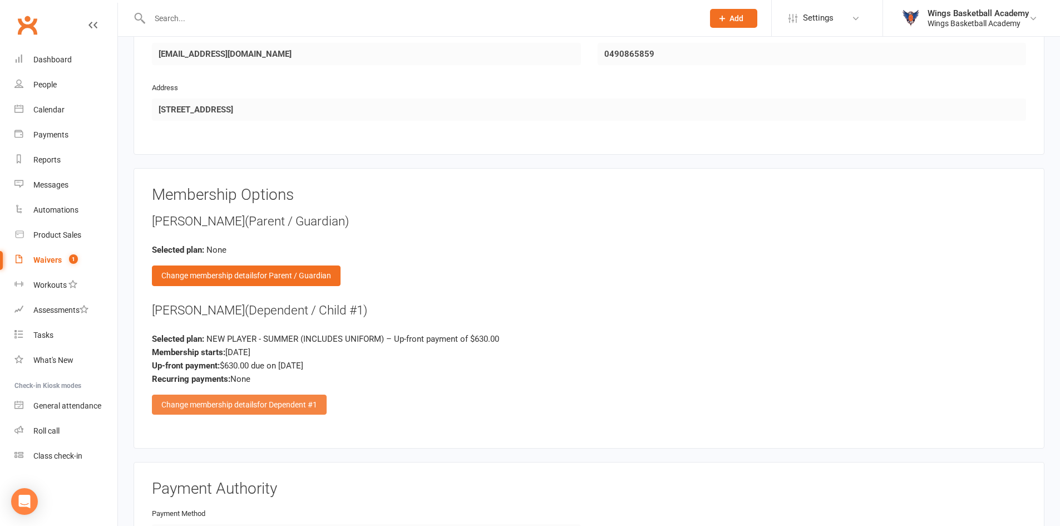
click at [219, 402] on div "Change membership details for Dependent #1" at bounding box center [239, 405] width 175 height 20
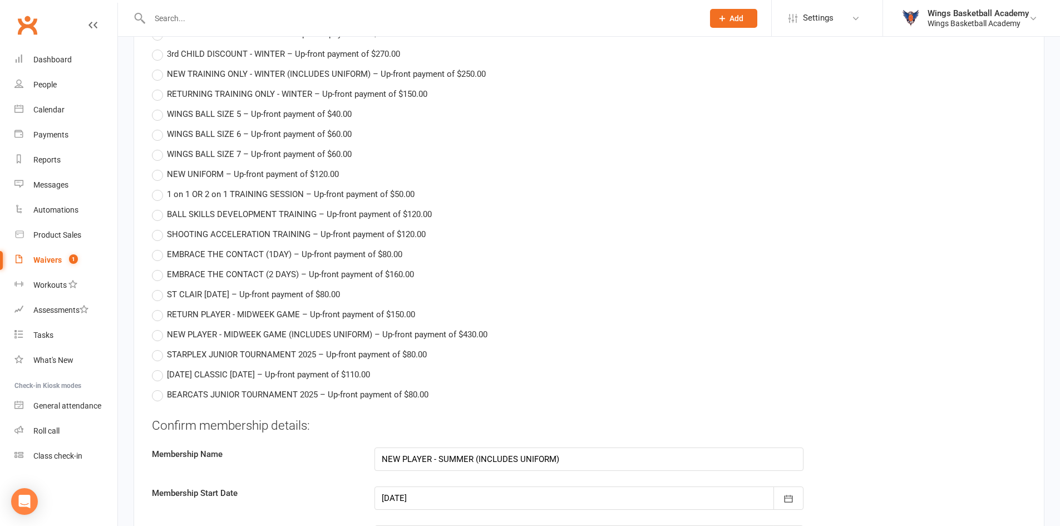
scroll to position [1662, 0]
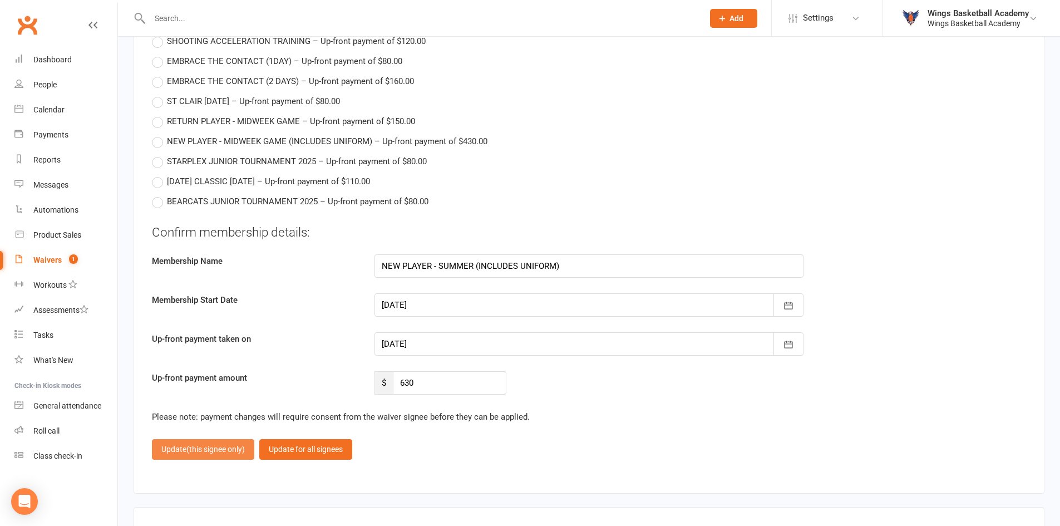
click at [220, 447] on span "(this signee only)" at bounding box center [215, 449] width 58 height 9
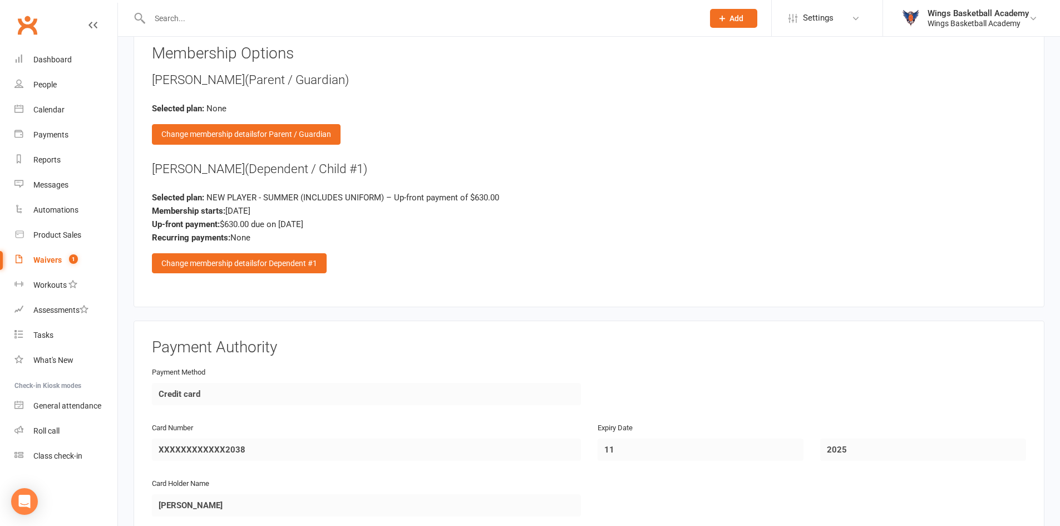
scroll to position [1439, 0]
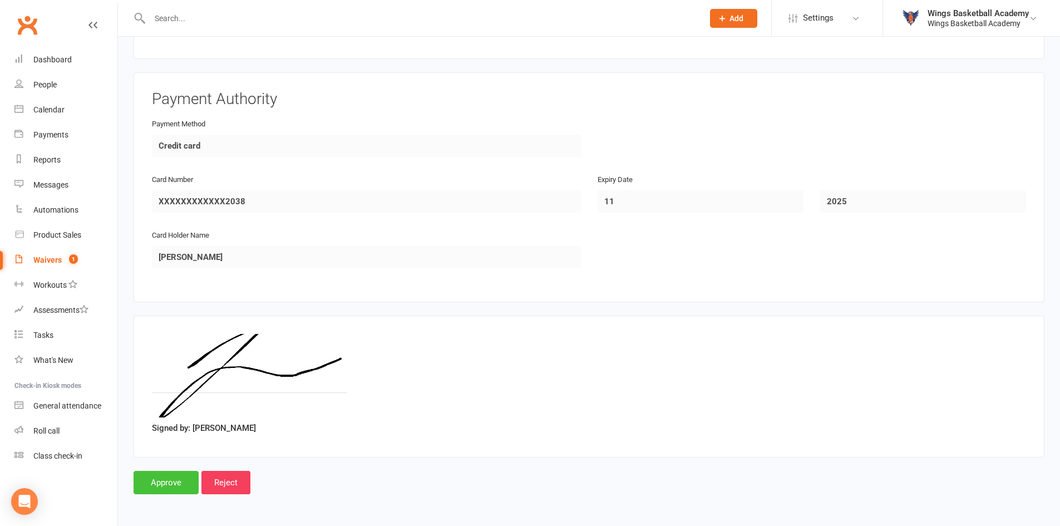
click at [164, 484] on input "Approve" at bounding box center [166, 482] width 65 height 23
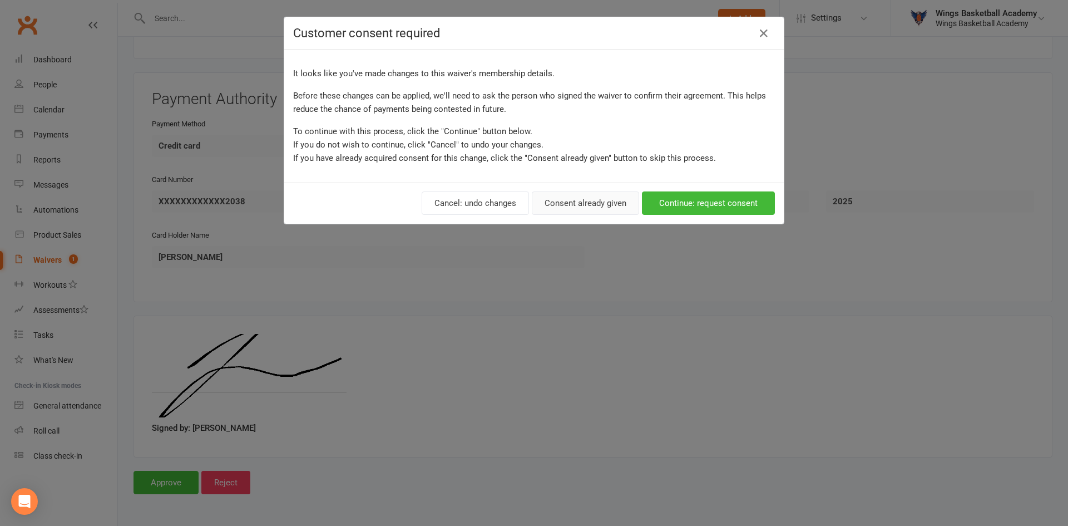
click at [561, 199] on button "Consent already given" at bounding box center [585, 202] width 107 height 23
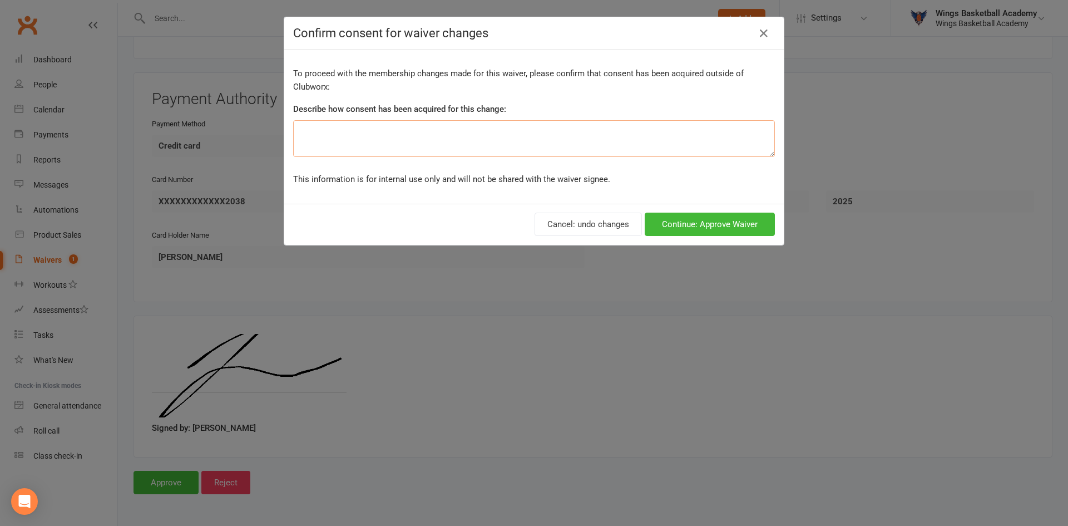
click at [430, 129] on textarea at bounding box center [534, 138] width 482 height 37
paste textarea "Parent"
type textarea "Parent"
click at [561, 224] on button "Continue: Approve Waiver" at bounding box center [710, 224] width 130 height 23
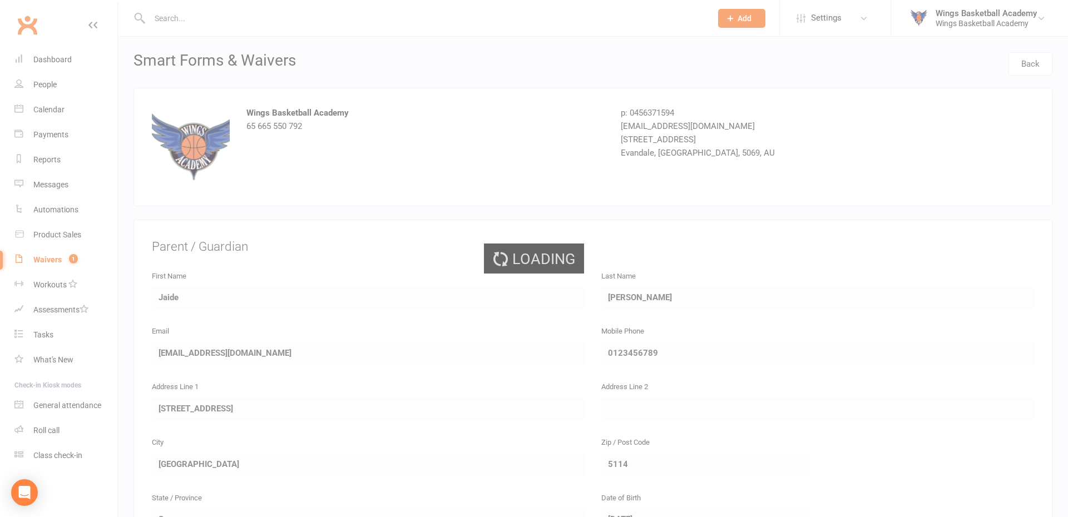
select select "50"
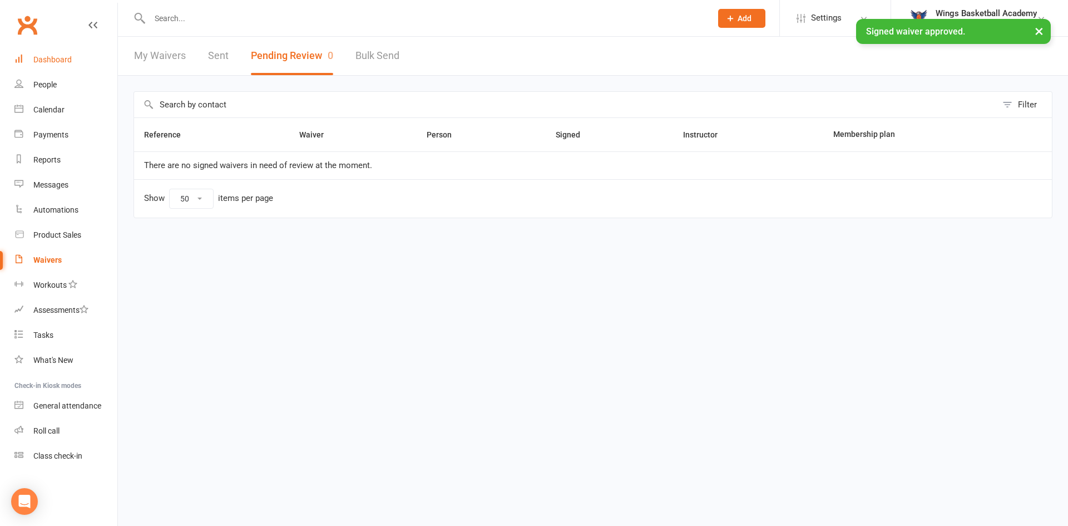
click at [60, 60] on div "Dashboard" at bounding box center [52, 59] width 38 height 9
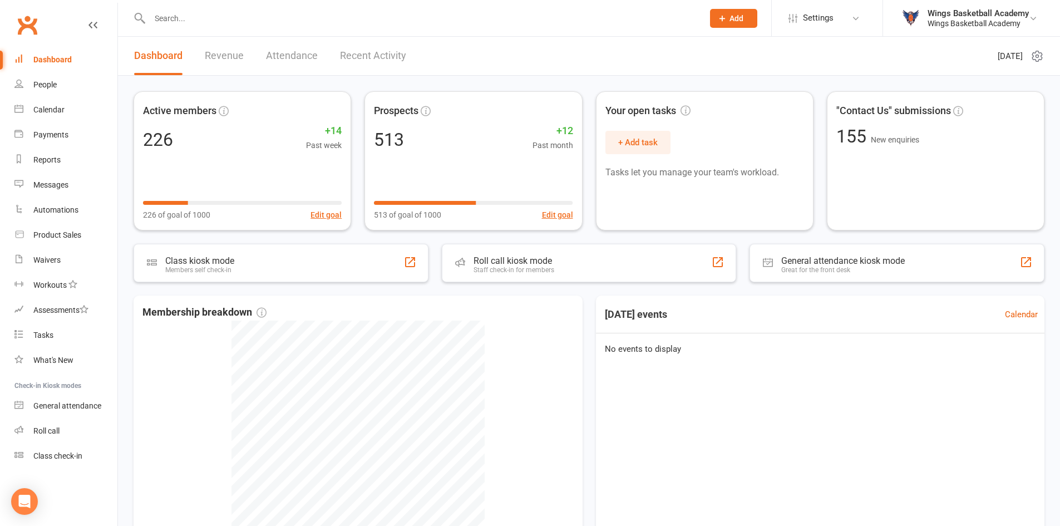
click at [389, 55] on link "Recent Activity" at bounding box center [373, 56] width 66 height 38
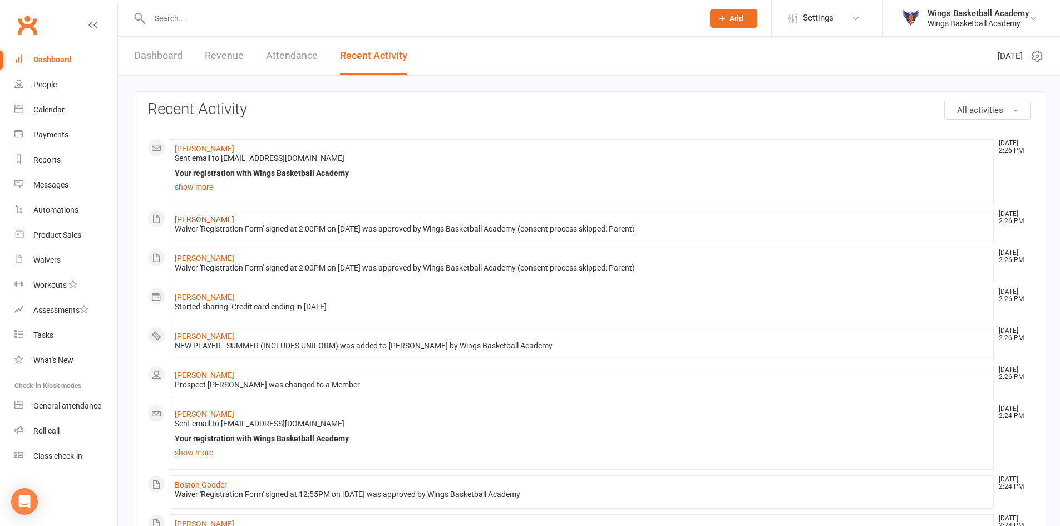
click at [192, 221] on link "[PERSON_NAME]" at bounding box center [205, 219] width 60 height 9
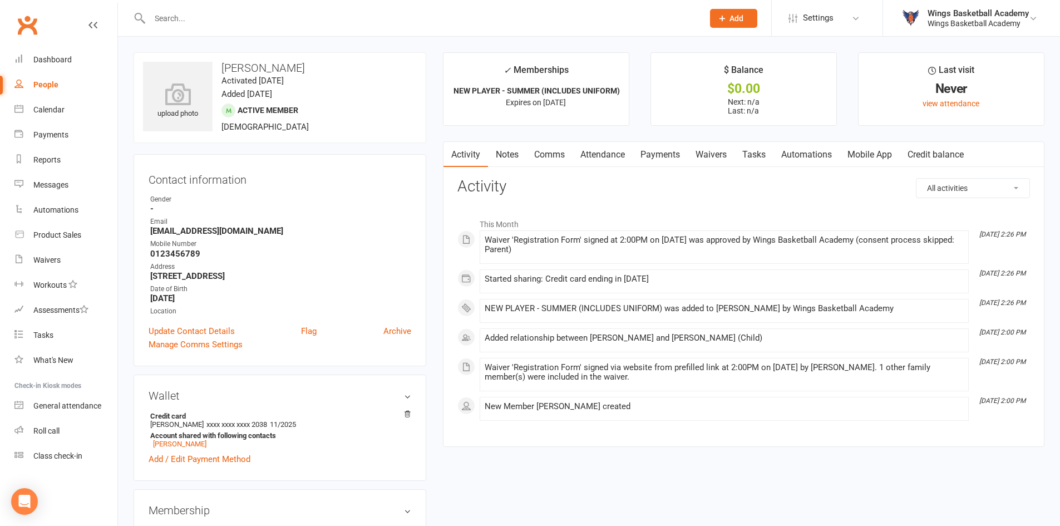
click at [561, 156] on link "Payments" at bounding box center [660, 155] width 55 height 26
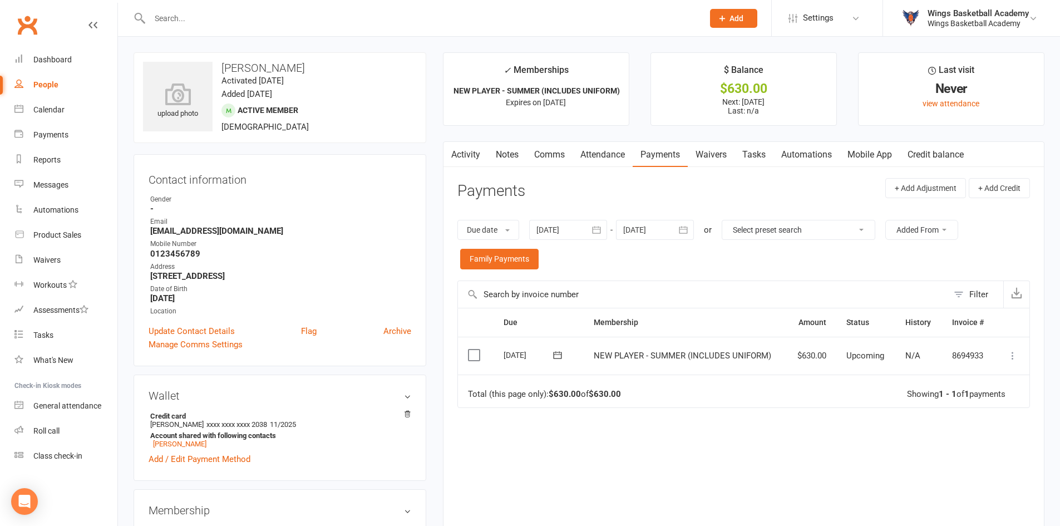
click at [1014, 356] on icon at bounding box center [1012, 355] width 11 height 11
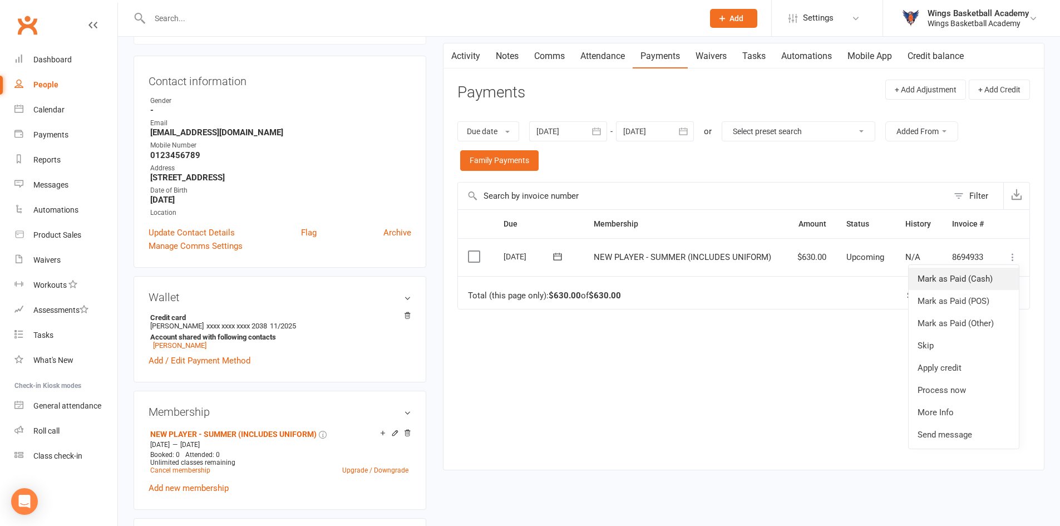
scroll to position [111, 0]
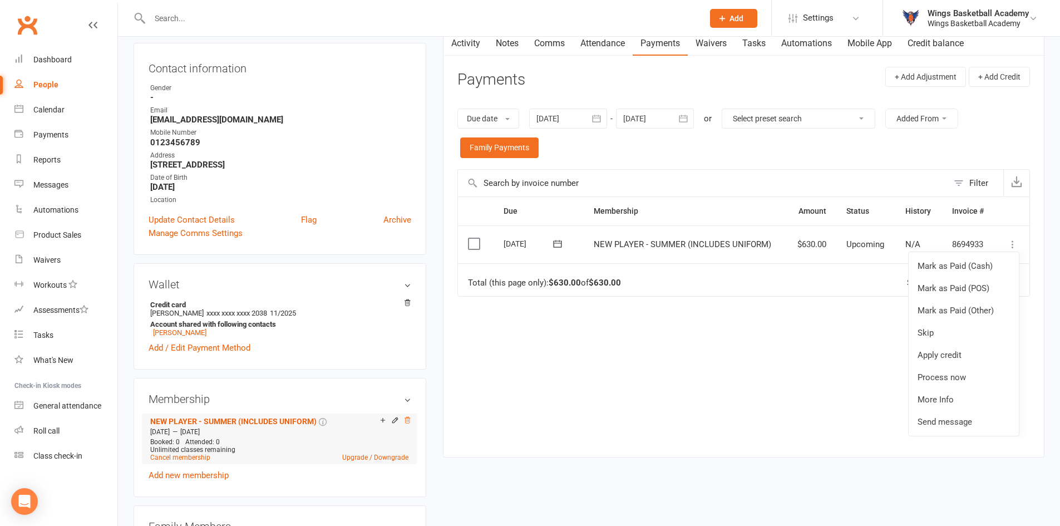
click at [408, 419] on icon at bounding box center [407, 420] width 8 height 8
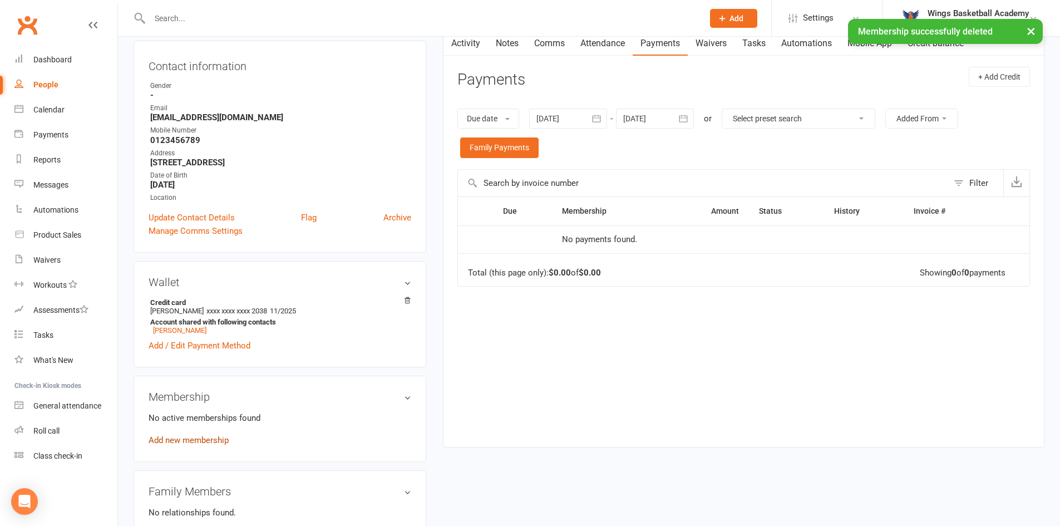
click at [186, 436] on link "Add new membership" at bounding box center [189, 440] width 80 height 10
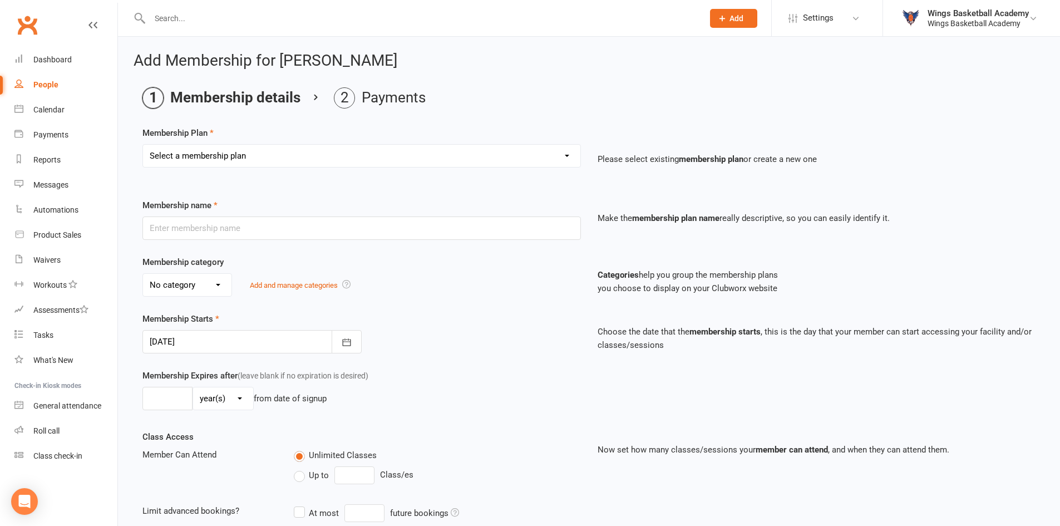
click at [214, 157] on select "Select a membership plan Create new Membership Plan NEW PLAYER - SUMMER (INCLUD…" at bounding box center [361, 156] width 437 height 22
select select "1"
click at [143, 145] on select "Select a membership plan Create new Membership Plan NEW PLAYER - SUMMER (INCLUD…" at bounding box center [361, 156] width 437 height 22
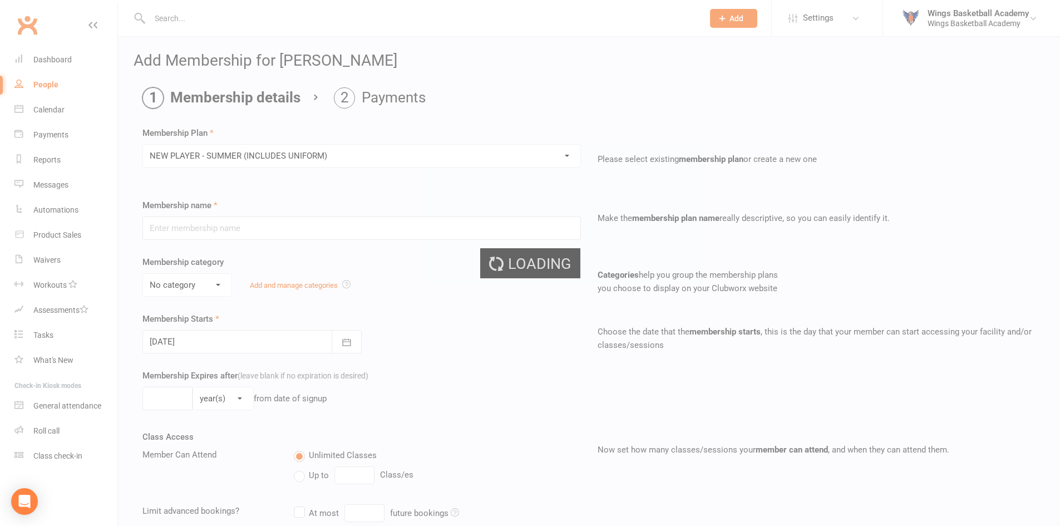
type input "NEW PLAYER - SUMMER (INCLUDES UNIFORM)"
select select "1"
type input "6"
select select "2"
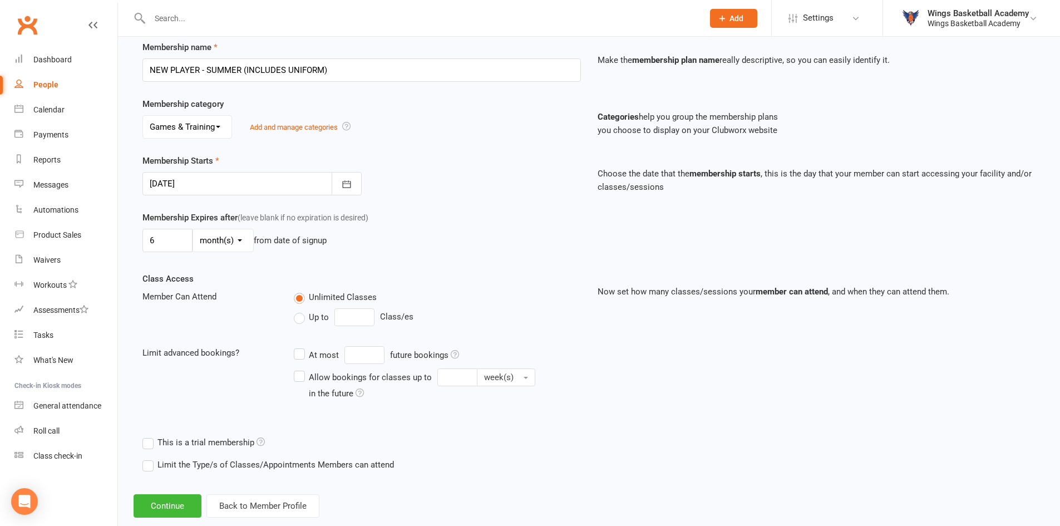
scroll to position [181, 0]
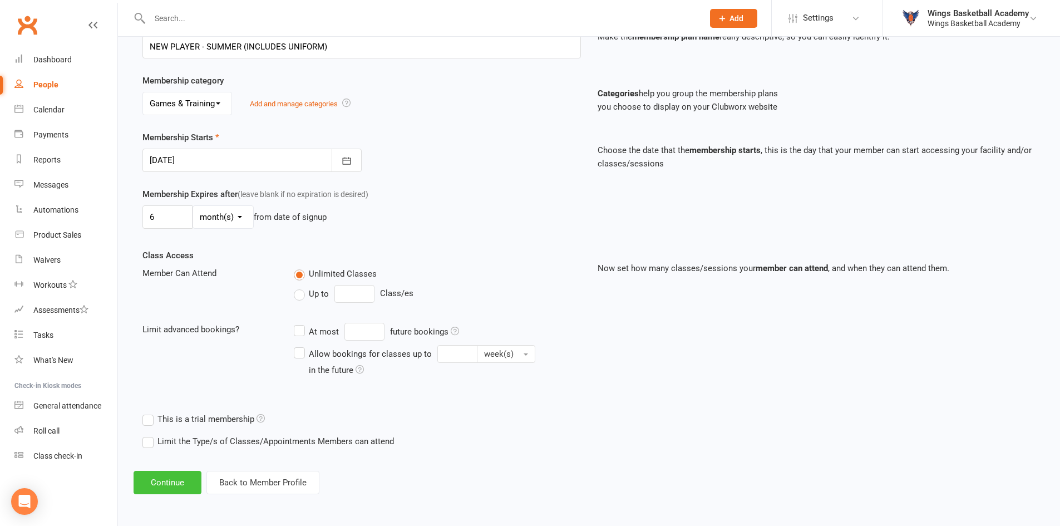
click at [170, 477] on button "Continue" at bounding box center [168, 482] width 68 height 23
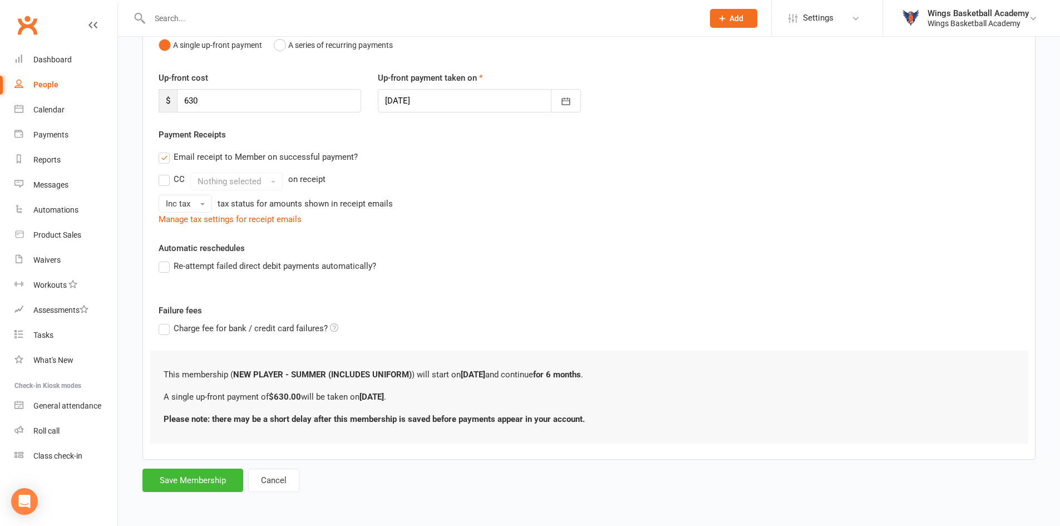
scroll to position [0, 0]
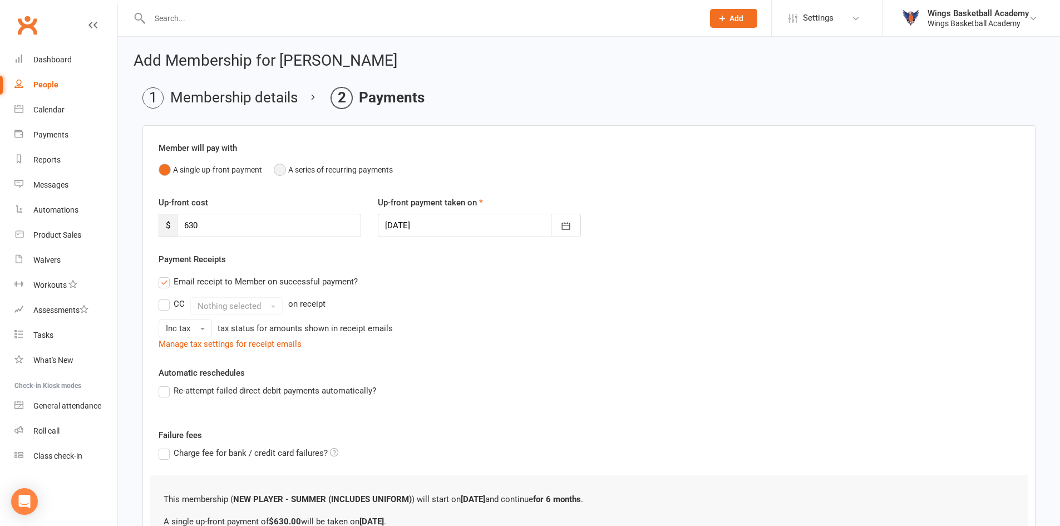
click at [280, 166] on button "A series of recurring payments" at bounding box center [333, 169] width 119 height 21
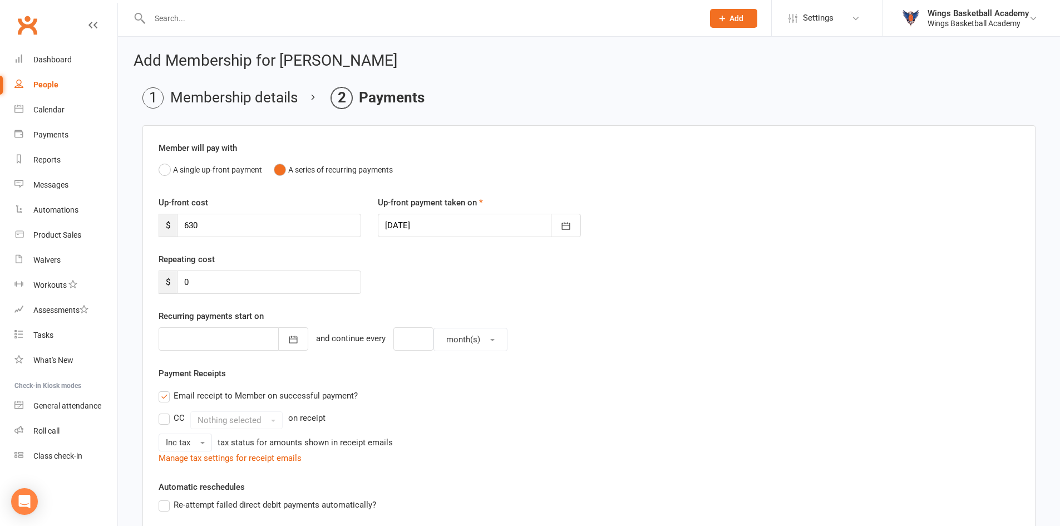
click at [477, 225] on div at bounding box center [479, 225] width 203 height 23
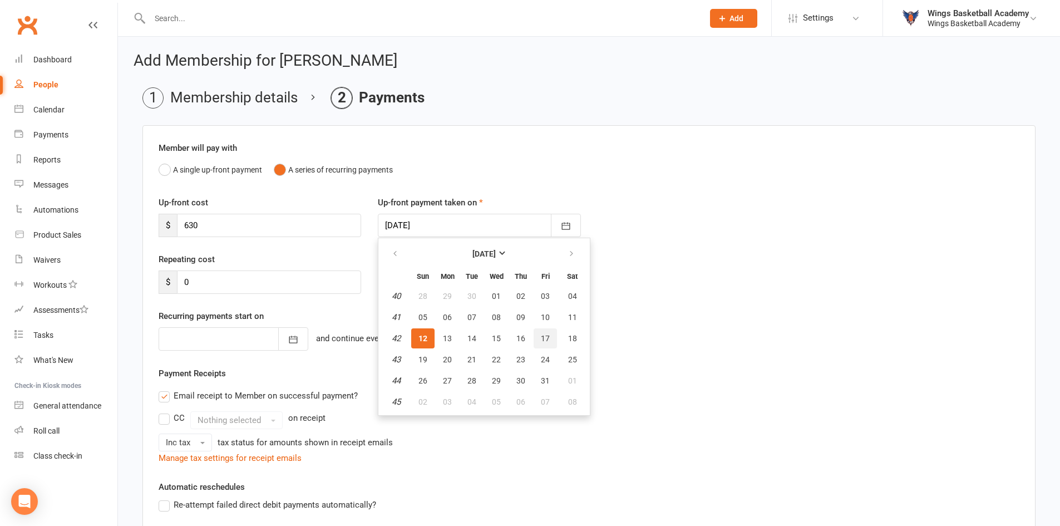
click at [546, 339] on span "17" at bounding box center [545, 338] width 9 height 9
type input "[DATE]"
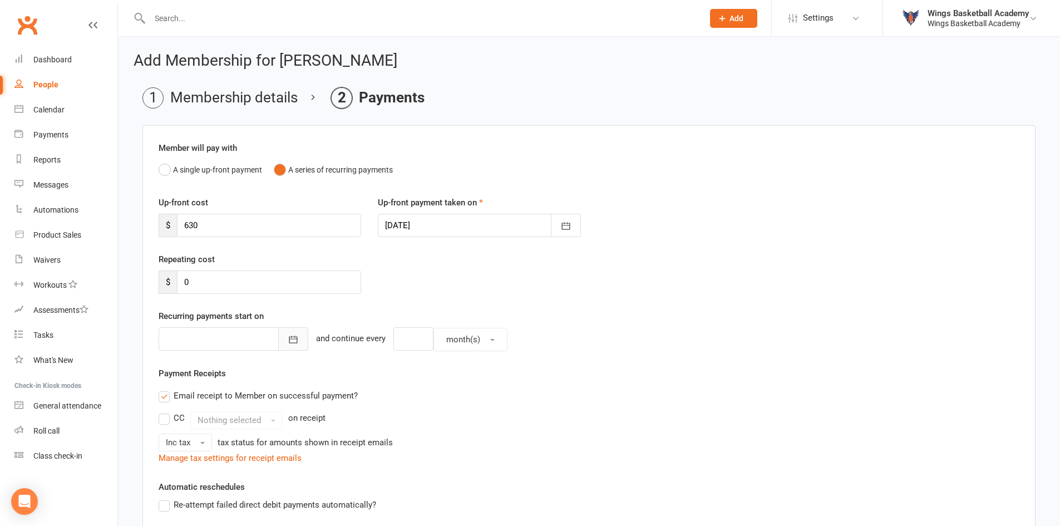
click at [288, 338] on icon "button" at bounding box center [293, 339] width 11 height 11
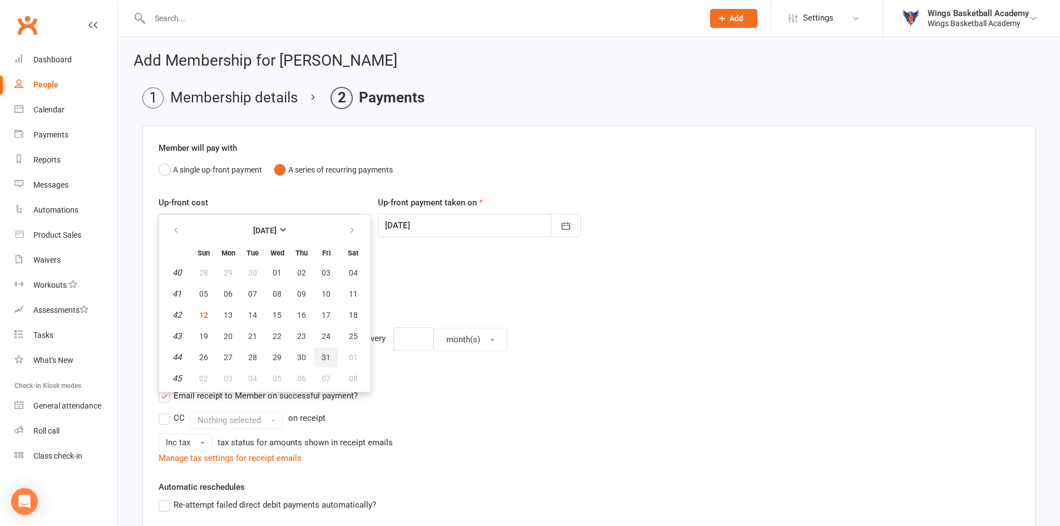
click at [322, 355] on span "31" at bounding box center [326, 357] width 9 height 9
type input "[DATE]"
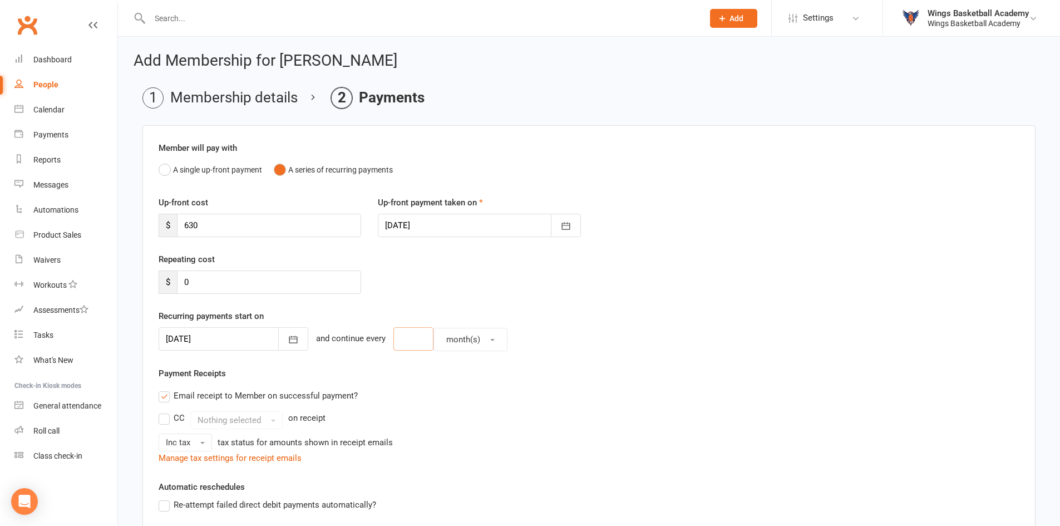
click at [399, 339] on input "number" at bounding box center [413, 338] width 40 height 23
type input "2"
click at [452, 347] on button "month(s)" at bounding box center [470, 339] width 74 height 23
click at [450, 385] on span "week(s)" at bounding box center [457, 388] width 29 height 10
click at [353, 369] on div "Payment Receipts Email receipt to Member on successful payment? CC Nothing sele…" at bounding box center [589, 416] width 861 height 98
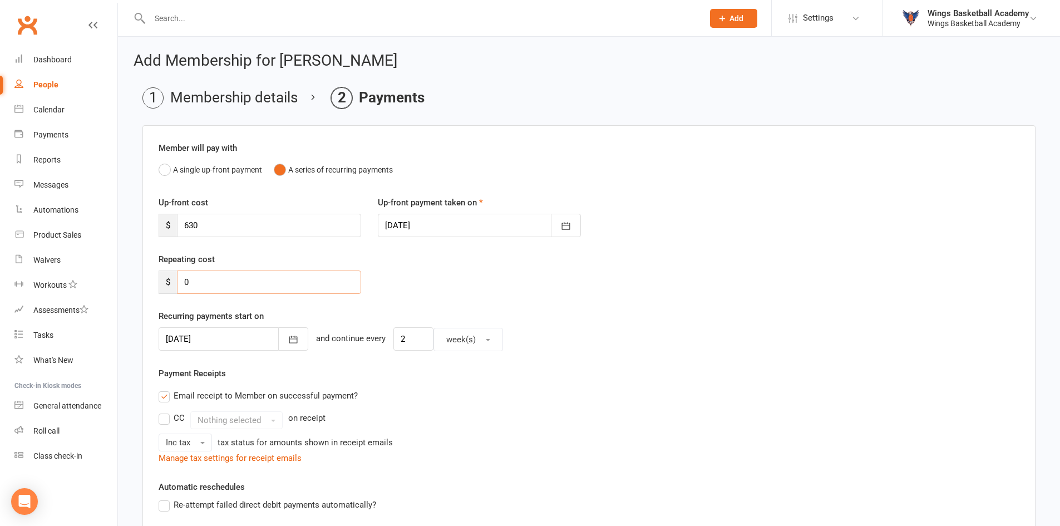
click at [239, 278] on input "0" at bounding box center [269, 281] width 184 height 23
drag, startPoint x: 205, startPoint y: 283, endPoint x: 172, endPoint y: 272, distance: 34.8
click at [172, 272] on div "$ 050" at bounding box center [260, 281] width 203 height 23
type input "50"
click at [247, 258] on div "Repeating cost $ 50" at bounding box center [259, 273] width 219 height 41
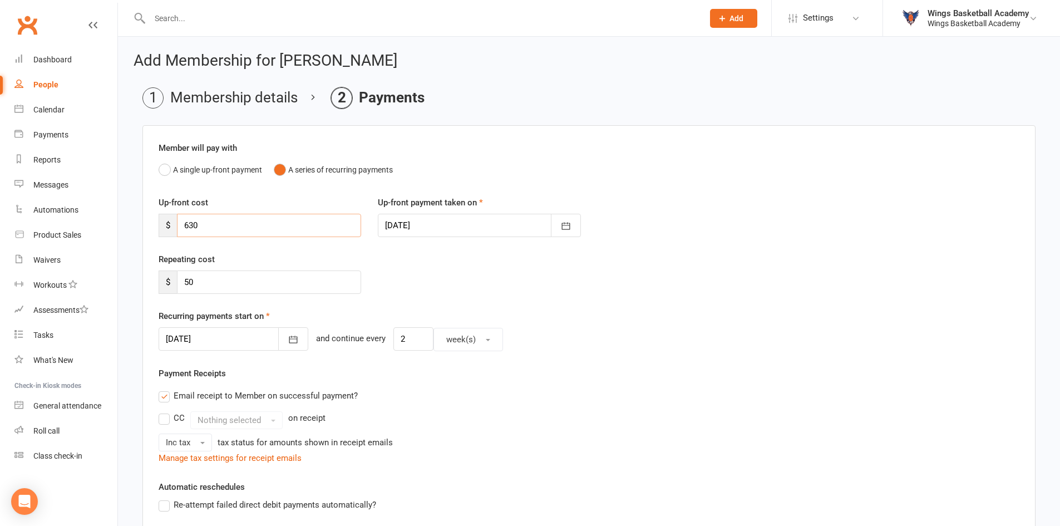
drag, startPoint x: 213, startPoint y: 226, endPoint x: 180, endPoint y: 223, distance: 33.6
click at [180, 223] on input "630" at bounding box center [269, 225] width 184 height 23
type input "50"
click at [243, 258] on div "Repeating cost $ 50" at bounding box center [259, 273] width 219 height 41
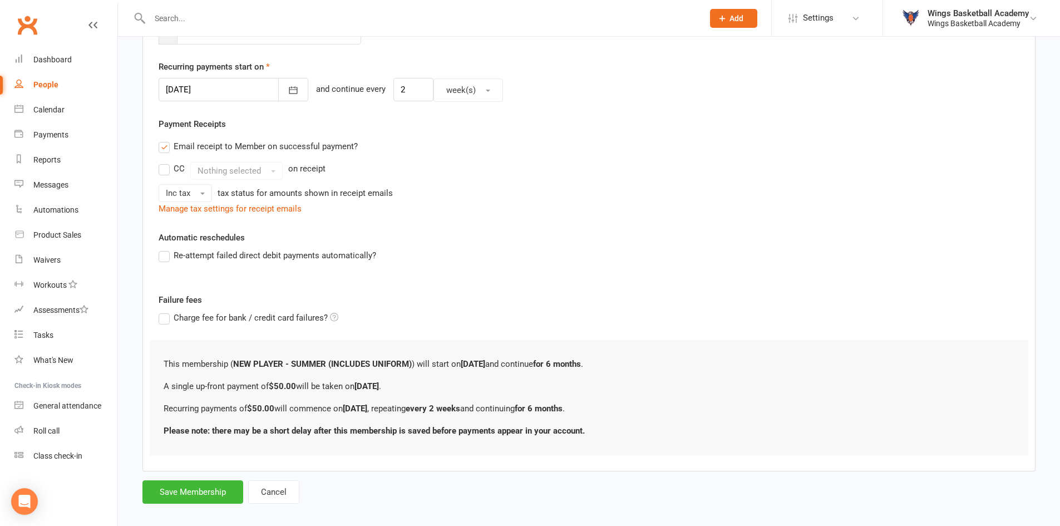
scroll to position [261, 0]
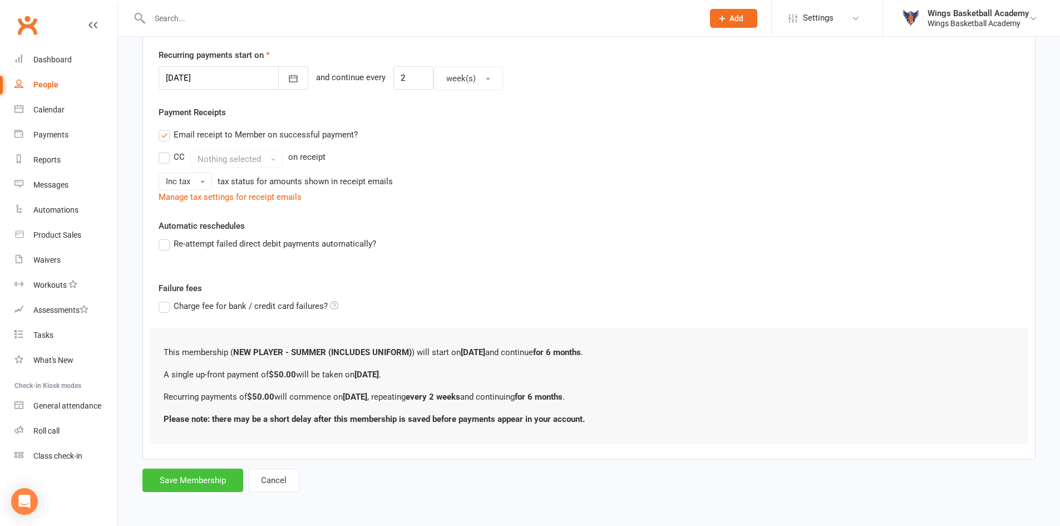
click at [186, 482] on button "Save Membership" at bounding box center [192, 480] width 101 height 23
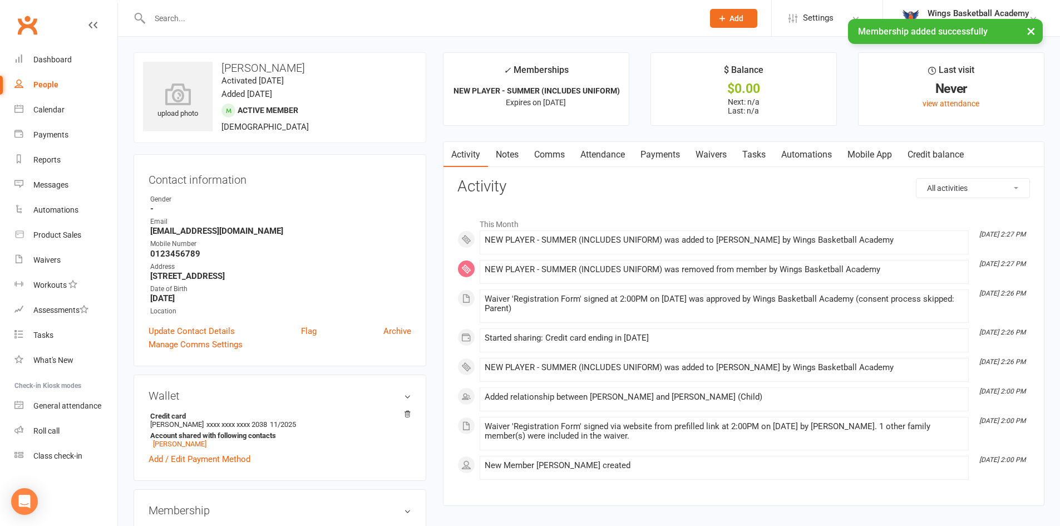
click at [655, 154] on link "Payments" at bounding box center [660, 155] width 55 height 26
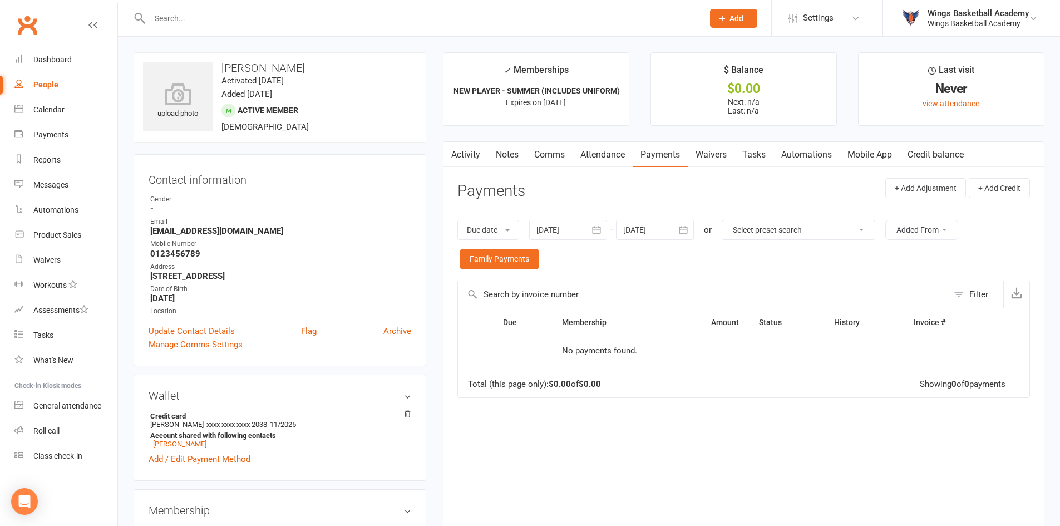
click at [644, 231] on div at bounding box center [655, 230] width 78 height 20
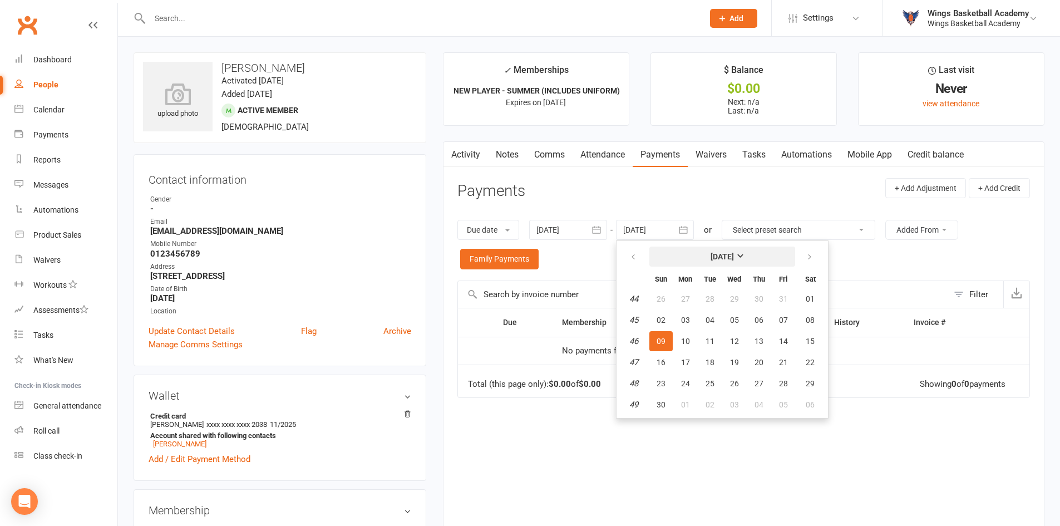
click at [742, 264] on button "[DATE]" at bounding box center [722, 257] width 146 height 20
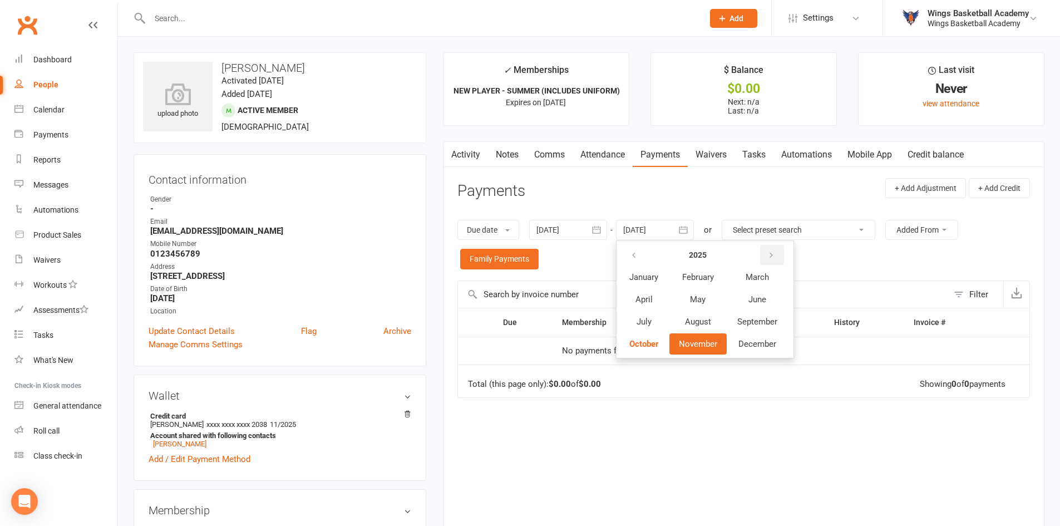
click at [774, 248] on button "button" at bounding box center [772, 255] width 24 height 20
click at [751, 340] on span "December" at bounding box center [757, 344] width 38 height 10
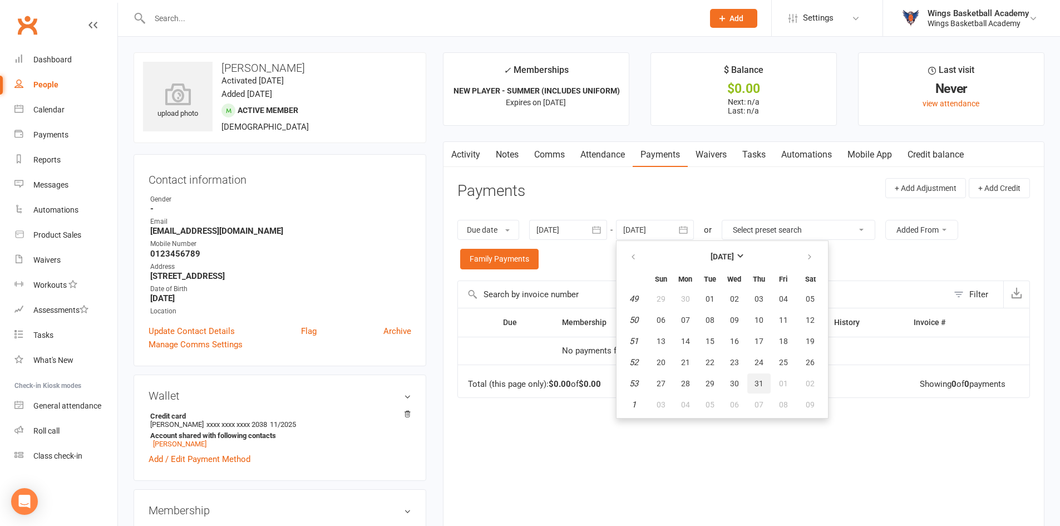
click at [763, 381] on span "31" at bounding box center [759, 383] width 9 height 9
type input "[DATE]"
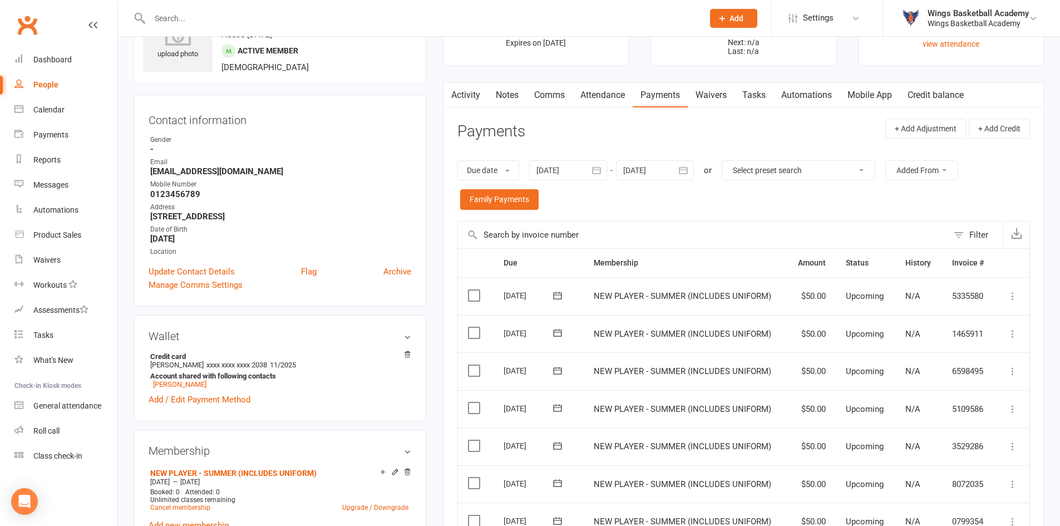
scroll to position [56, 0]
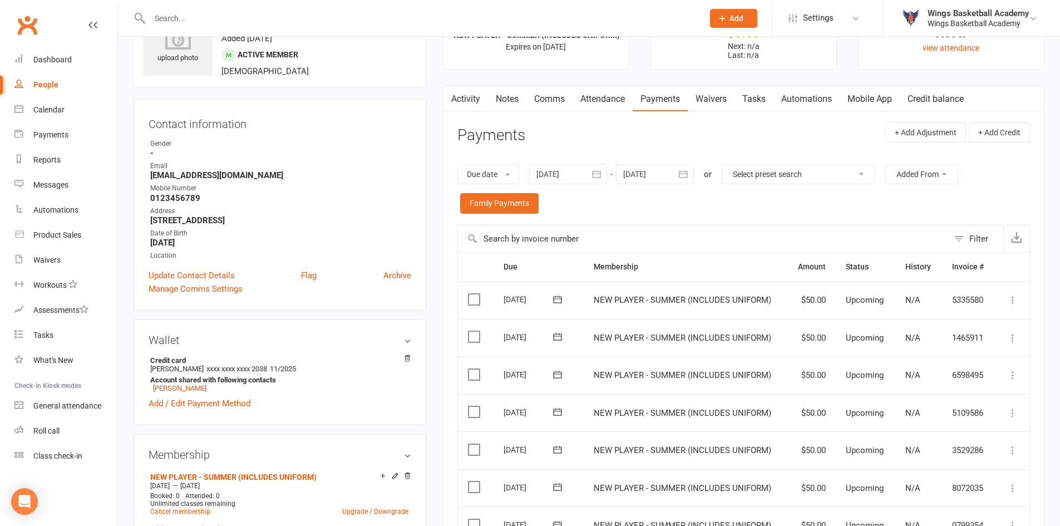
click at [559, 297] on icon at bounding box center [558, 298] width 8 height 7
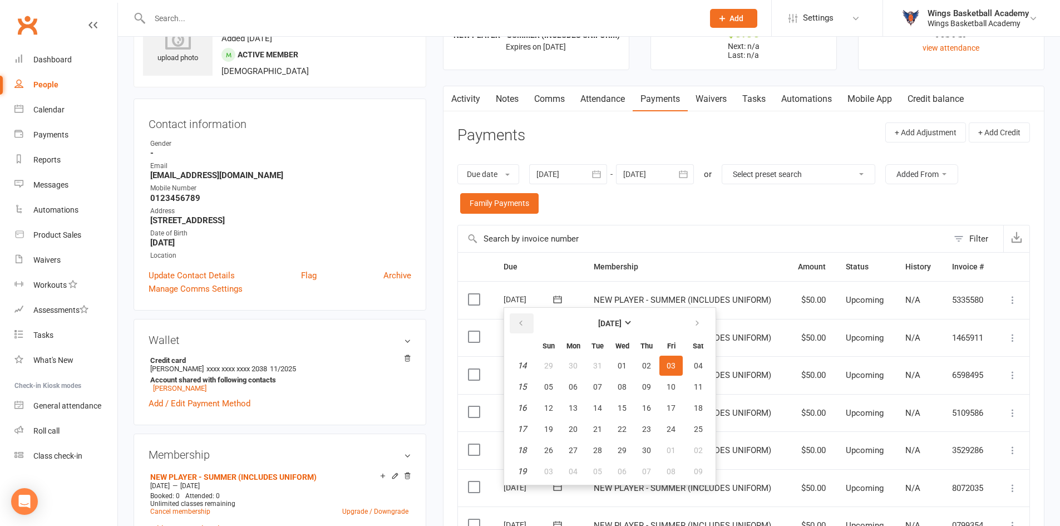
click at [520, 321] on icon "button" at bounding box center [521, 323] width 8 height 9
click at [670, 364] on span "06" at bounding box center [671, 365] width 9 height 9
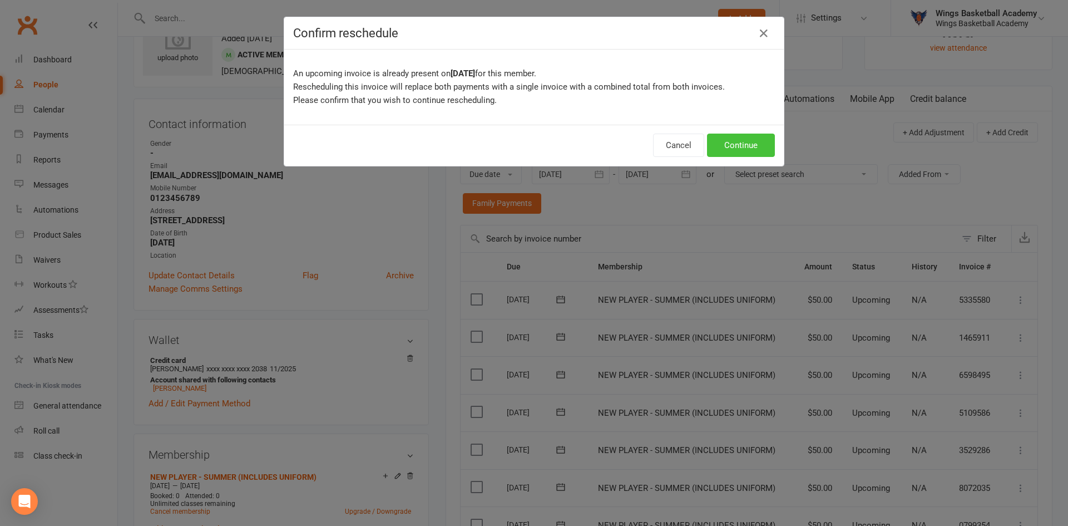
click at [736, 139] on button "Continue" at bounding box center [741, 145] width 68 height 23
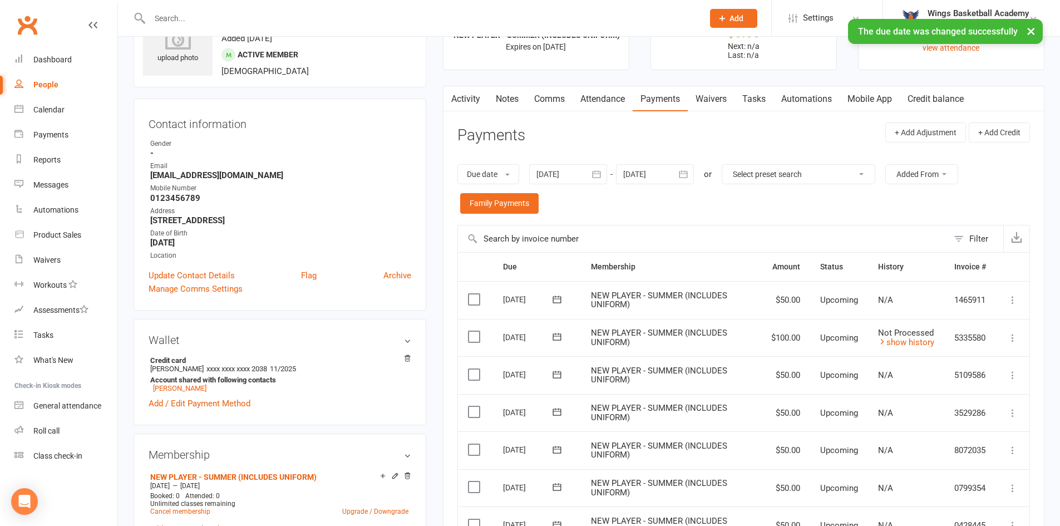
click at [558, 297] on icon at bounding box center [557, 298] width 8 height 7
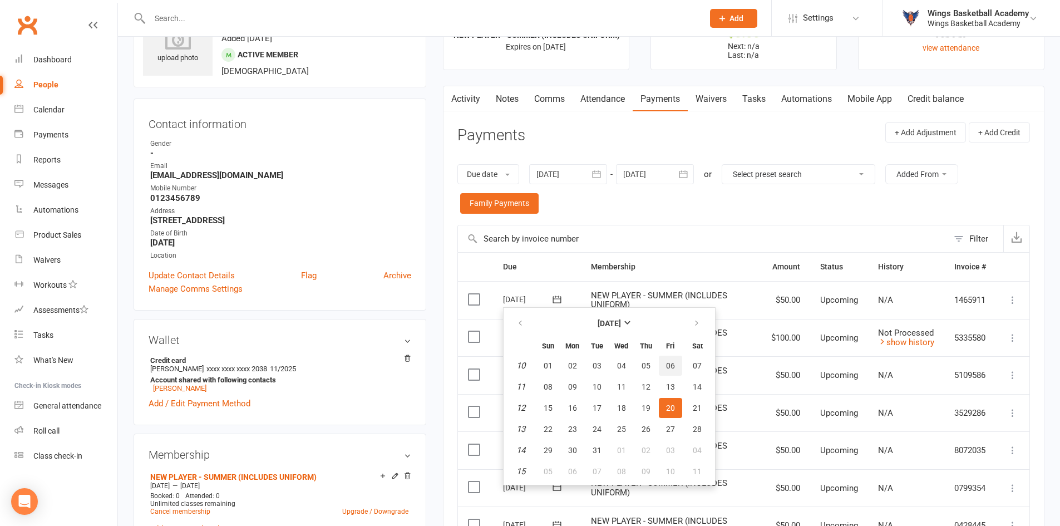
click at [671, 367] on span "06" at bounding box center [670, 365] width 9 height 9
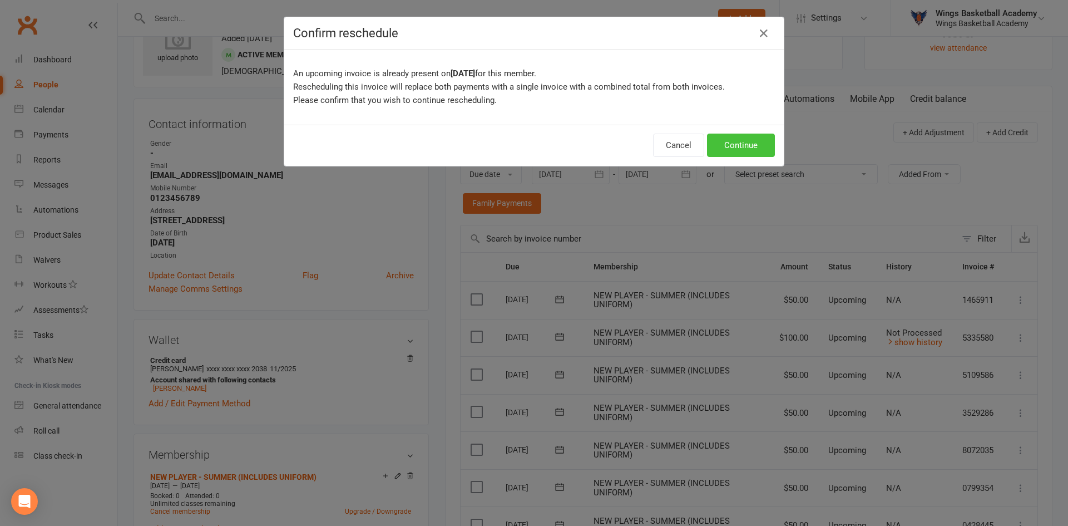
click at [728, 147] on button "Continue" at bounding box center [741, 145] width 68 height 23
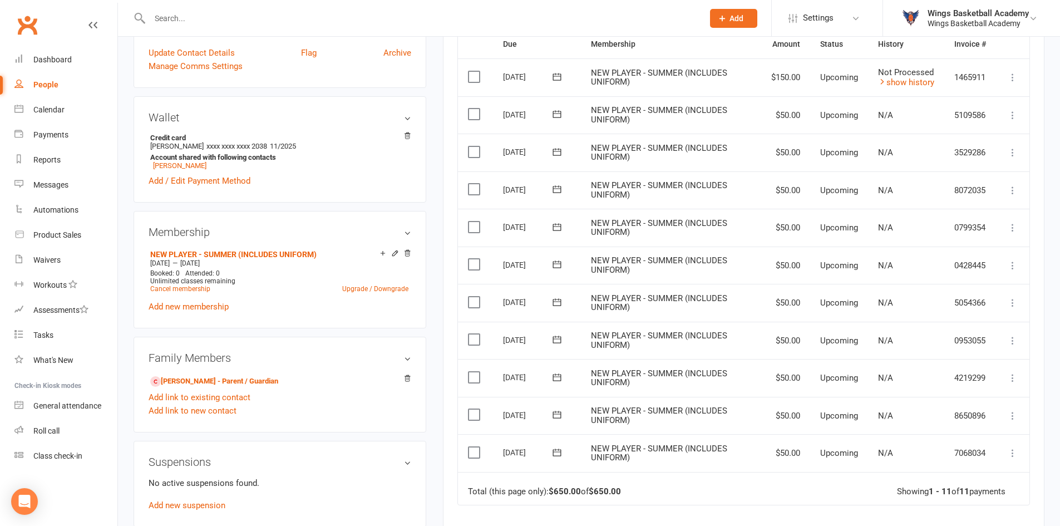
scroll to position [223, 0]
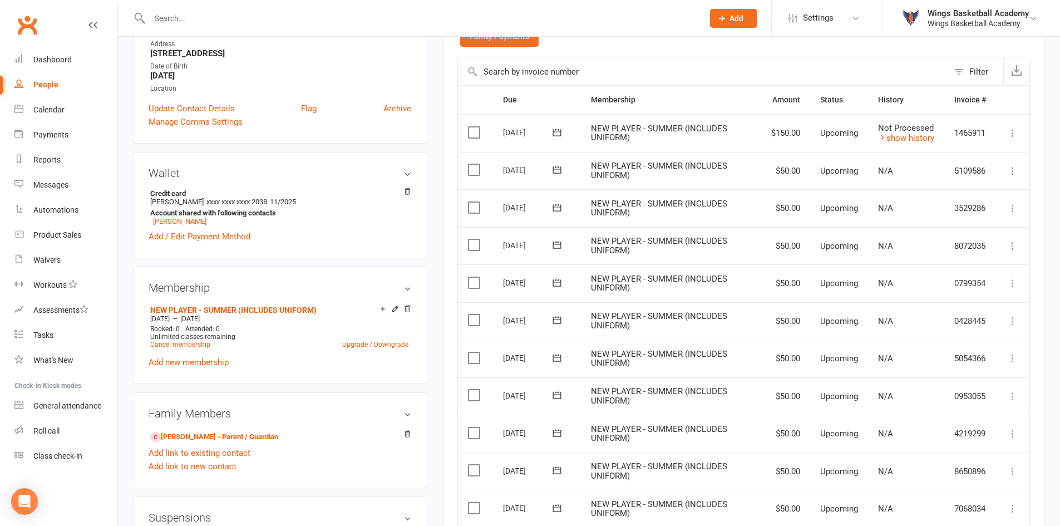
click at [1012, 136] on icon at bounding box center [1012, 132] width 11 height 11
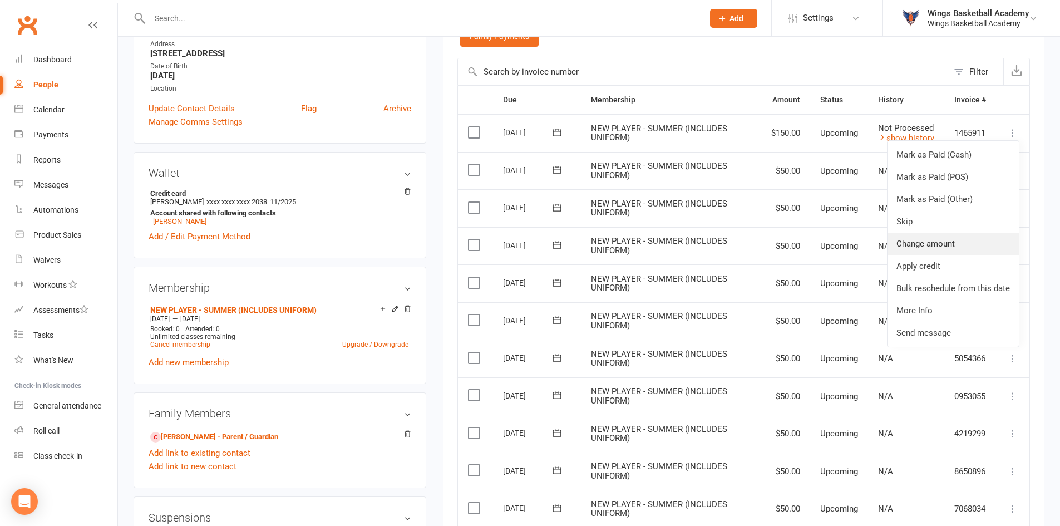
click at [952, 239] on link "Change amount" at bounding box center [953, 244] width 131 height 22
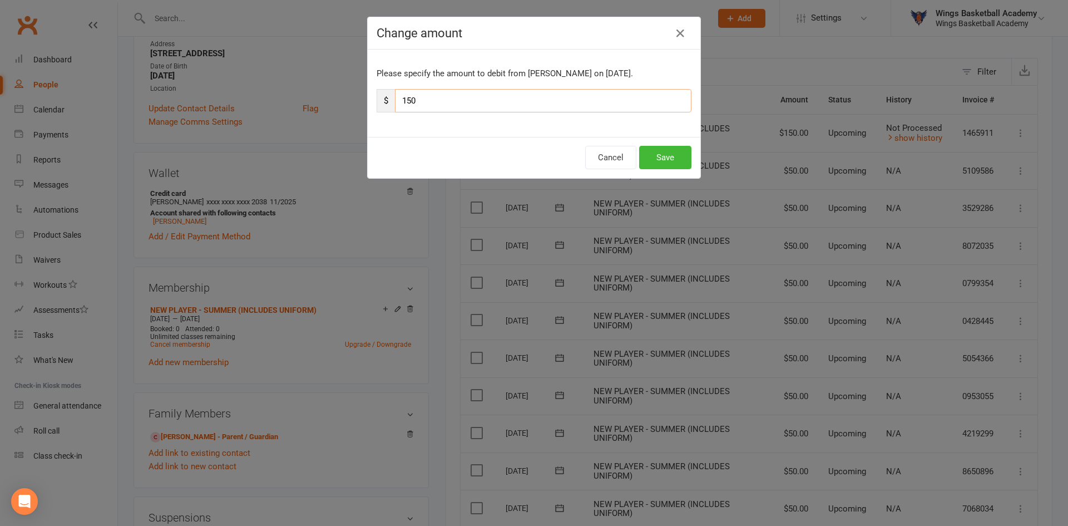
drag, startPoint x: 410, startPoint y: 93, endPoint x: 377, endPoint y: 89, distance: 33.1
click at [377, 89] on div "$ 150" at bounding box center [534, 100] width 315 height 23
drag, startPoint x: 426, startPoint y: 101, endPoint x: 390, endPoint y: 96, distance: 37.1
click at [390, 96] on div "$ 30" at bounding box center [534, 100] width 315 height 23
type input "130"
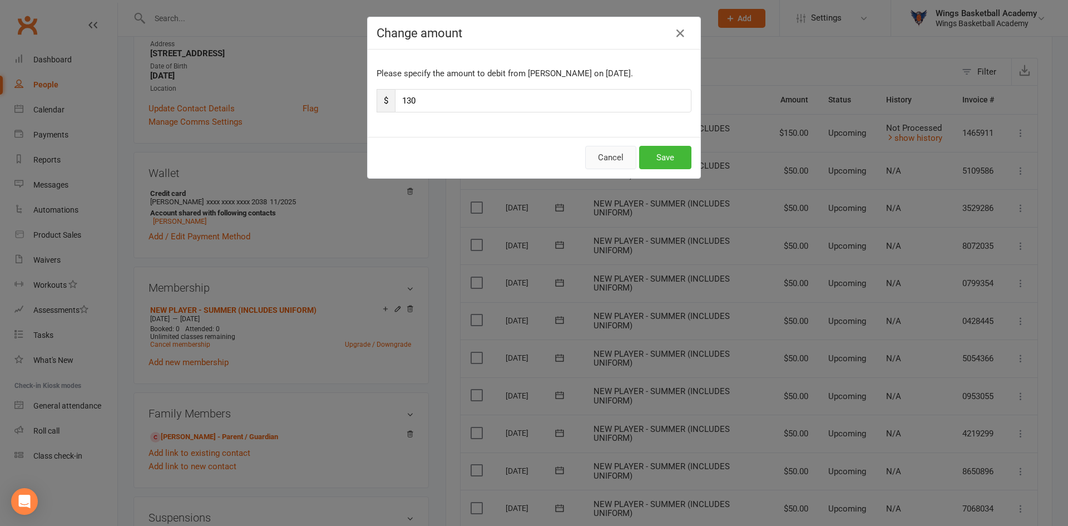
click at [614, 156] on button "Cancel" at bounding box center [610, 157] width 51 height 23
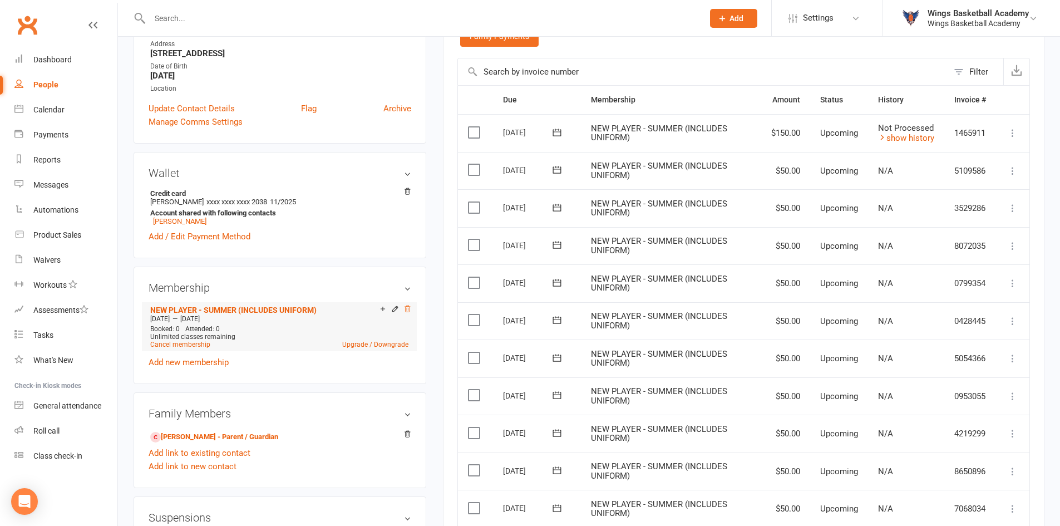
click at [407, 309] on icon at bounding box center [407, 309] width 8 height 8
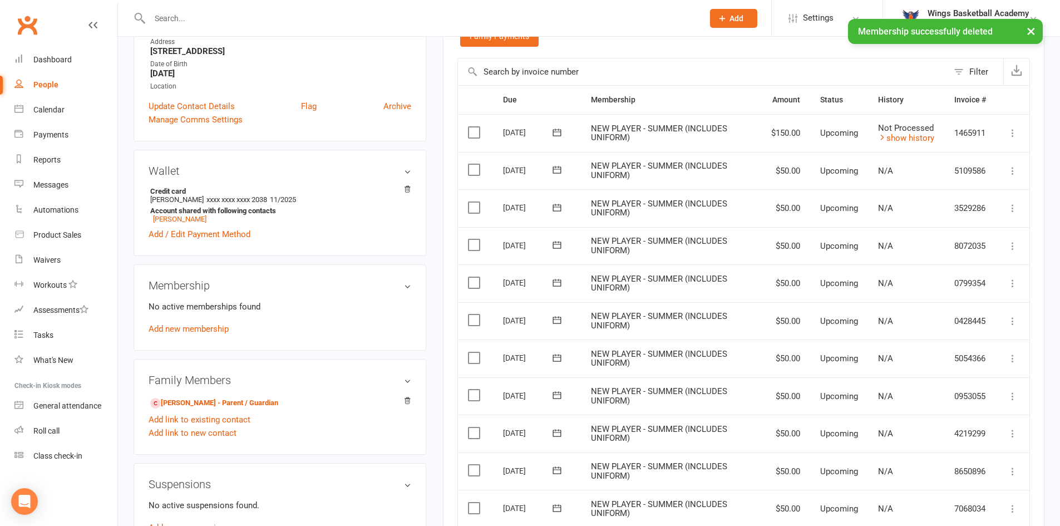
scroll to position [220, 0]
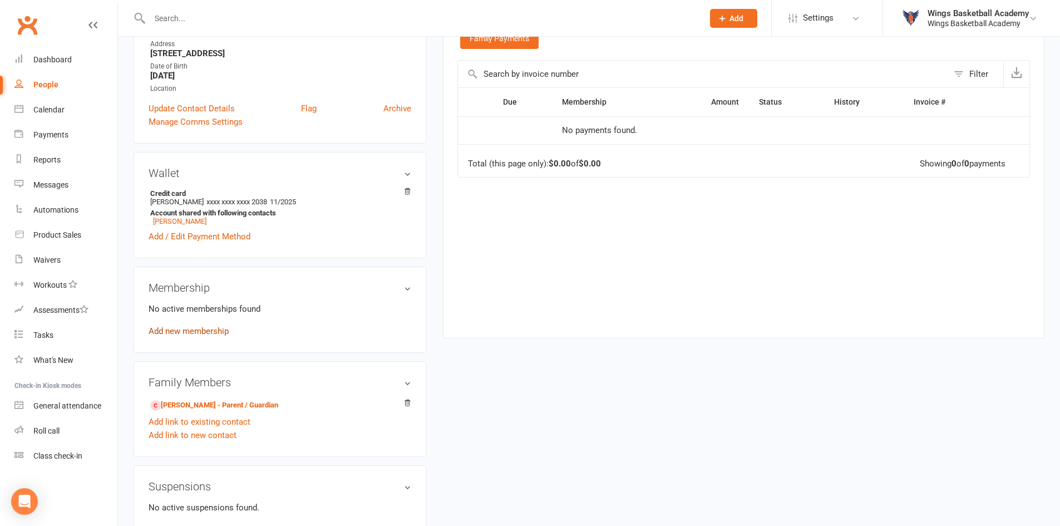
click at [203, 328] on link "Add new membership" at bounding box center [189, 331] width 80 height 10
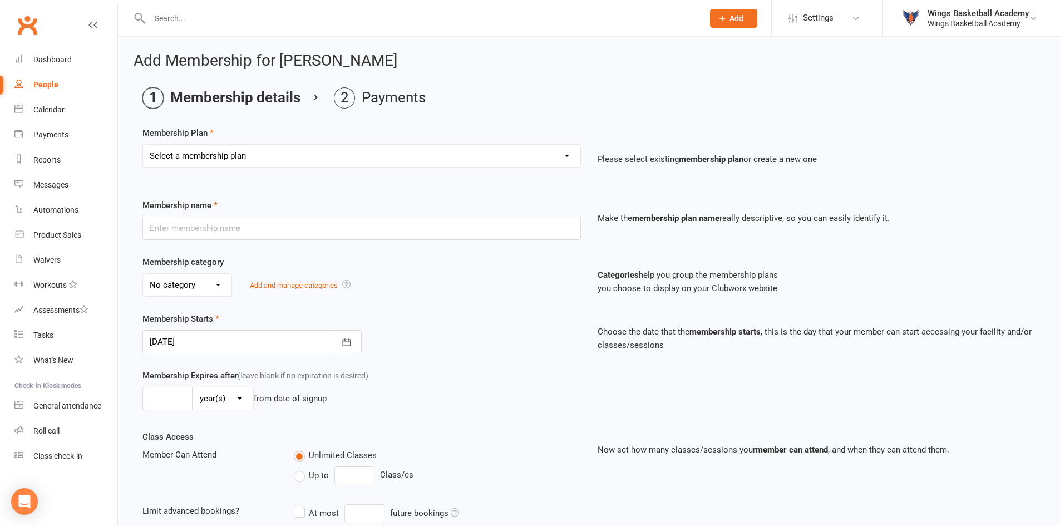
click at [257, 157] on select "Select a membership plan Create new Membership Plan NEW PLAYER - SUMMER (INCLUD…" at bounding box center [361, 156] width 437 height 22
select select "1"
click at [143, 145] on select "Select a membership plan Create new Membership Plan NEW PLAYER - SUMMER (INCLUD…" at bounding box center [361, 156] width 437 height 22
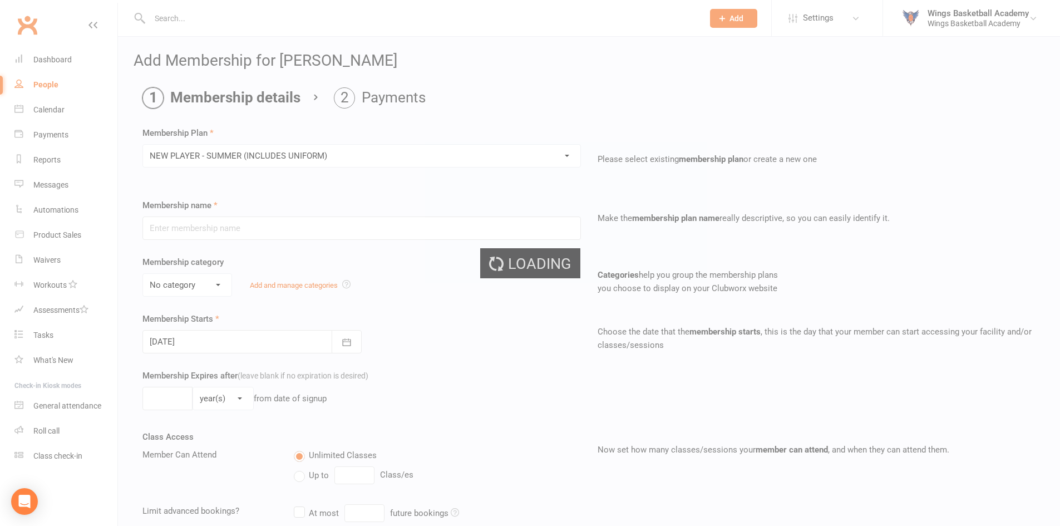
type input "NEW PLAYER - SUMMER (INCLUDES UNIFORM)"
select select "1"
type input "6"
select select "2"
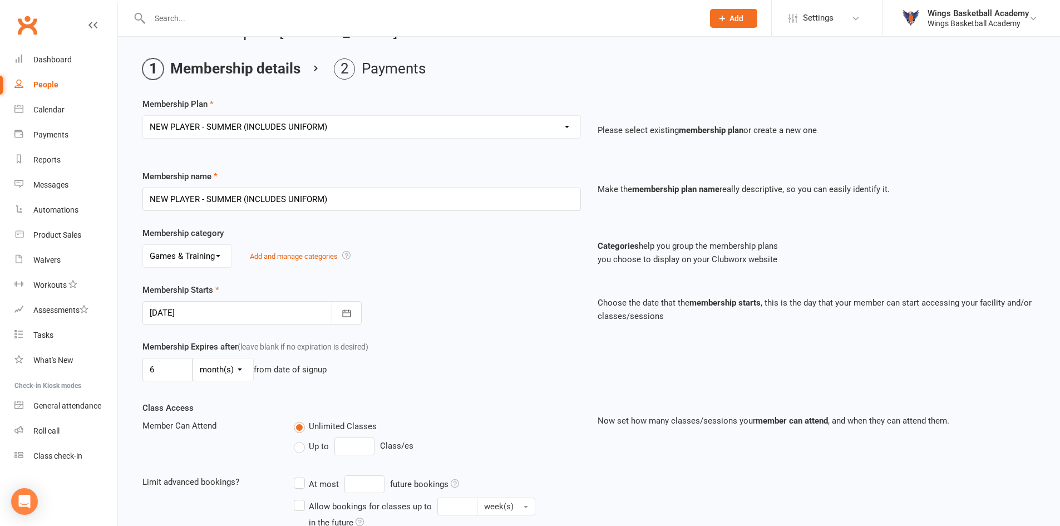
scroll to position [56, 0]
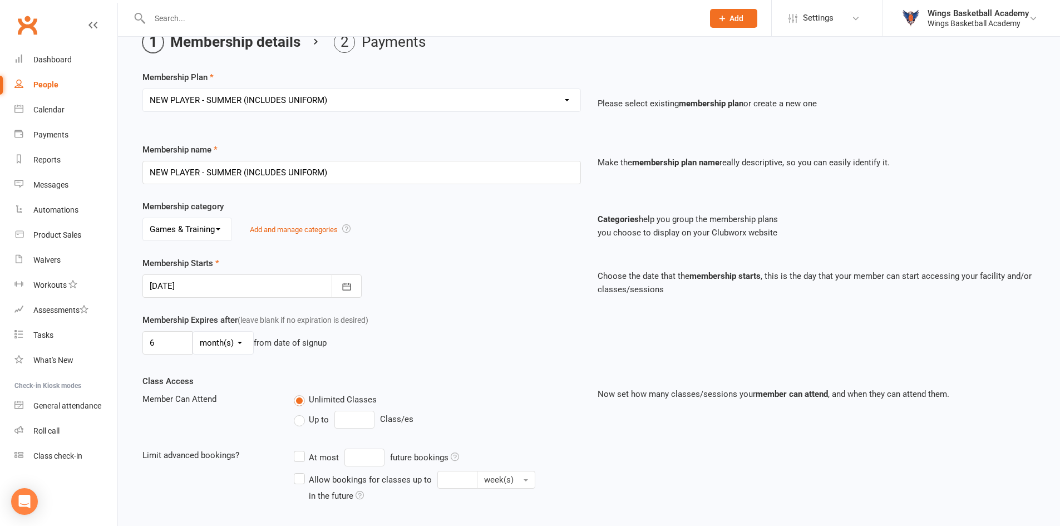
click at [240, 285] on div at bounding box center [251, 285] width 219 height 23
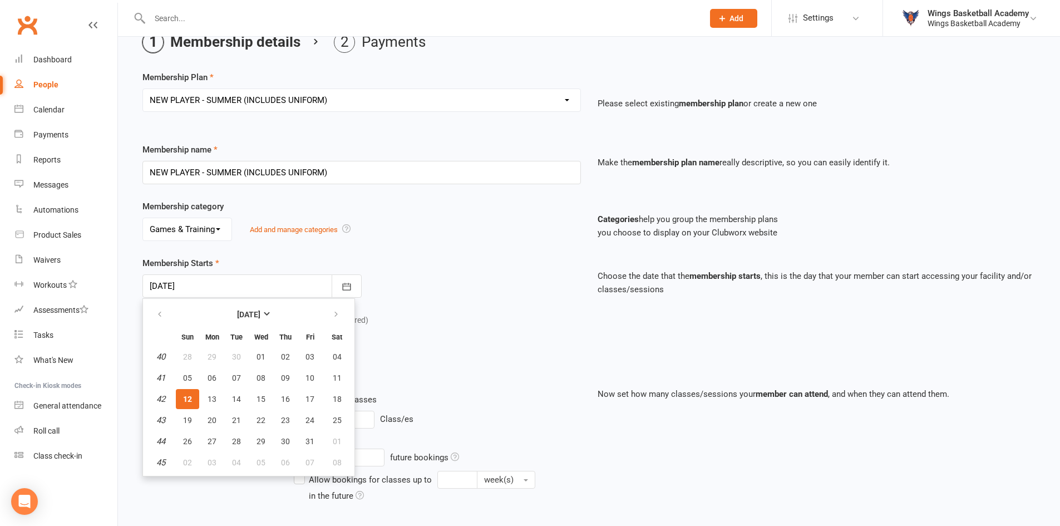
click at [415, 255] on div "Membership category No category Carnivals Games & Training Merchandise Training…" at bounding box center [589, 228] width 910 height 57
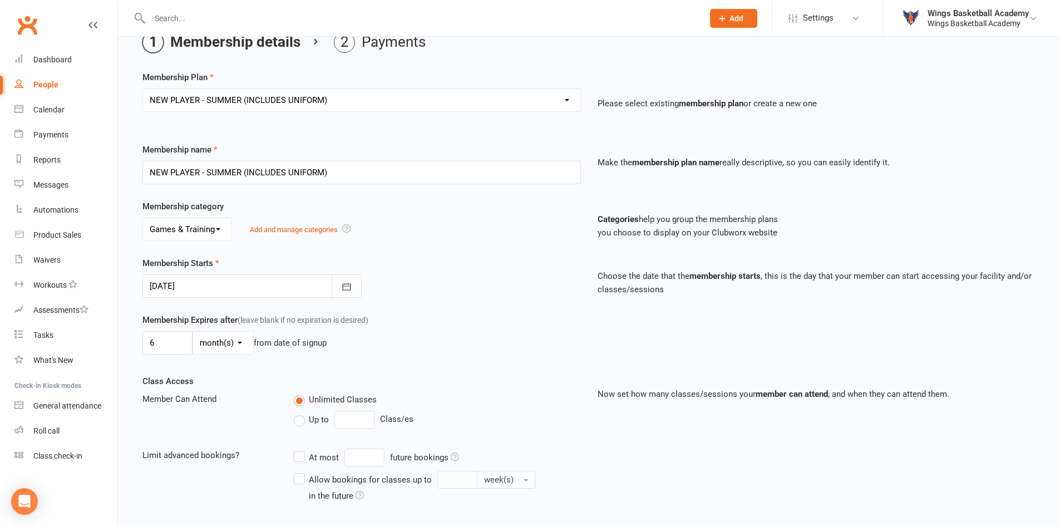
scroll to position [181, 0]
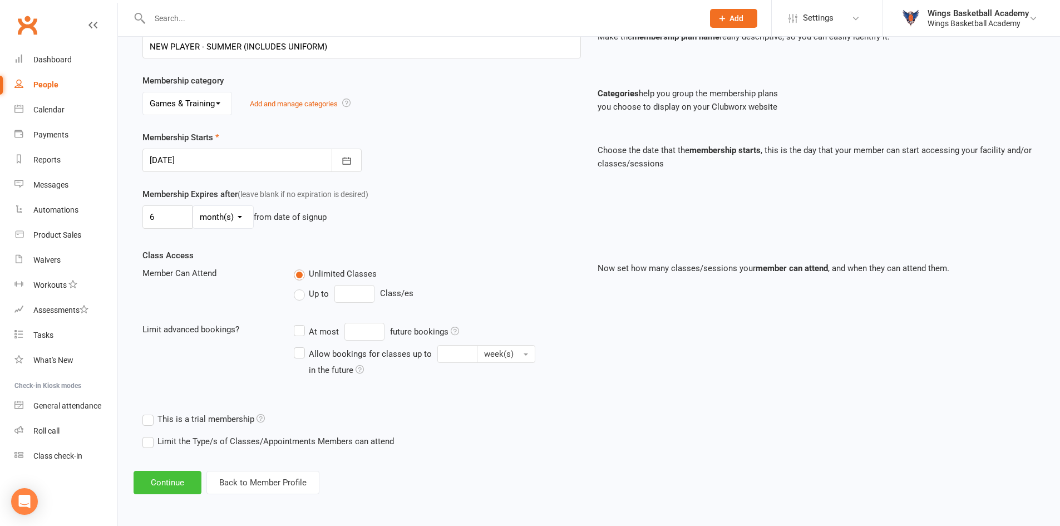
click at [165, 484] on button "Continue" at bounding box center [168, 482] width 68 height 23
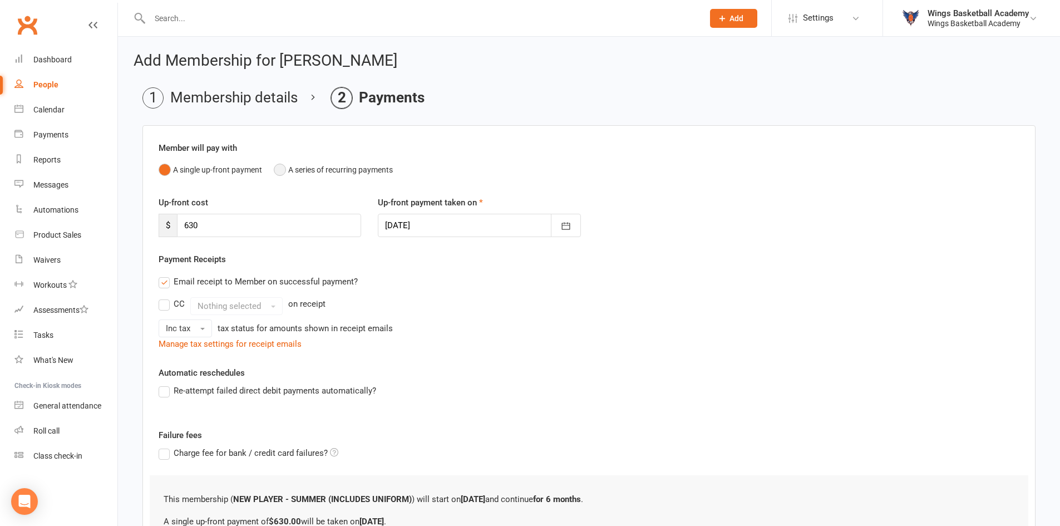
click at [282, 172] on button "A series of recurring payments" at bounding box center [333, 169] width 119 height 21
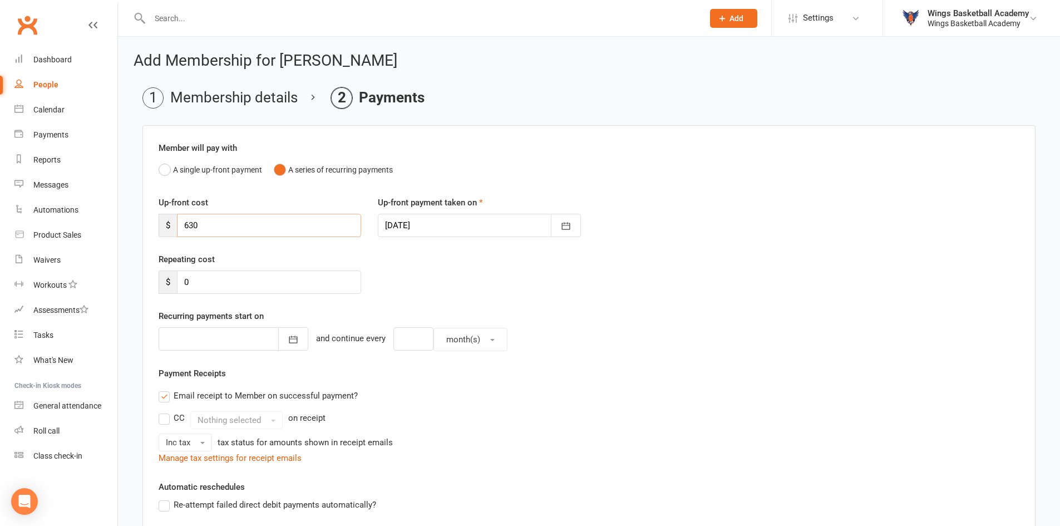
drag, startPoint x: 210, startPoint y: 222, endPoint x: 165, endPoint y: 215, distance: 45.1
click at [165, 215] on div "$ 630" at bounding box center [260, 225] width 203 height 23
type input "50"
click at [457, 226] on div at bounding box center [479, 225] width 203 height 23
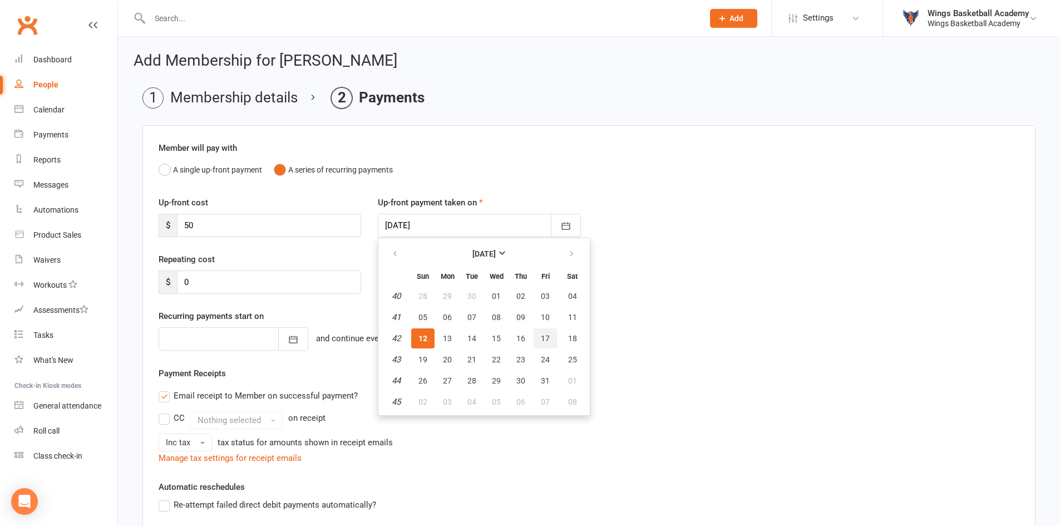
click at [549, 334] on span "17" at bounding box center [545, 338] width 9 height 9
type input "[DATE]"
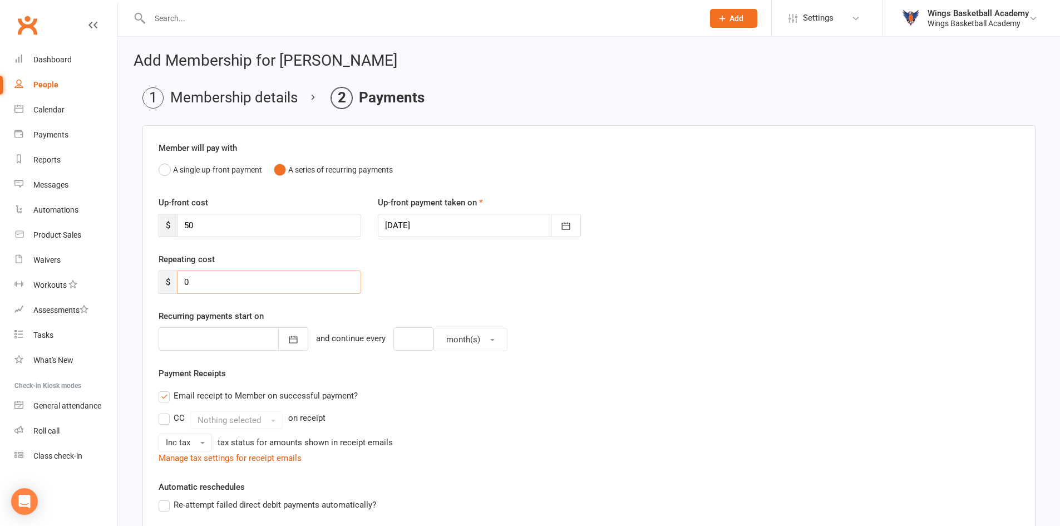
drag, startPoint x: 204, startPoint y: 287, endPoint x: 149, endPoint y: 274, distance: 56.0
click at [149, 274] on div "Member will pay with A single up-front payment A series of recurring payments U…" at bounding box center [588, 411] width 893 height 573
type input "50"
click at [200, 336] on div at bounding box center [234, 338] width 150 height 23
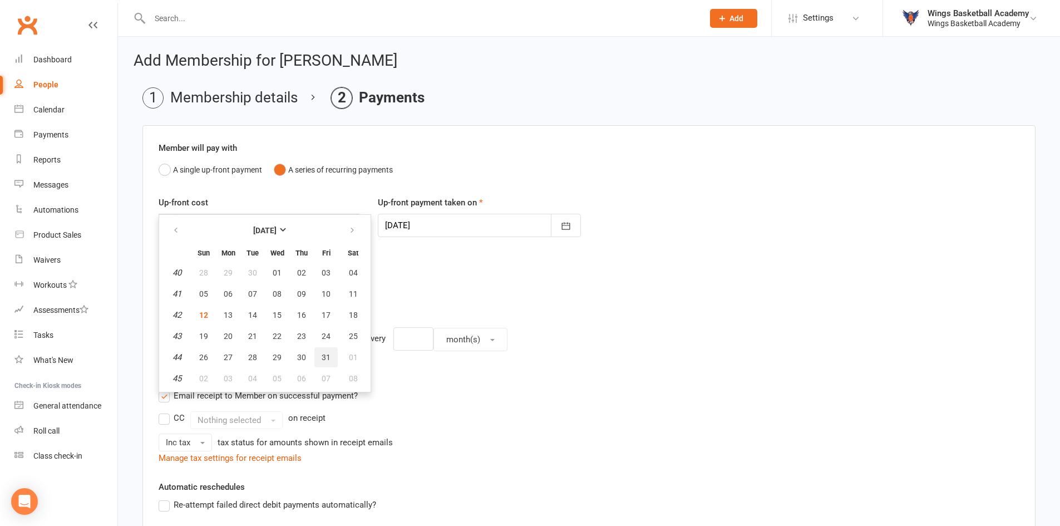
click at [323, 359] on span "31" at bounding box center [326, 357] width 9 height 9
type input "[DATE]"
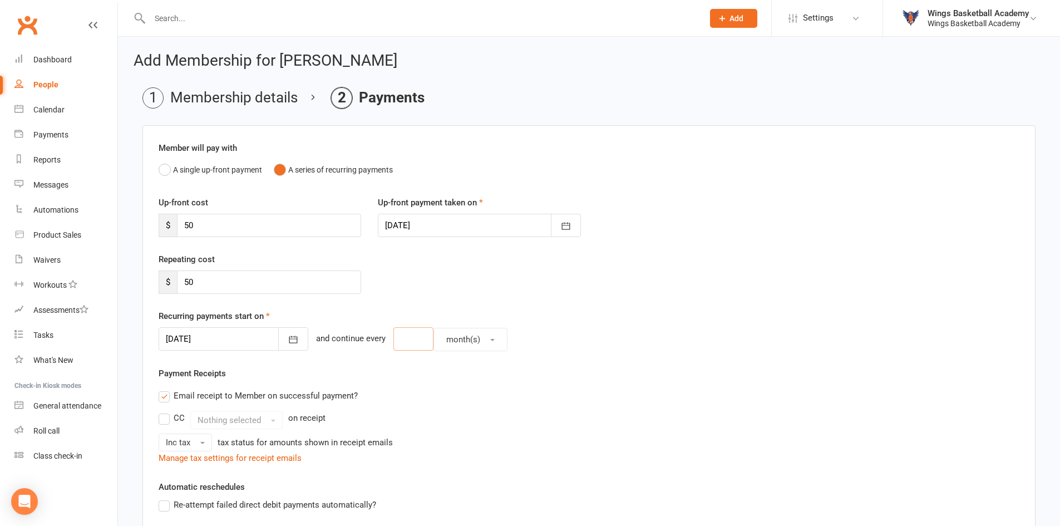
click at [393, 343] on input "number" at bounding box center [413, 338] width 40 height 23
type input "2"
click at [446, 343] on span "month(s)" at bounding box center [463, 339] width 34 height 10
click at [443, 386] on span "week(s)" at bounding box center [457, 388] width 29 height 10
click at [434, 385] on div "Email receipt to Member on successful payment?" at bounding box center [585, 395] width 870 height 22
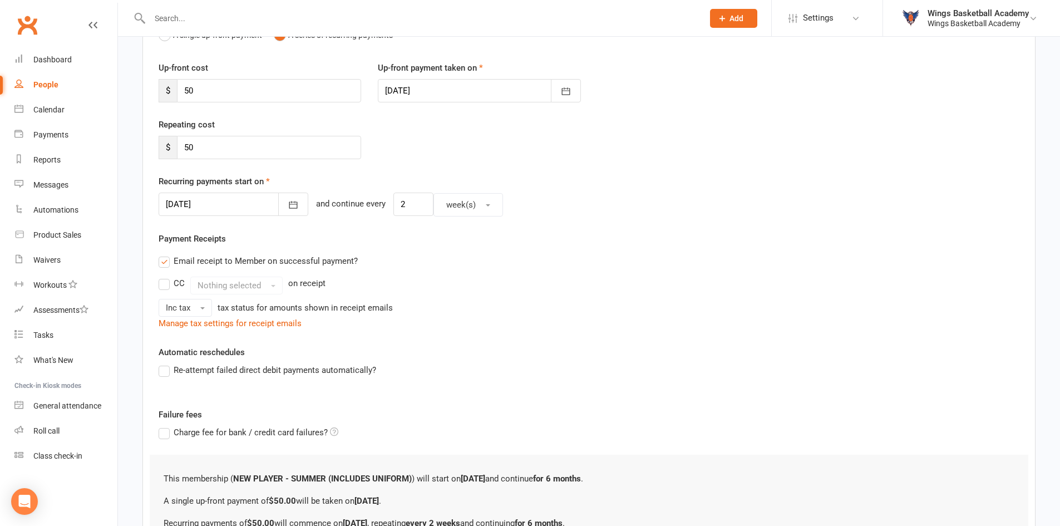
scroll to position [261, 0]
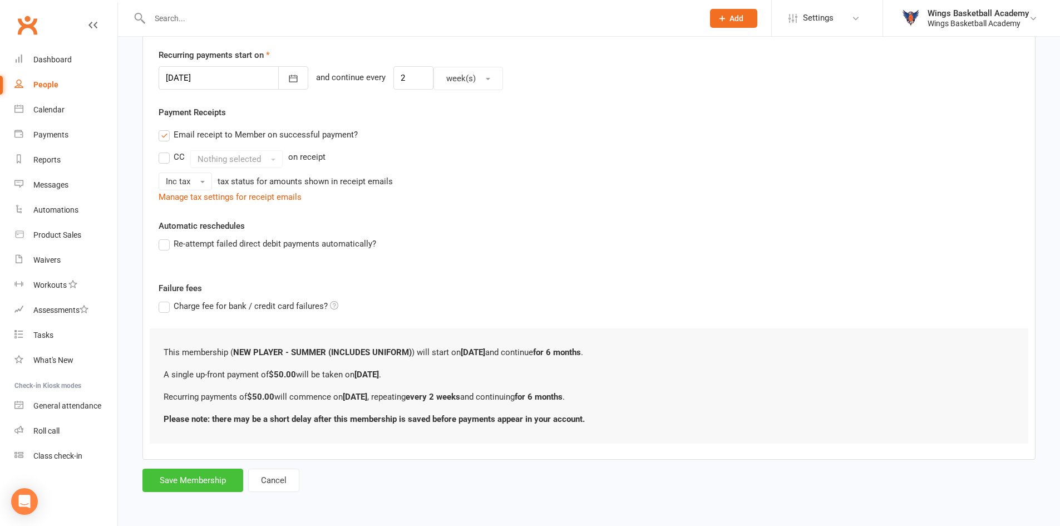
click at [196, 481] on button "Save Membership" at bounding box center [192, 480] width 101 height 23
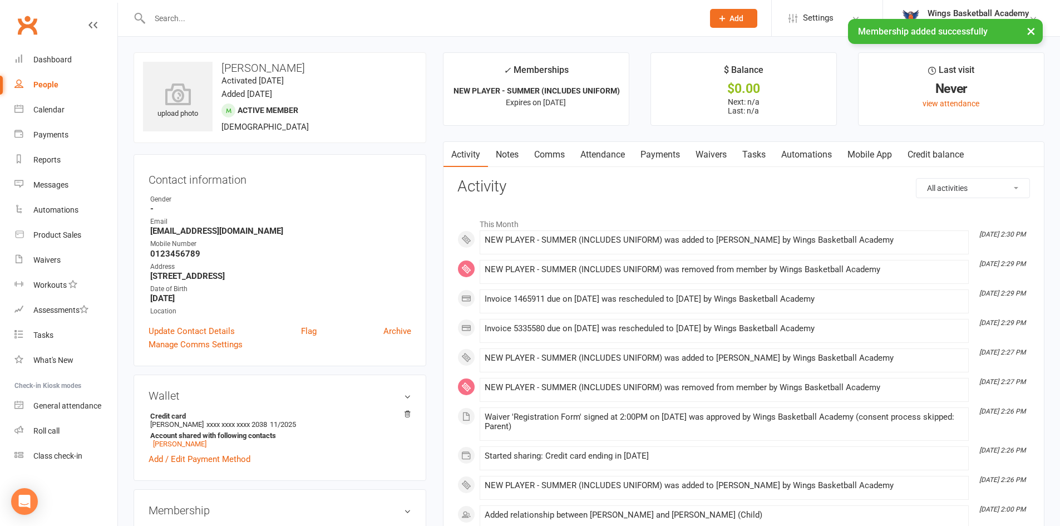
click at [436, 236] on main "✓ Memberships NEW PLAYER - SUMMER (INCLUDES UNIFORM) Expires on 11th April, 202…" at bounding box center [744, 343] width 618 height 583
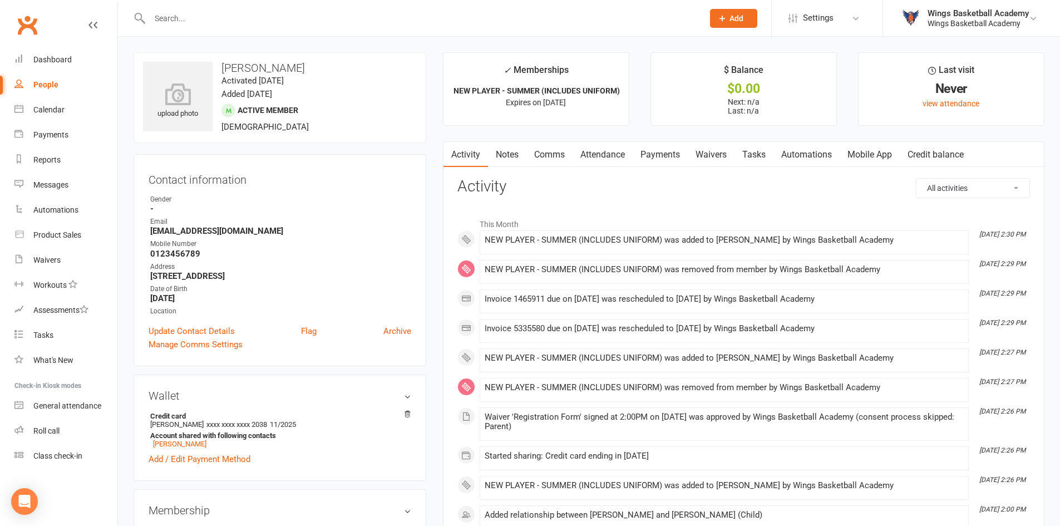
click at [557, 151] on link "Comms" at bounding box center [549, 155] width 46 height 26
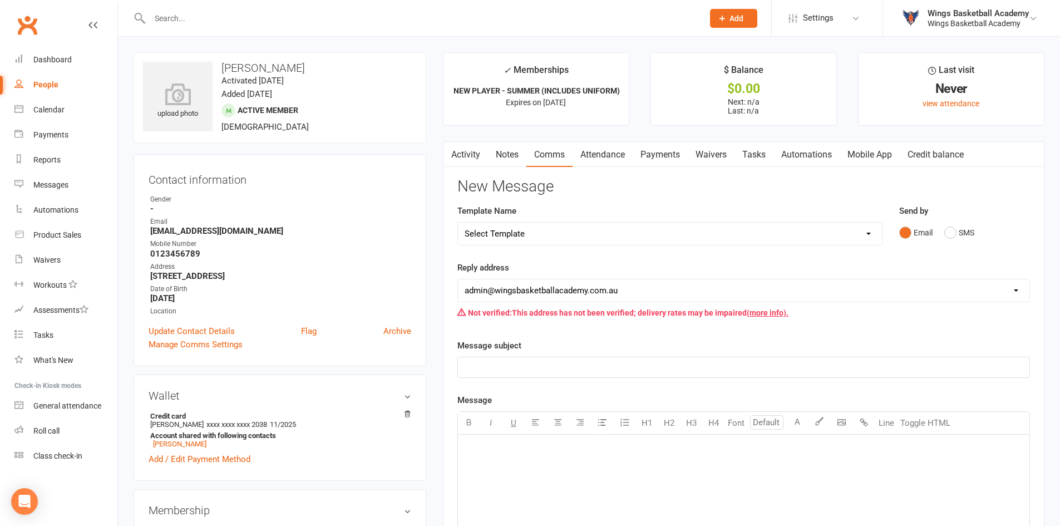
click at [458, 151] on link "Activity" at bounding box center [465, 155] width 45 height 26
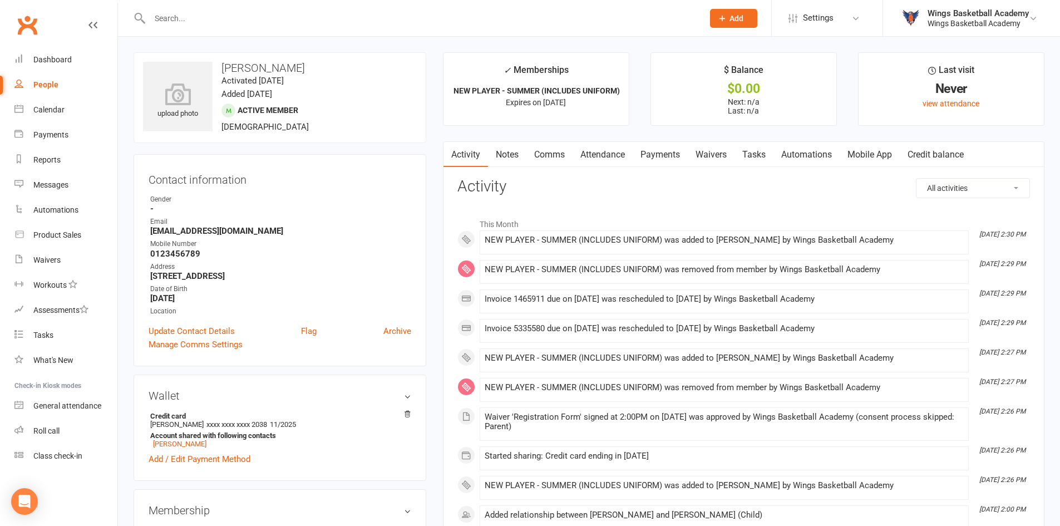
click at [671, 152] on link "Payments" at bounding box center [660, 155] width 55 height 26
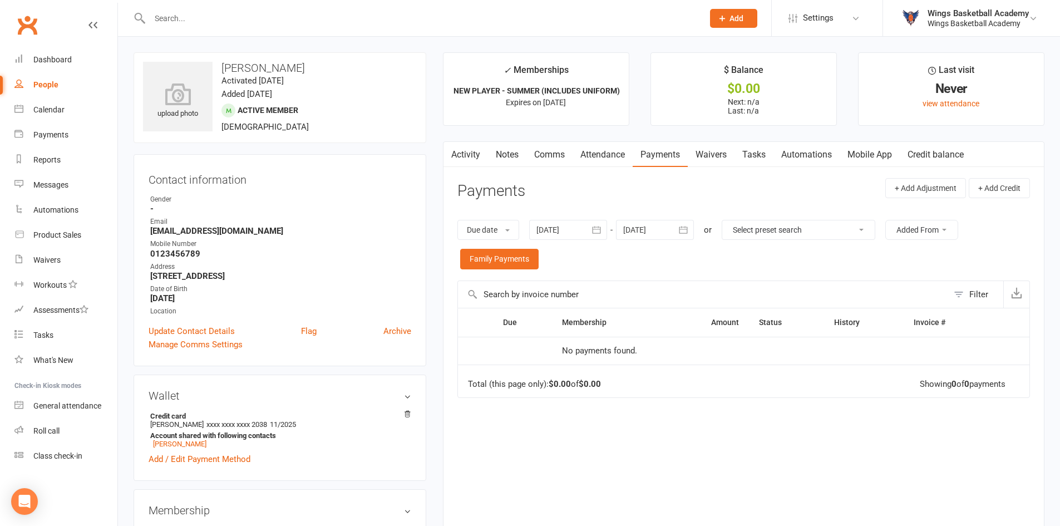
click at [657, 231] on div at bounding box center [655, 230] width 78 height 20
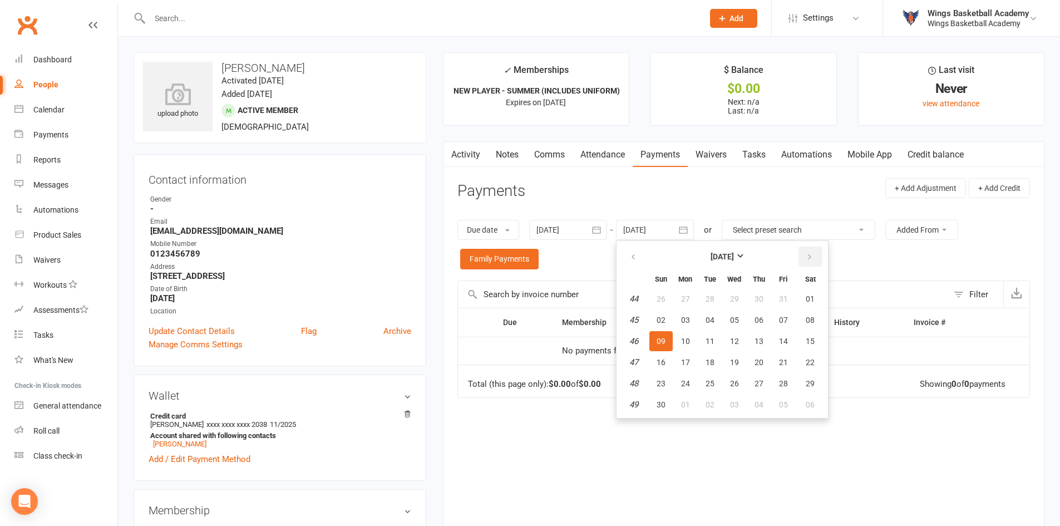
click at [810, 258] on icon "button" at bounding box center [810, 257] width 8 height 9
click at [734, 254] on strong "December 2025" at bounding box center [722, 256] width 23 height 9
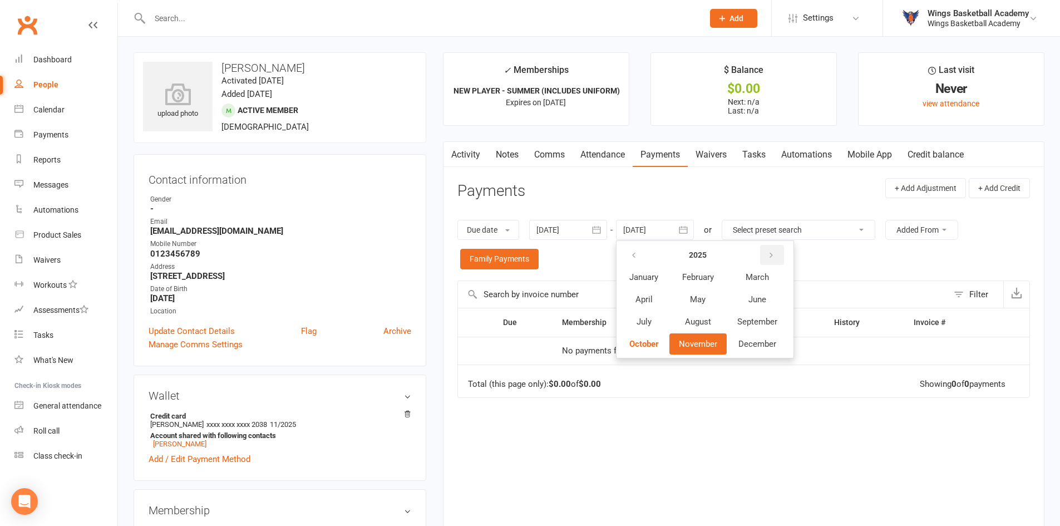
click at [777, 249] on button "button" at bounding box center [772, 255] width 24 height 20
click at [761, 346] on span "December" at bounding box center [757, 344] width 38 height 10
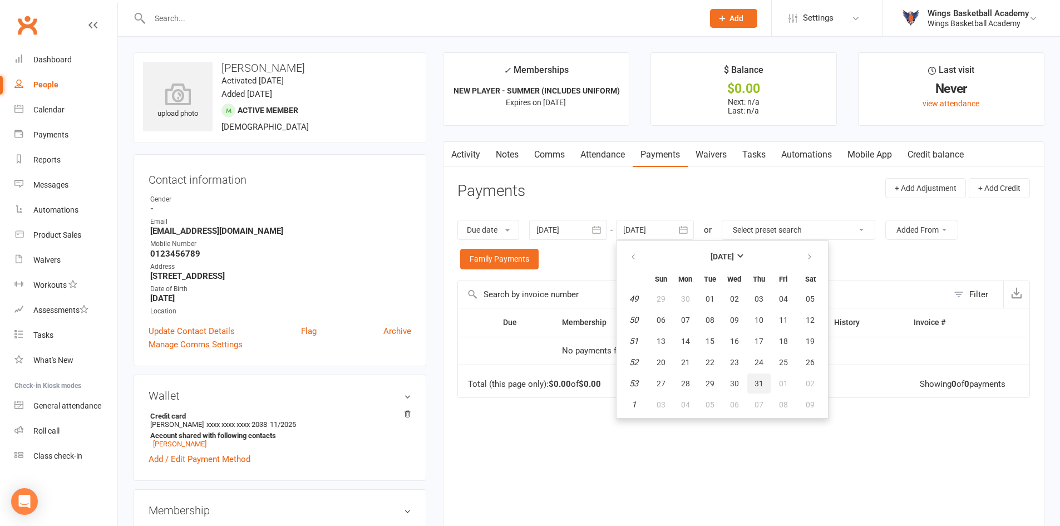
click at [758, 382] on span "31" at bounding box center [759, 383] width 9 height 9
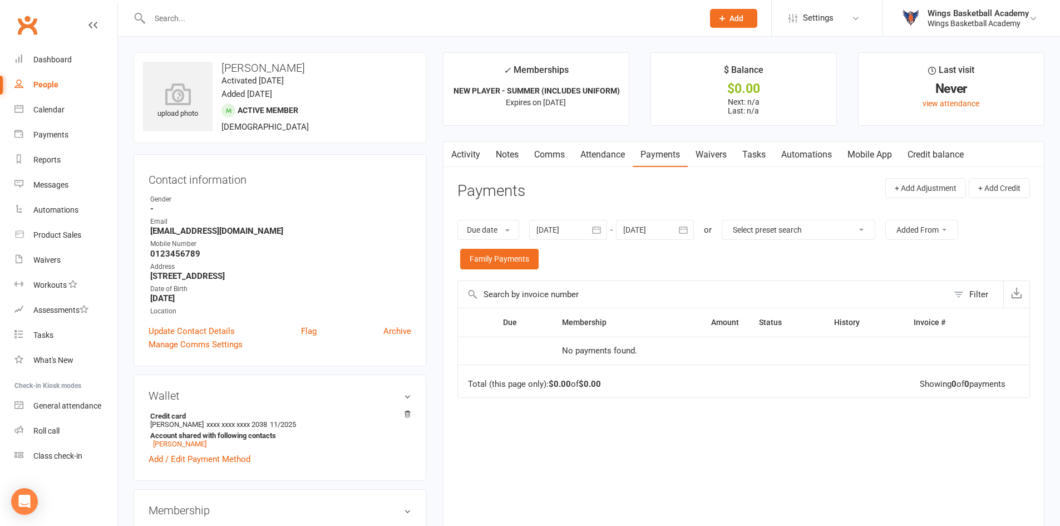
click at [682, 225] on icon "button" at bounding box center [683, 229] width 11 height 11
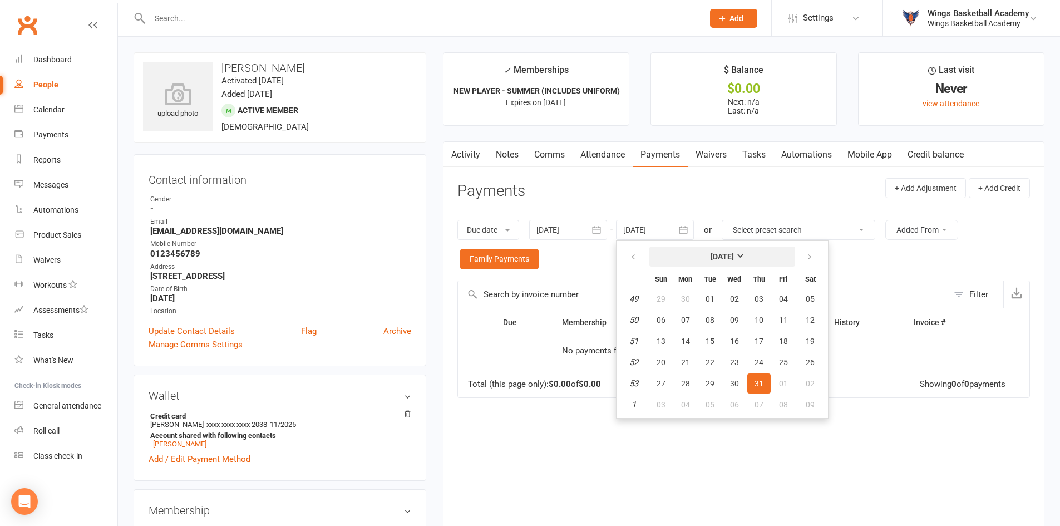
click at [734, 252] on strong "[DATE]" at bounding box center [722, 256] width 23 height 9
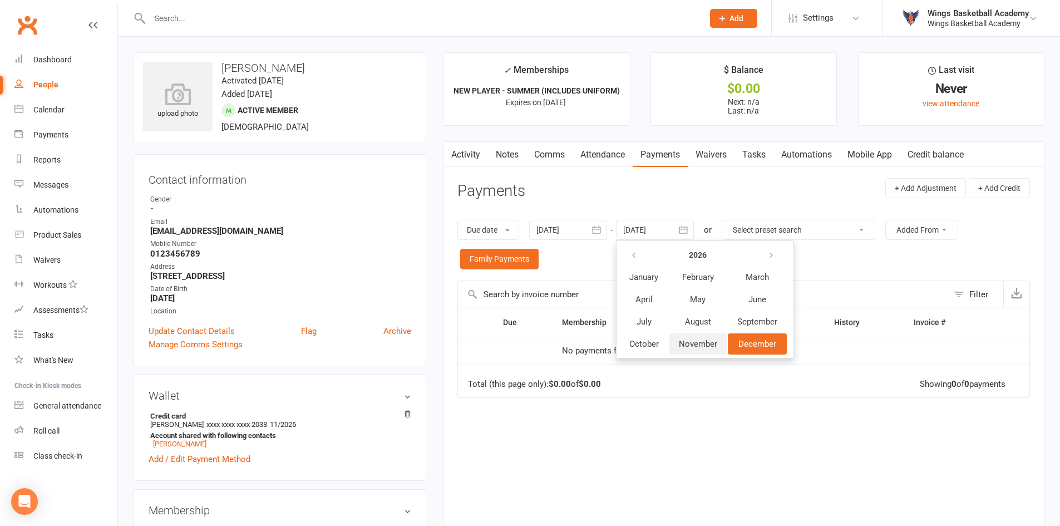
click at [706, 337] on button "November" at bounding box center [697, 343] width 57 height 21
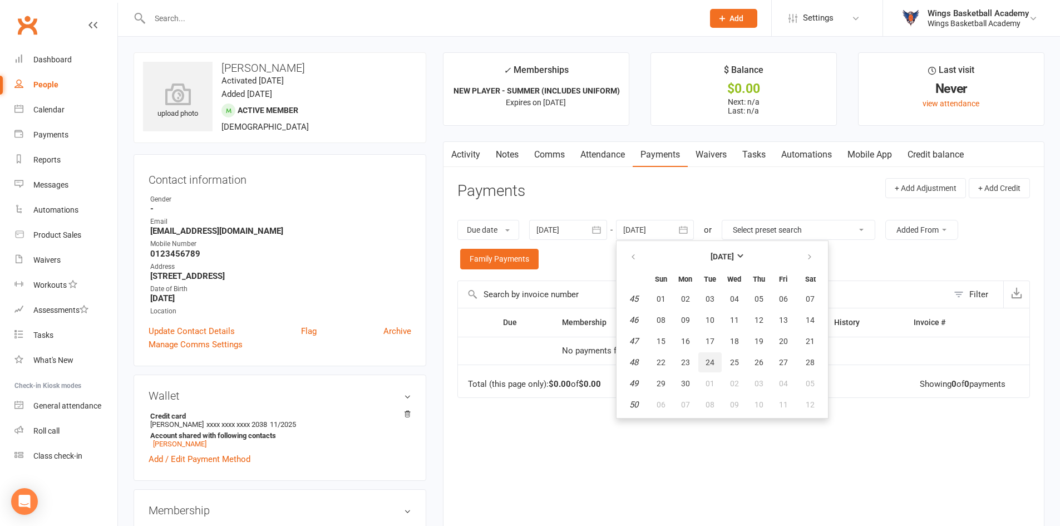
click at [704, 359] on button "24" at bounding box center [709, 362] width 23 height 20
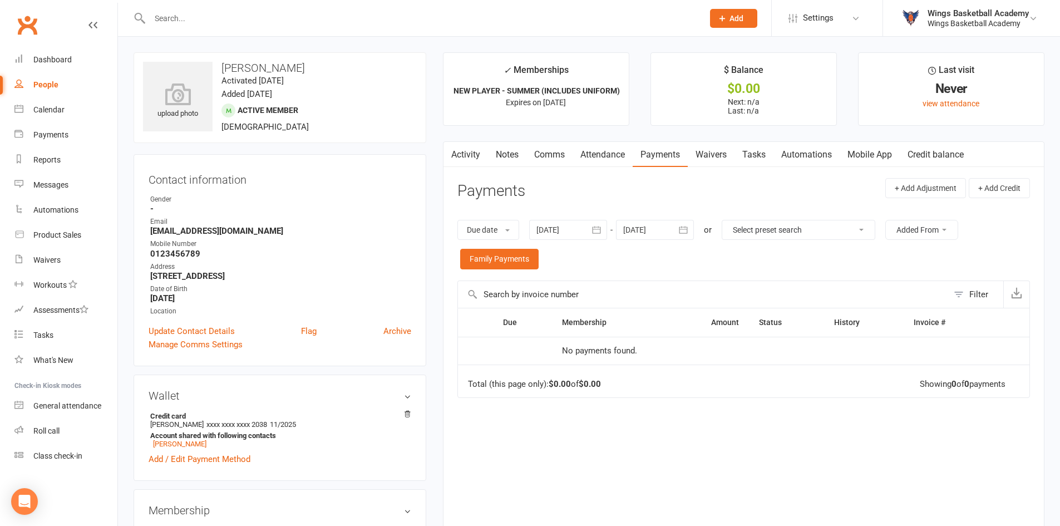
click at [673, 231] on div at bounding box center [655, 230] width 78 height 20
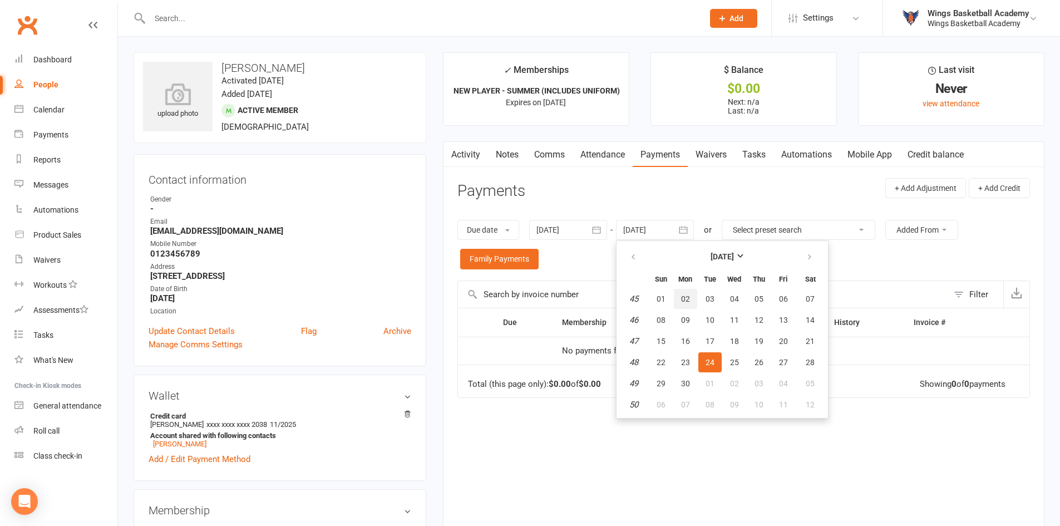
click at [689, 304] on button "02" at bounding box center [685, 299] width 23 height 20
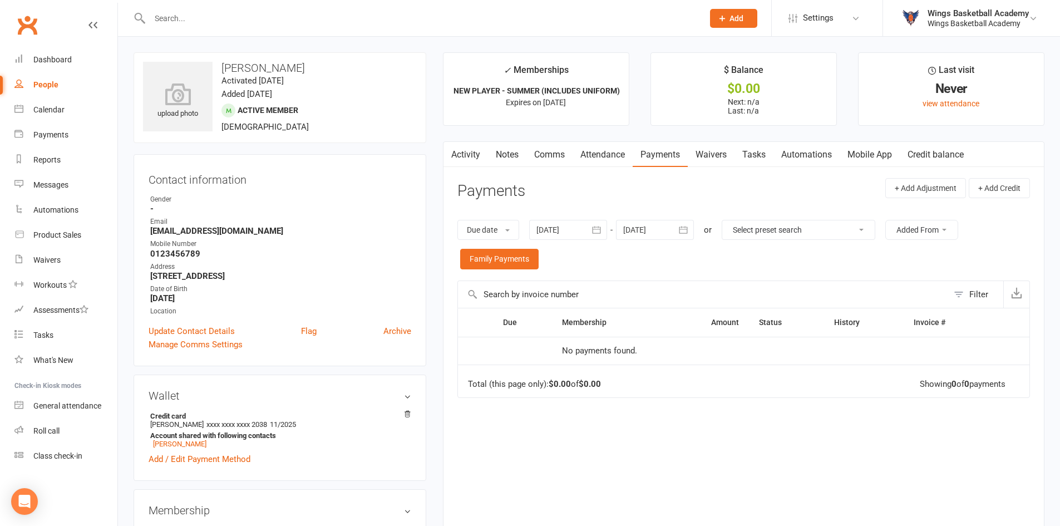
click at [678, 231] on button "button" at bounding box center [684, 230] width 20 height 20
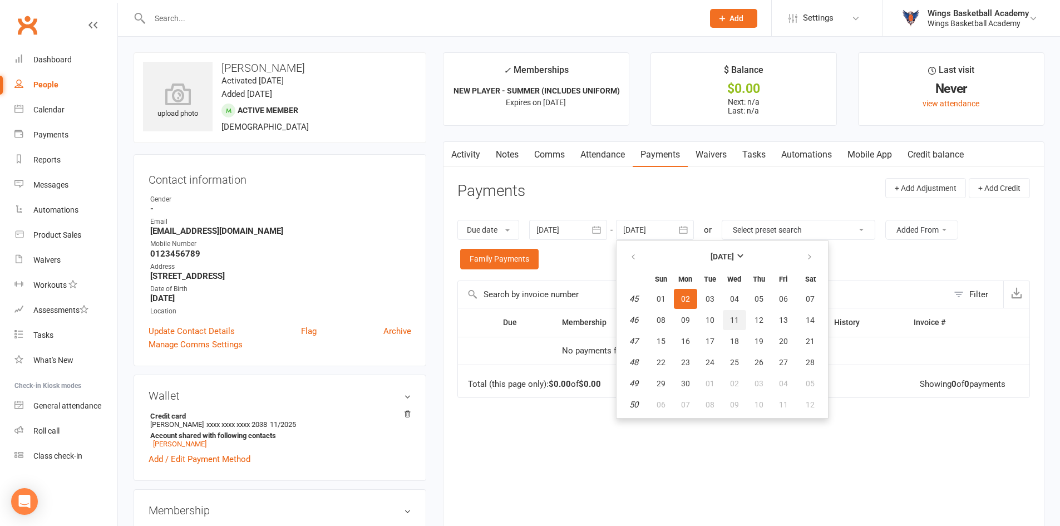
click at [736, 319] on span "11" at bounding box center [734, 319] width 9 height 9
type input "11 Nov 2026"
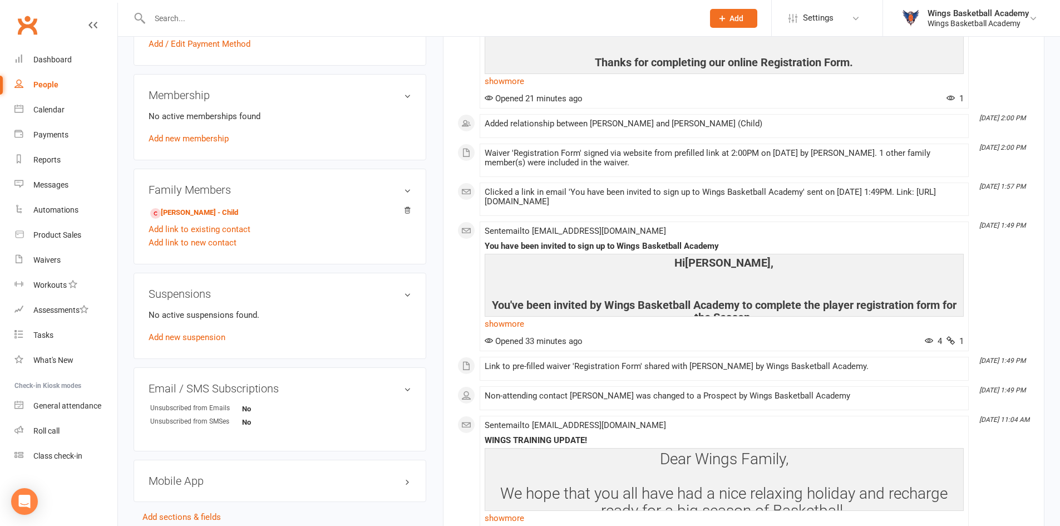
scroll to position [612, 0]
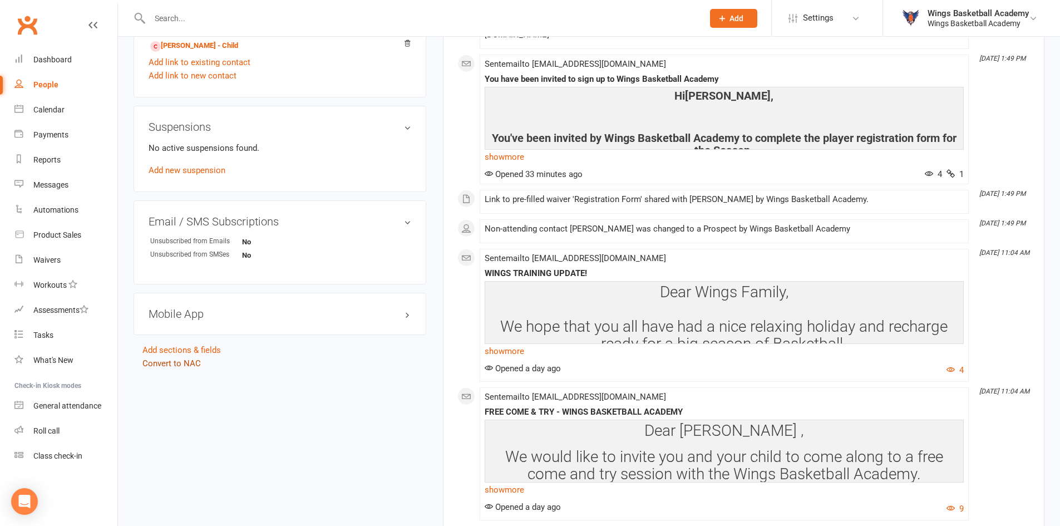
click at [194, 362] on link "Convert to NAC" at bounding box center [171, 363] width 58 height 10
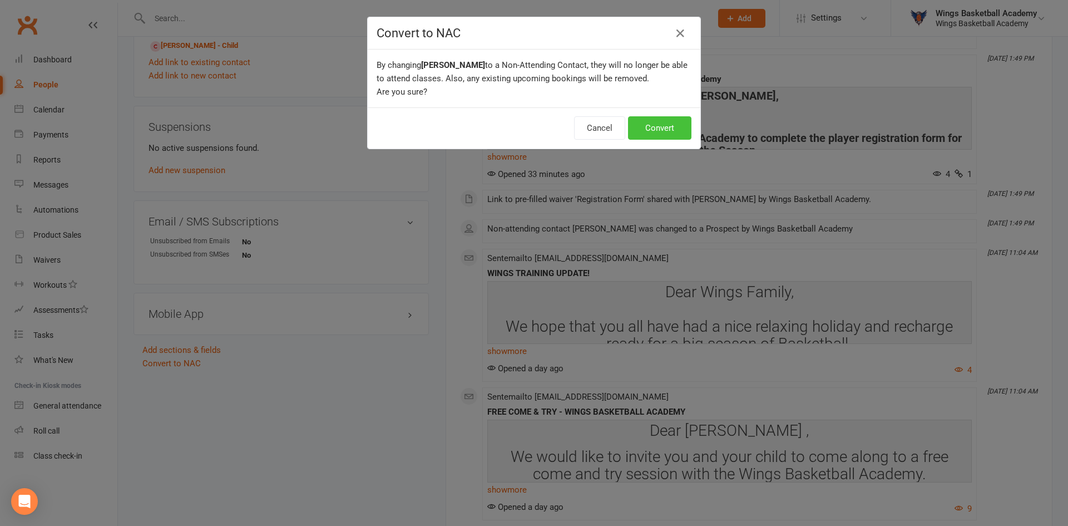
click at [651, 126] on button "Convert" at bounding box center [659, 127] width 63 height 23
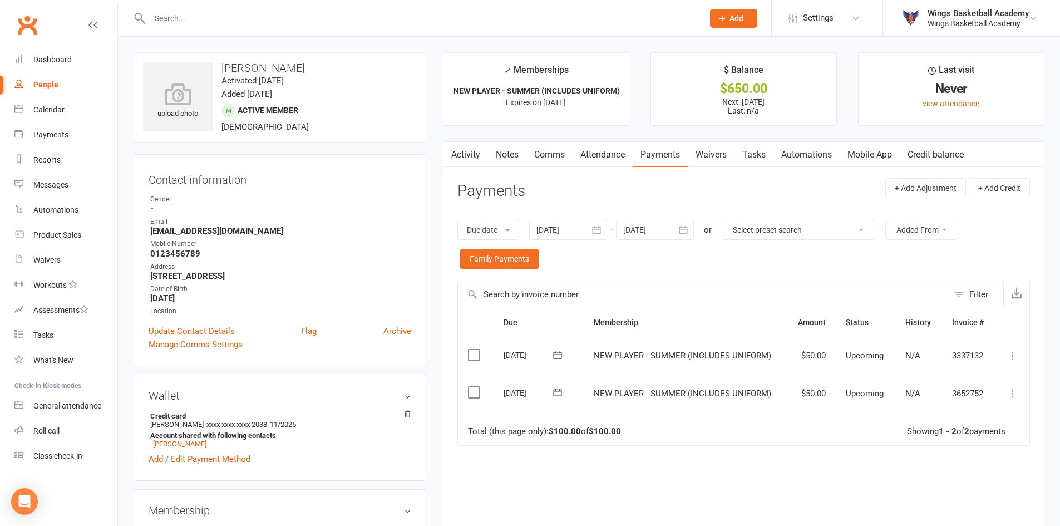
click at [673, 227] on div at bounding box center [655, 230] width 78 height 20
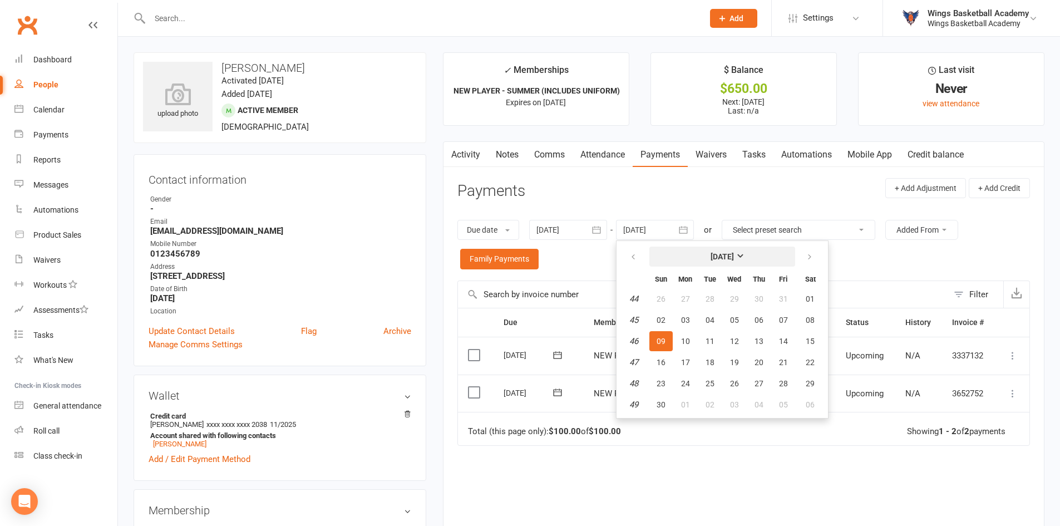
click at [734, 255] on strong "[DATE]" at bounding box center [722, 256] width 23 height 9
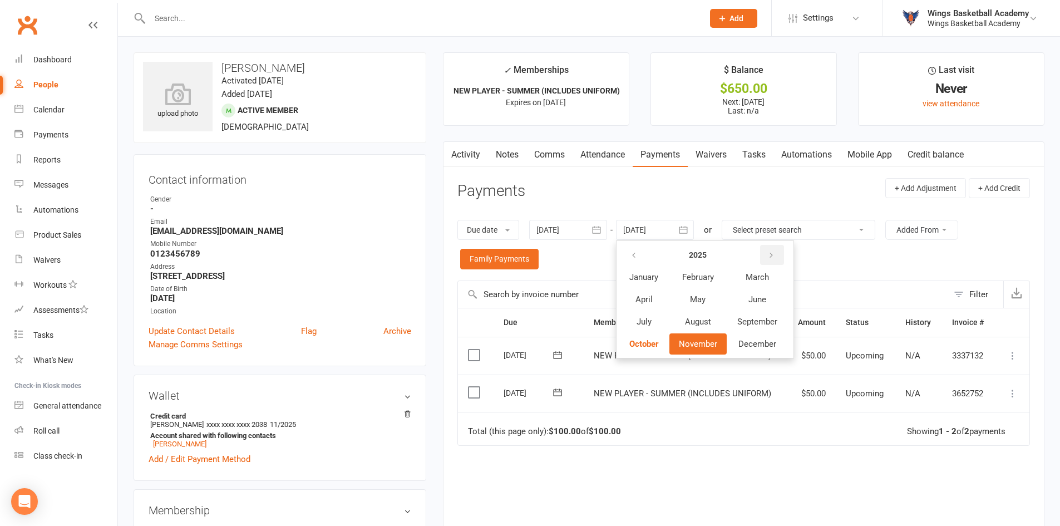
click at [777, 261] on button "button" at bounding box center [772, 255] width 24 height 20
click at [763, 347] on span "December" at bounding box center [757, 344] width 38 height 10
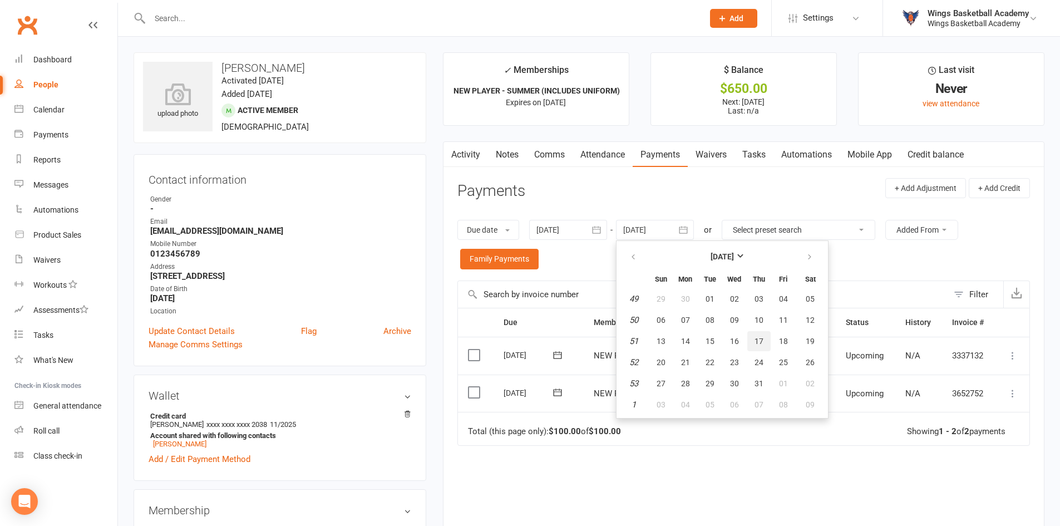
click at [752, 348] on button "17" at bounding box center [758, 341] width 23 height 20
type input "[DATE]"
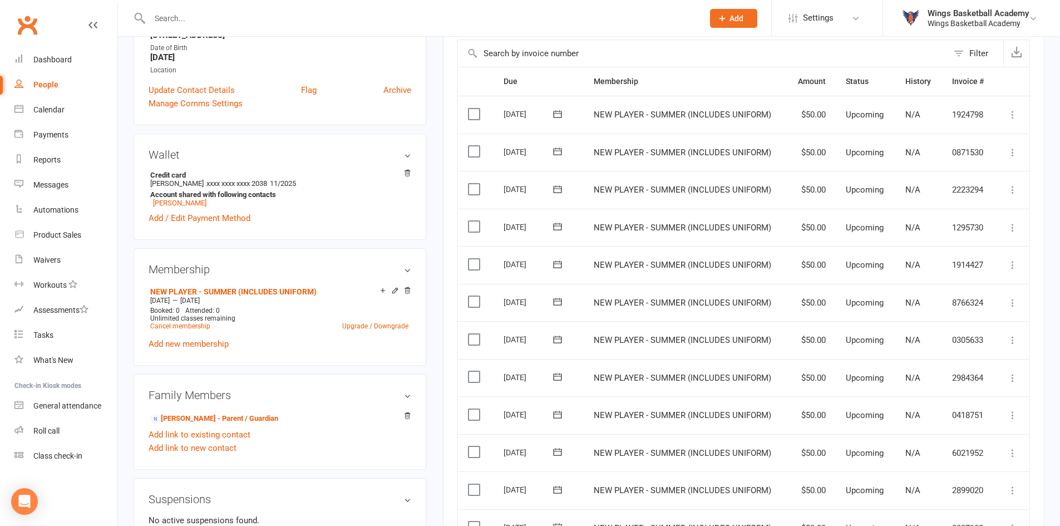
scroll to position [223, 0]
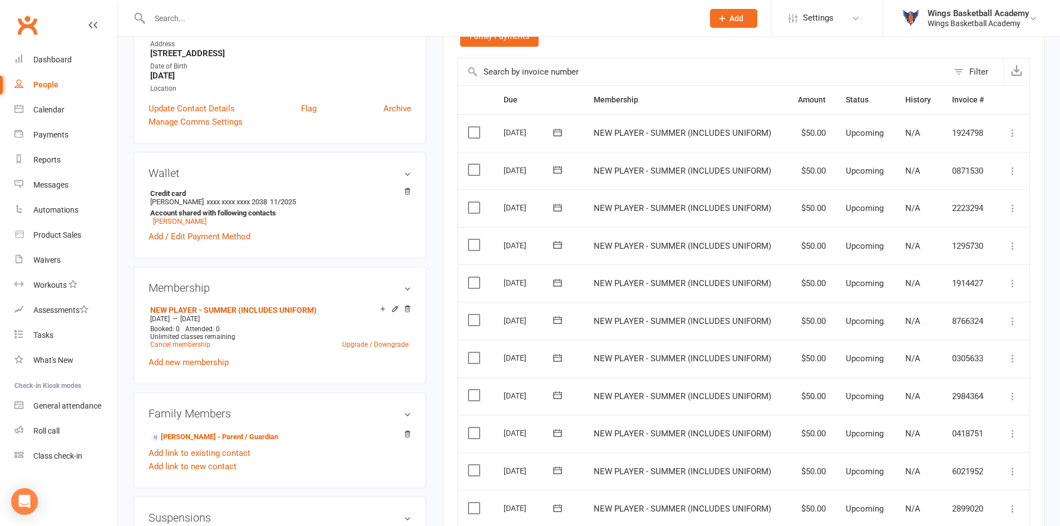
click at [1010, 131] on icon at bounding box center [1012, 132] width 11 height 11
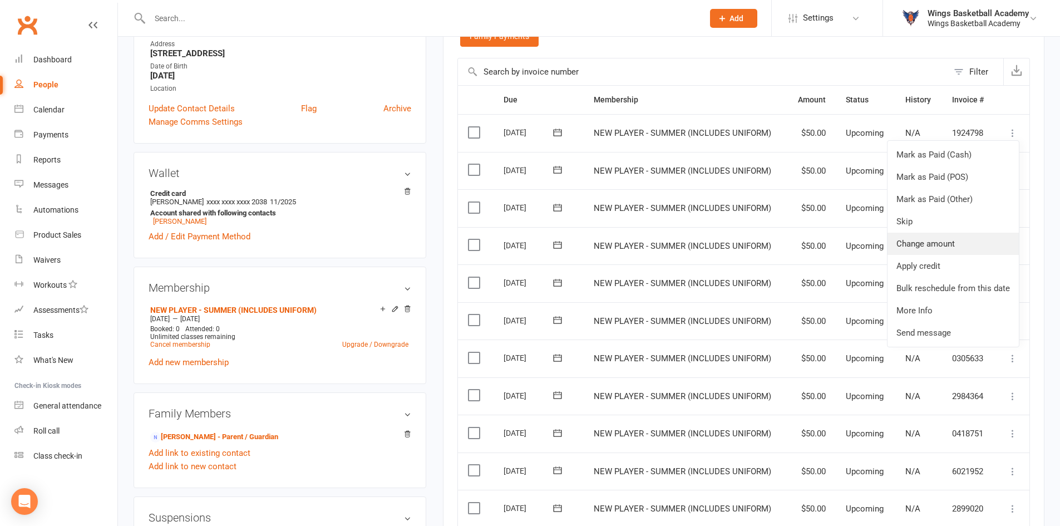
click at [939, 246] on link "Change amount" at bounding box center [953, 244] width 131 height 22
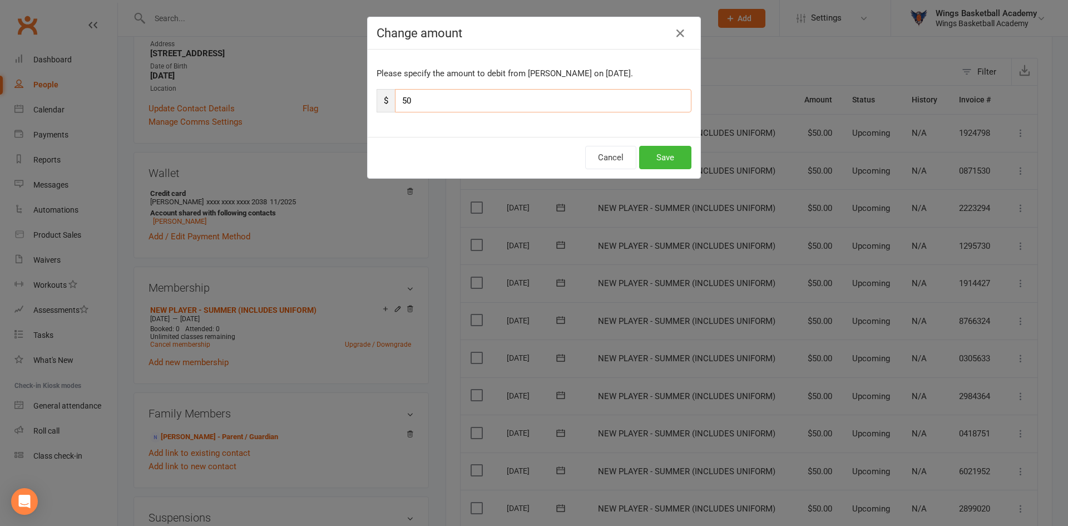
drag, startPoint x: 413, startPoint y: 95, endPoint x: 367, endPoint y: 90, distance: 47.1
click at [368, 90] on div "Please specify the amount to debit from [PERSON_NAME] on [DATE]. $ 50" at bounding box center [534, 93] width 333 height 87
type input "30"
click at [560, 127] on div "Please specify the amount to debit from [PERSON_NAME] on [DATE]. $ 30" at bounding box center [534, 93] width 333 height 87
click at [650, 151] on button "Save" at bounding box center [665, 157] width 52 height 23
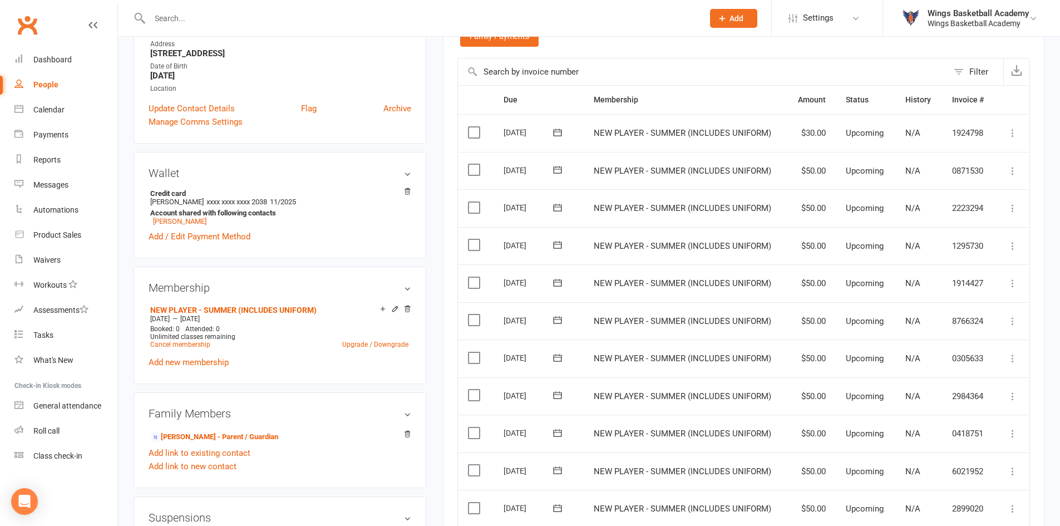
click at [445, 149] on div "Activity Notes Comms Attendance Payments Waivers Tasks Automations Mobile App C…" at bounding box center [744, 358] width 602 height 879
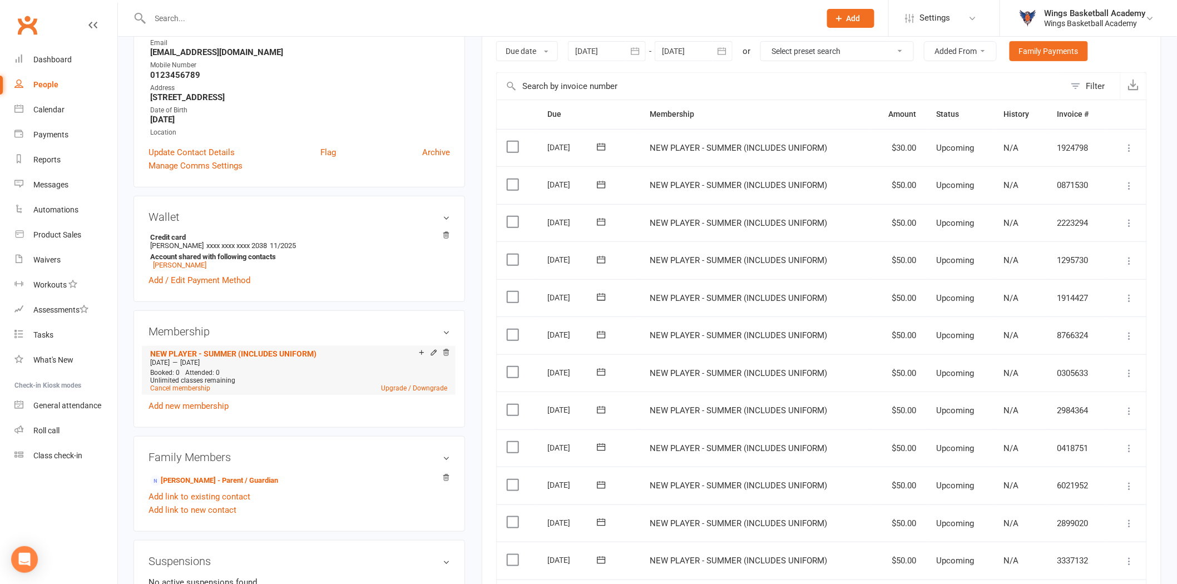
scroll to position [185, 0]
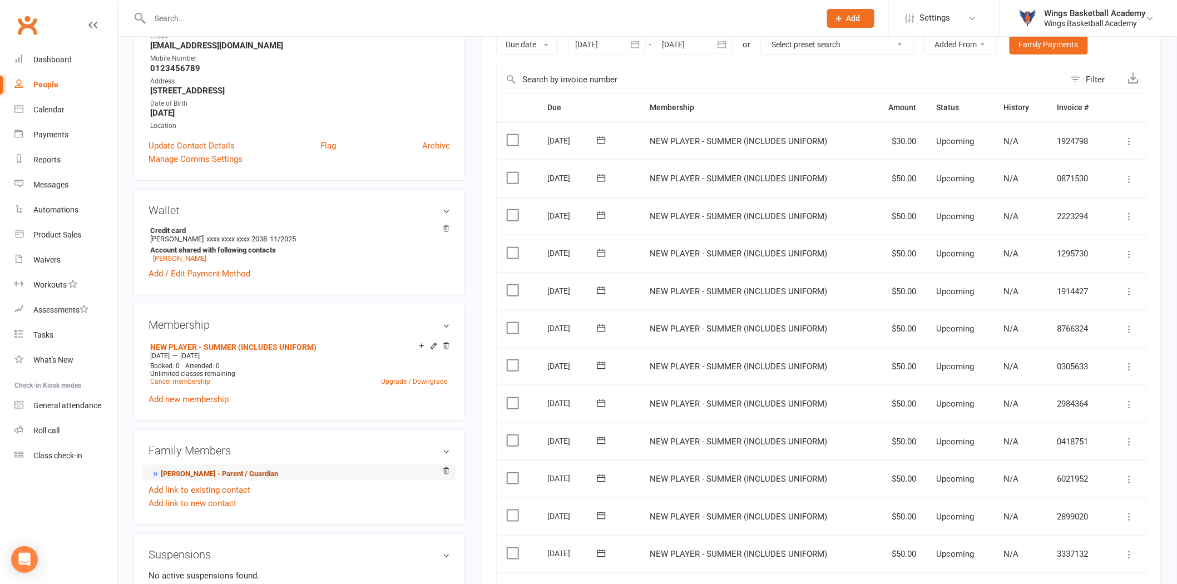
click at [186, 471] on link "[PERSON_NAME] - Parent / Guardian" at bounding box center [214, 475] width 128 height 12
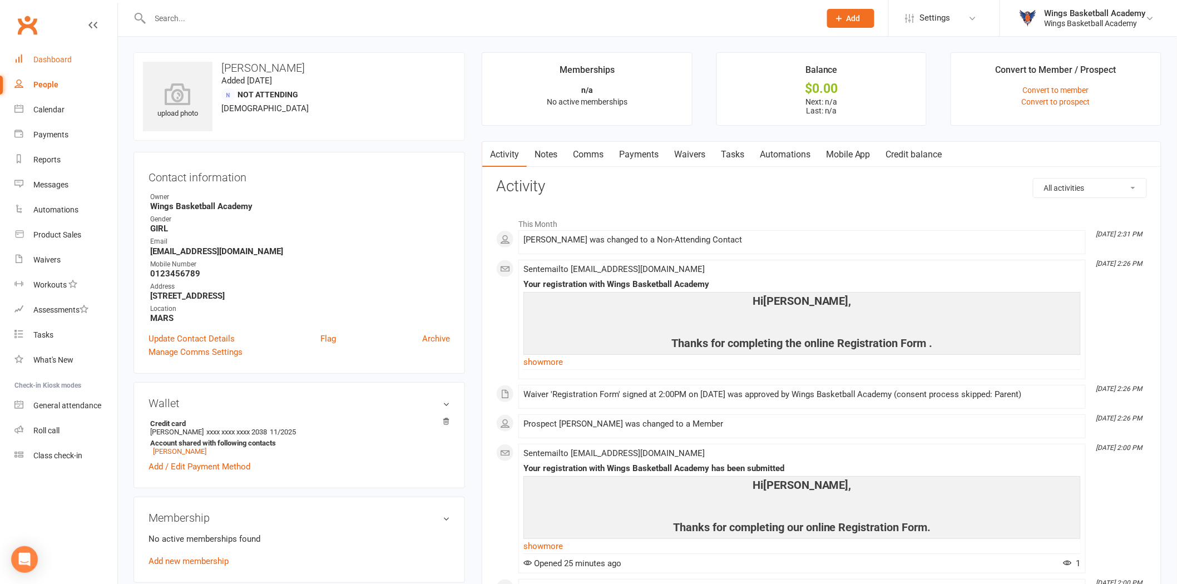
click at [39, 51] on link "Dashboard" at bounding box center [65, 59] width 103 height 25
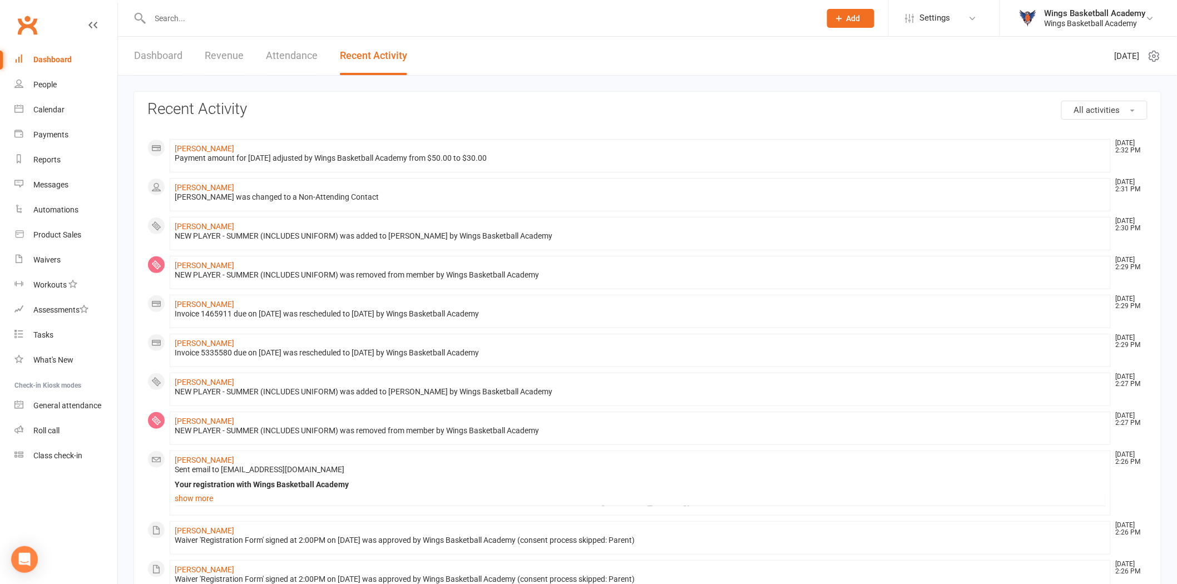
click at [122, 184] on div "All activities Recent Activity [PERSON_NAME] [DATE] 2:32 PM Payment amount for …" at bounding box center [647, 553] width 1059 height 954
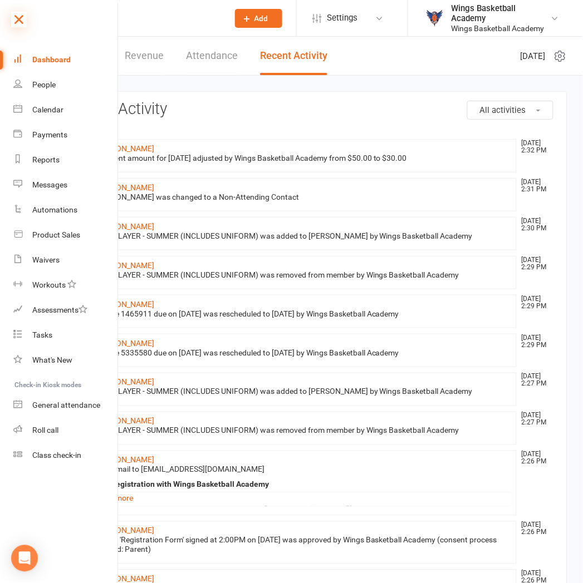
click at [19, 14] on icon at bounding box center [19, 20] width 16 height 16
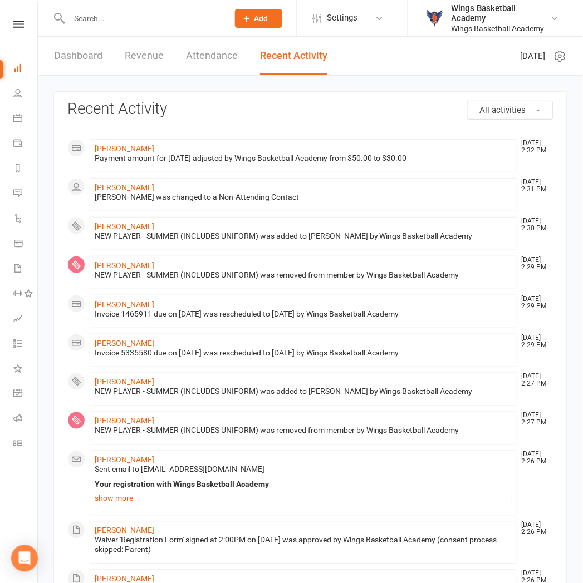
click at [123, 15] on input "text" at bounding box center [143, 19] width 155 height 16
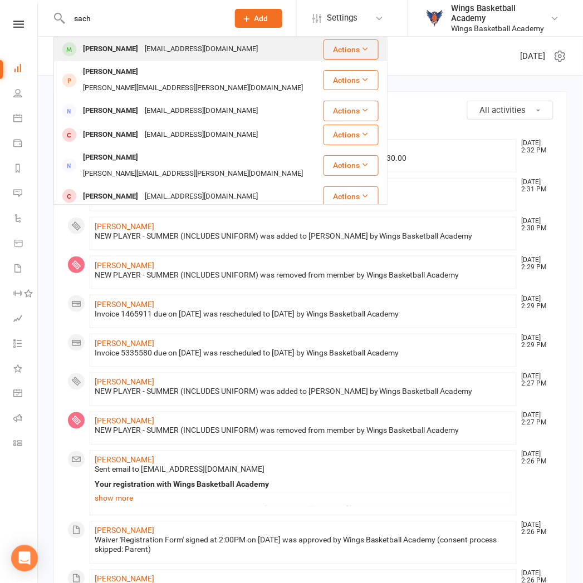
type input "sach"
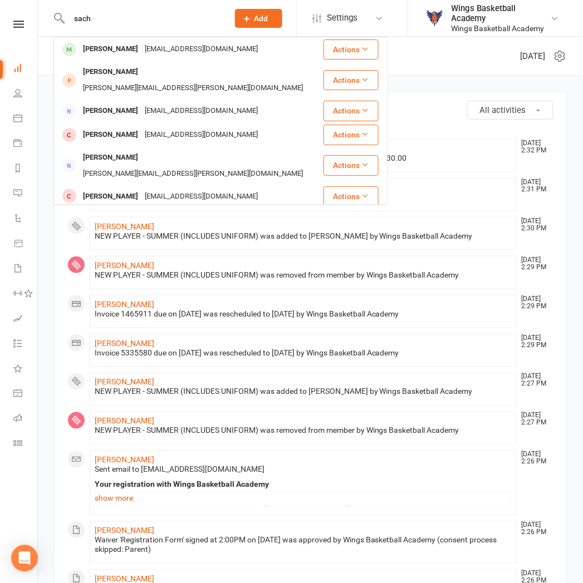
click at [106, 45] on div "[PERSON_NAME]" at bounding box center [111, 49] width 62 height 16
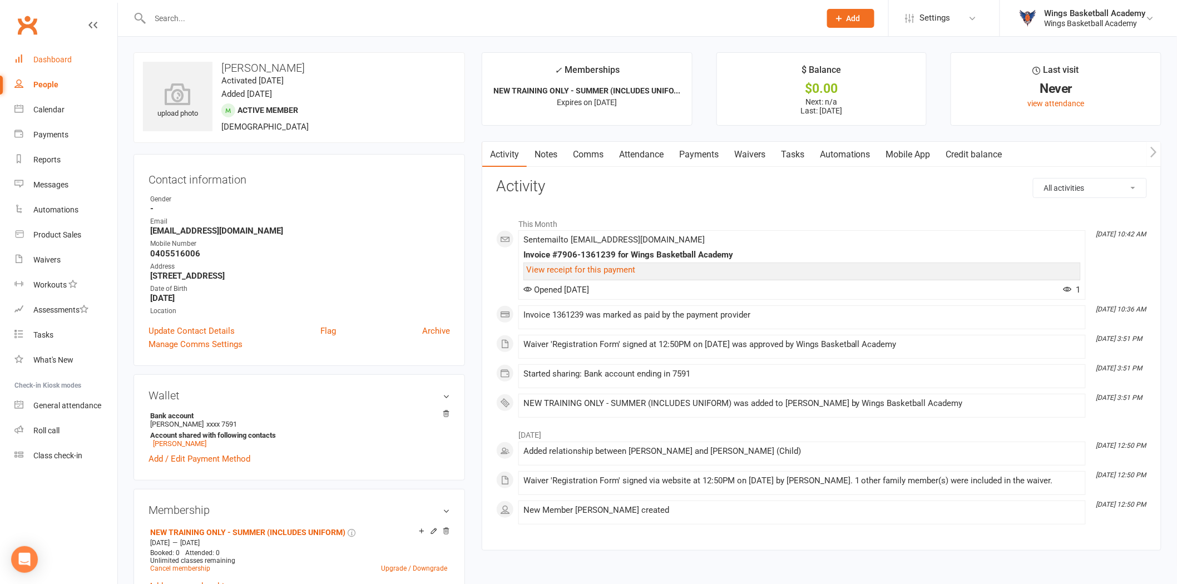
click at [45, 57] on div "Dashboard" at bounding box center [52, 59] width 38 height 9
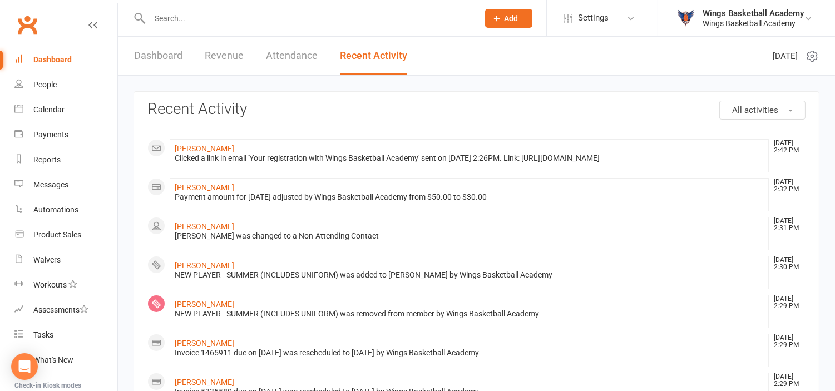
click at [56, 56] on div "Dashboard" at bounding box center [52, 59] width 38 height 9
